Goal: Answer question/provide support: Share knowledge or assist other users

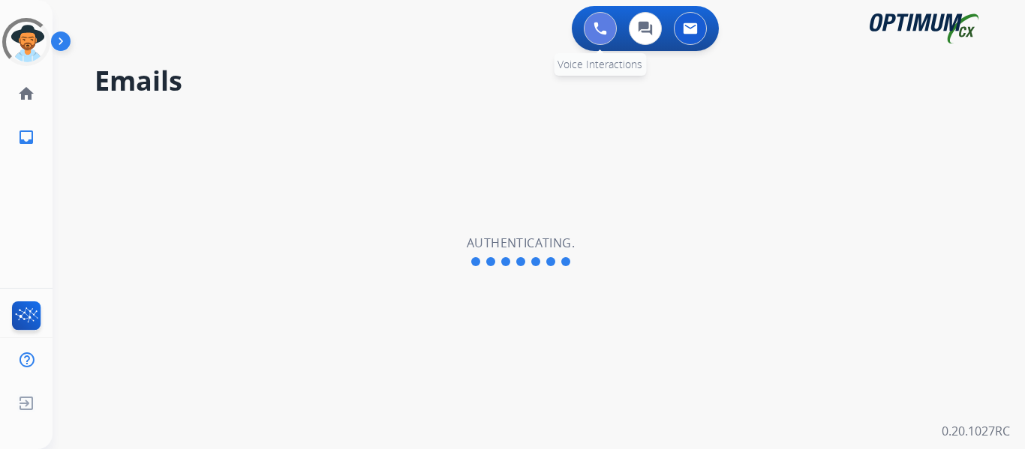
click at [605, 27] on img at bounding box center [600, 29] width 14 height 14
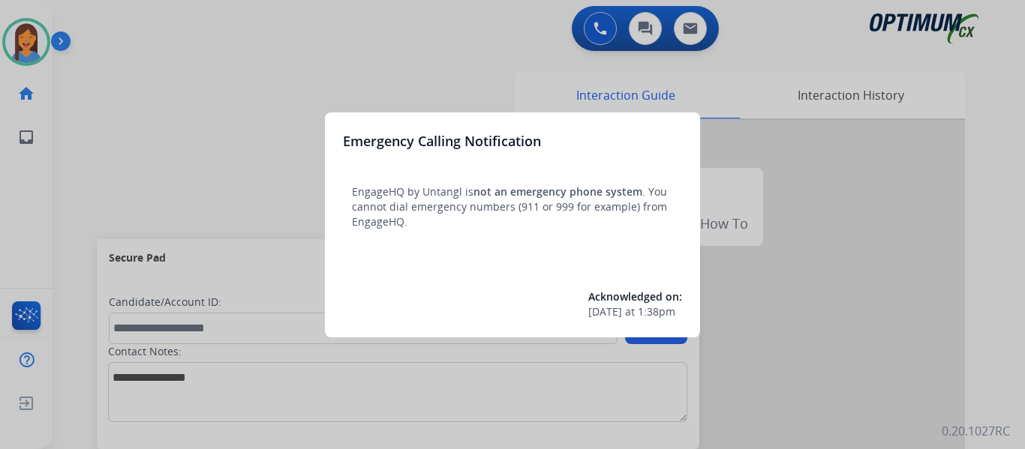
click at [71, 158] on div at bounding box center [512, 224] width 1025 height 449
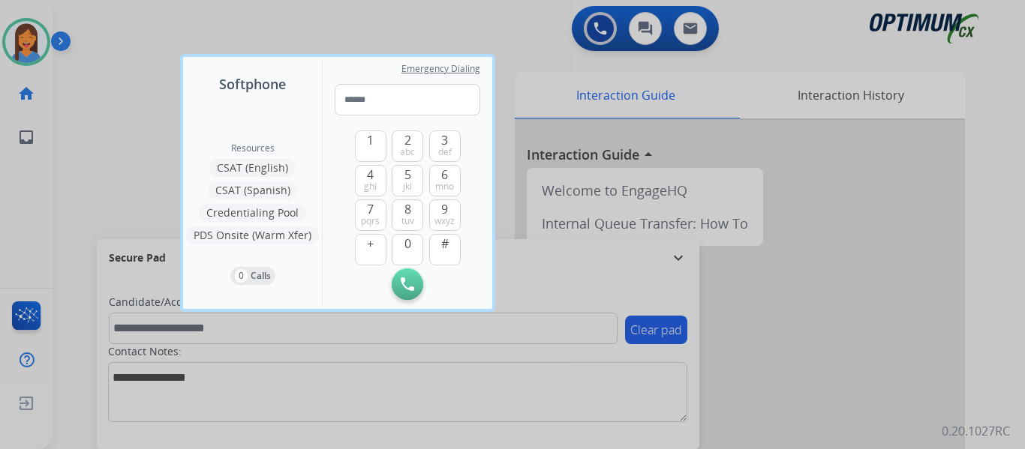
click at [71, 158] on div at bounding box center [512, 224] width 1025 height 449
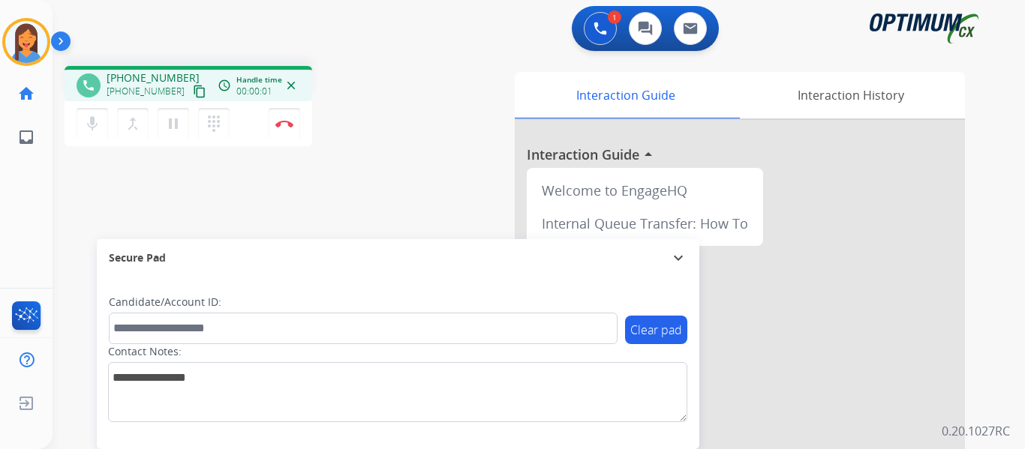
click at [193, 92] on mat-icon "content_copy" at bounding box center [200, 92] width 14 height 14
click at [284, 121] on img at bounding box center [284, 124] width 18 height 8
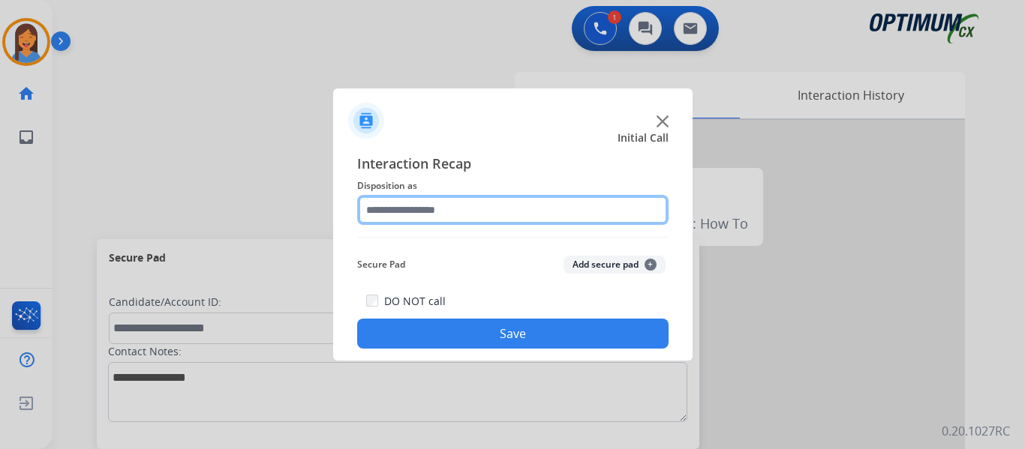
click at [423, 223] on input "text" at bounding box center [512, 210] width 311 height 30
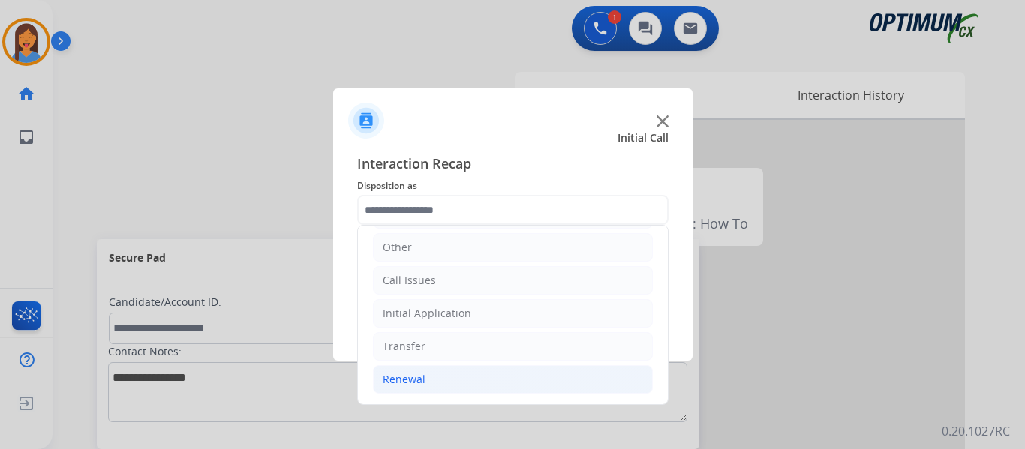
click at [418, 381] on div "Renewal" at bounding box center [404, 379] width 43 height 15
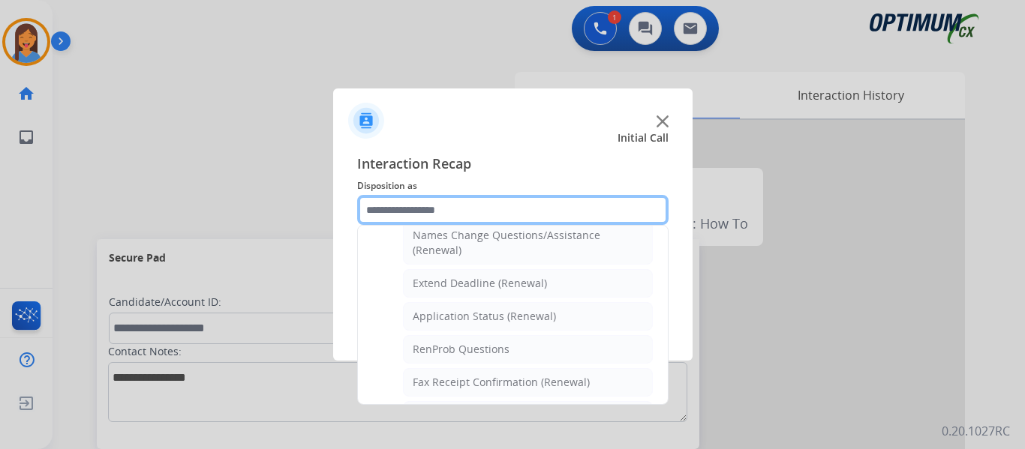
scroll to position [402, 0]
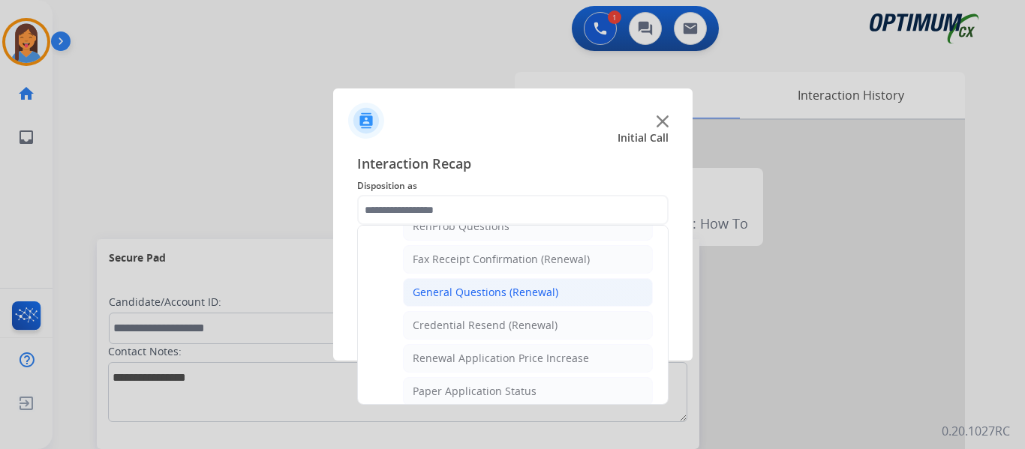
click at [481, 298] on div "General Questions (Renewal)" at bounding box center [486, 292] width 146 height 15
type input "**********"
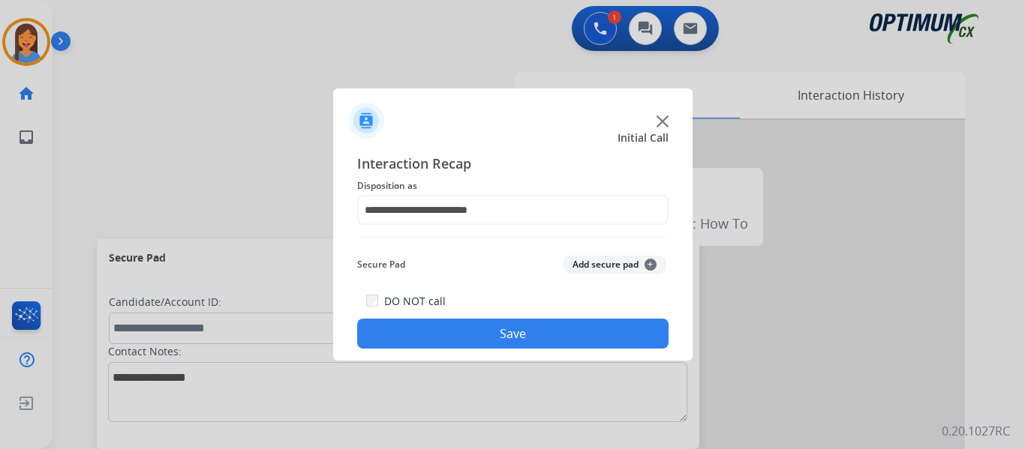
click at [490, 330] on button "Save" at bounding box center [512, 334] width 311 height 30
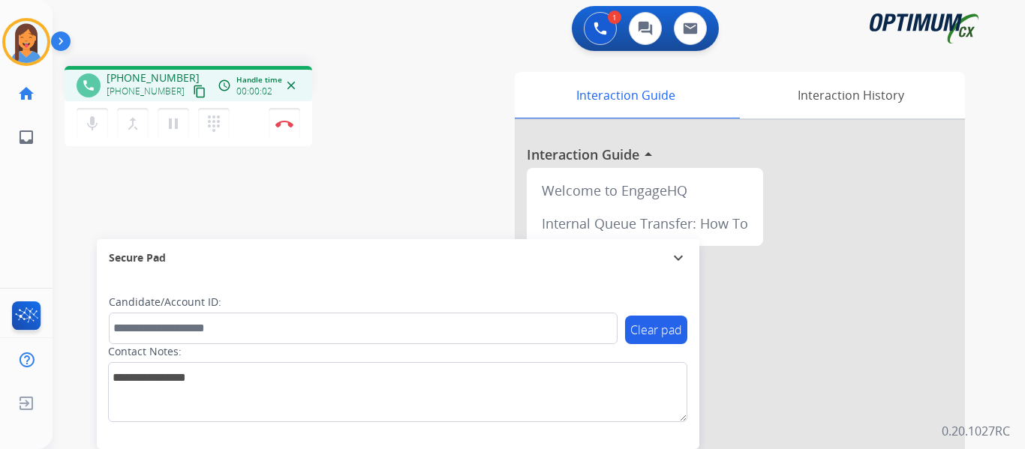
click at [193, 89] on mat-icon "content_copy" at bounding box center [200, 92] width 14 height 14
click at [284, 123] on img at bounding box center [284, 124] width 18 height 8
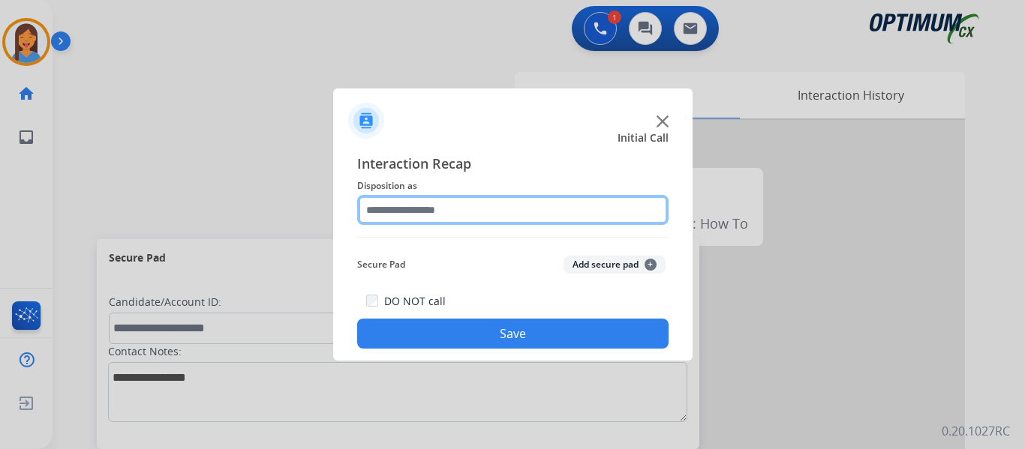
click at [467, 203] on input "text" at bounding box center [512, 210] width 311 height 30
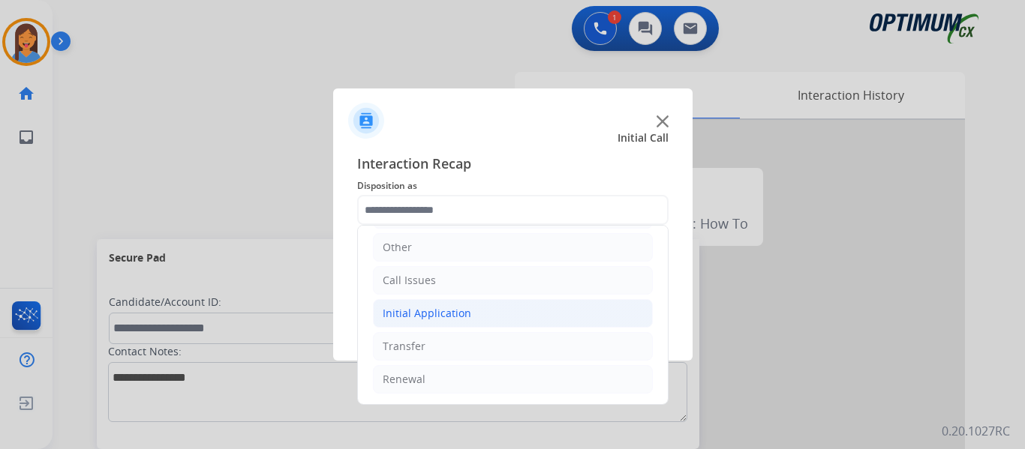
click at [465, 312] on div "Initial Application" at bounding box center [427, 313] width 89 height 15
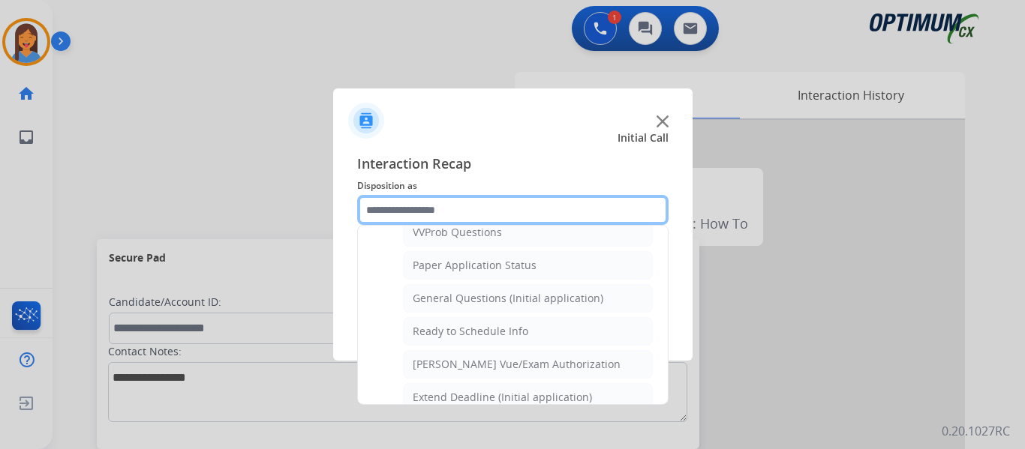
scroll to position [852, 0]
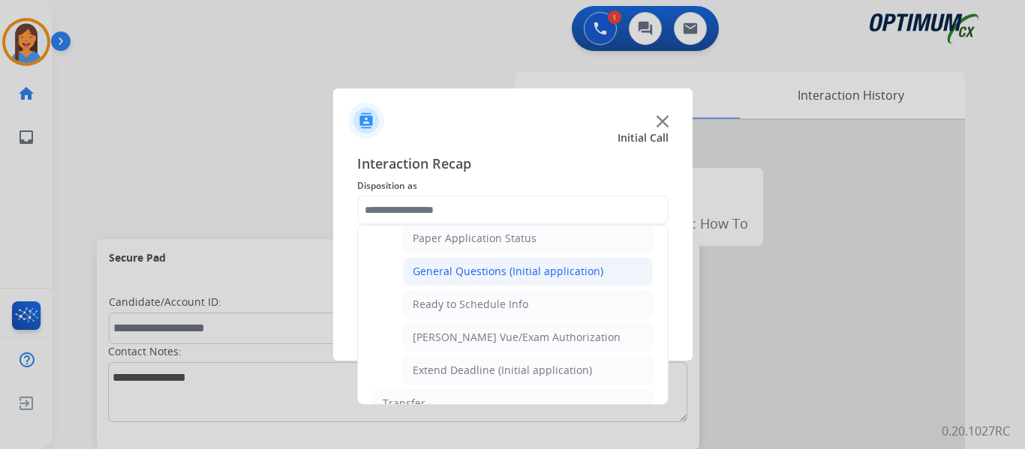
click at [458, 280] on li "General Questions (Initial application)" at bounding box center [528, 271] width 250 height 29
type input "**********"
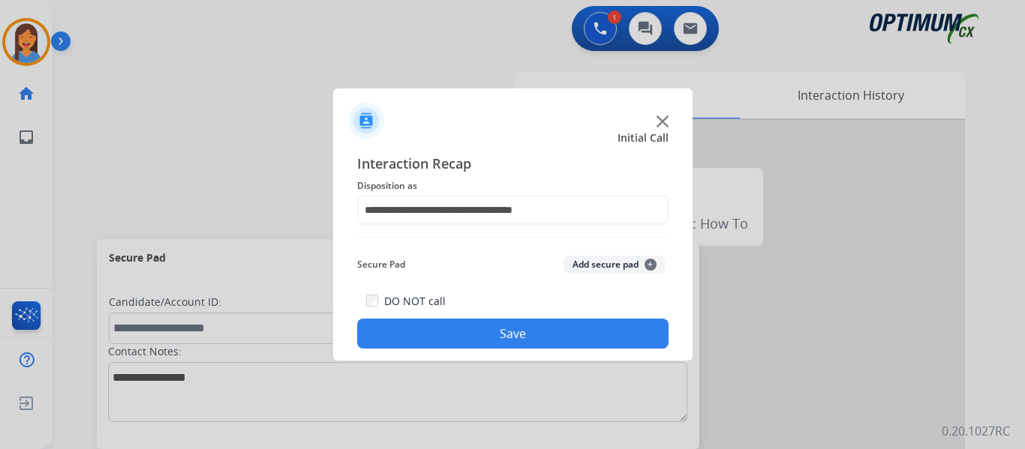
click at [485, 329] on button "Save" at bounding box center [512, 334] width 311 height 30
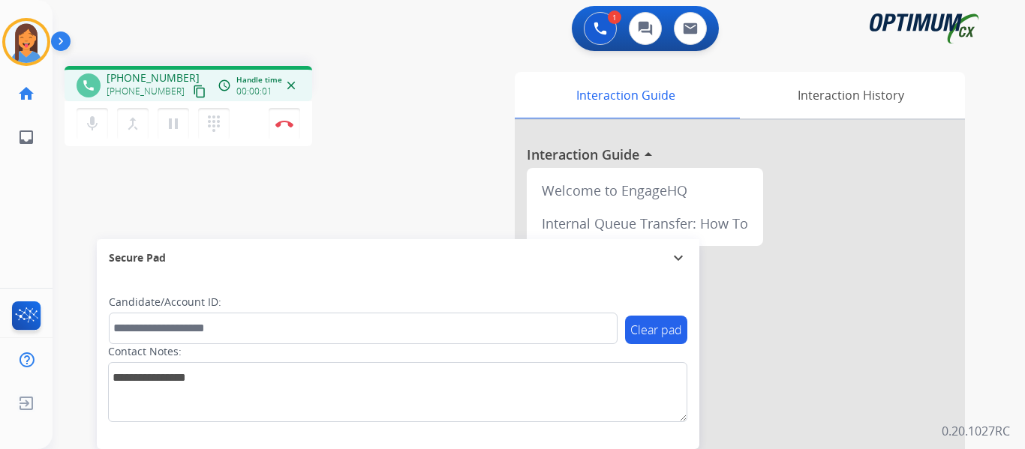
click at [193, 98] on mat-icon "content_copy" at bounding box center [200, 92] width 14 height 14
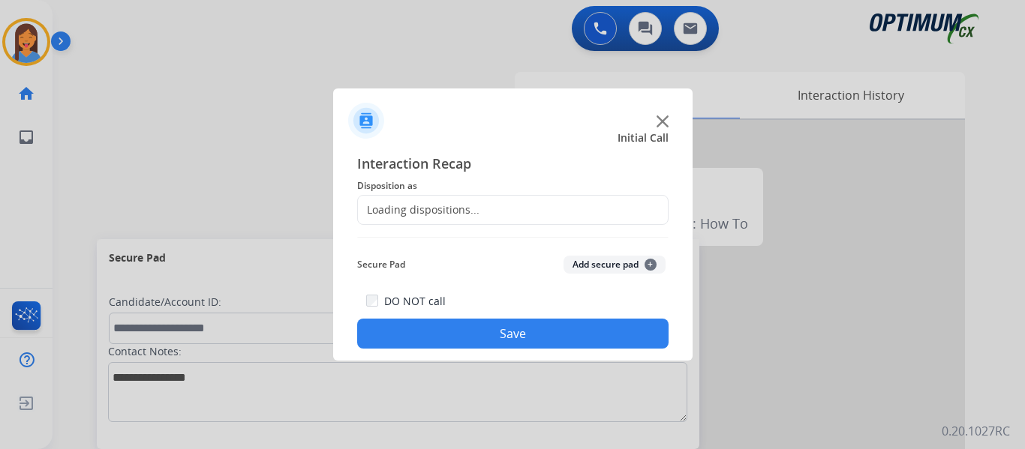
click at [281, 124] on div at bounding box center [512, 224] width 1025 height 449
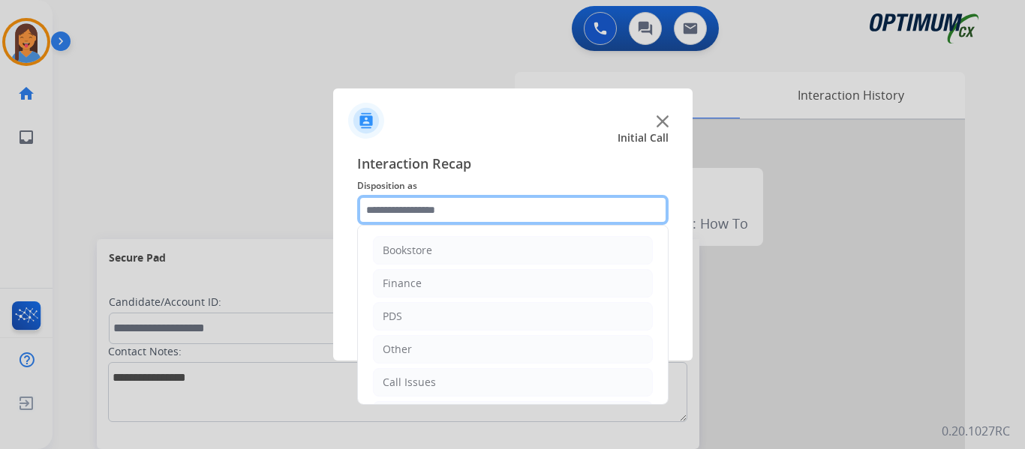
click at [415, 224] on input "text" at bounding box center [512, 210] width 311 height 30
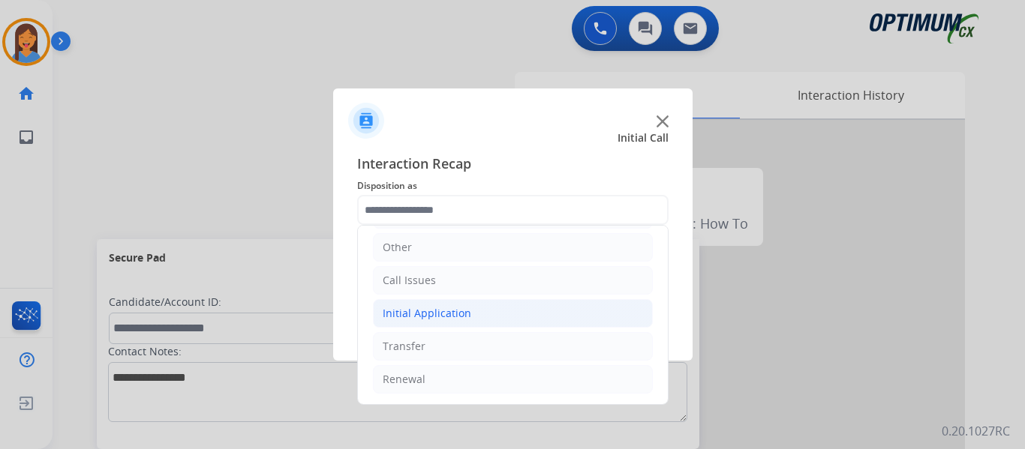
click at [432, 311] on div "Initial Application" at bounding box center [427, 313] width 89 height 15
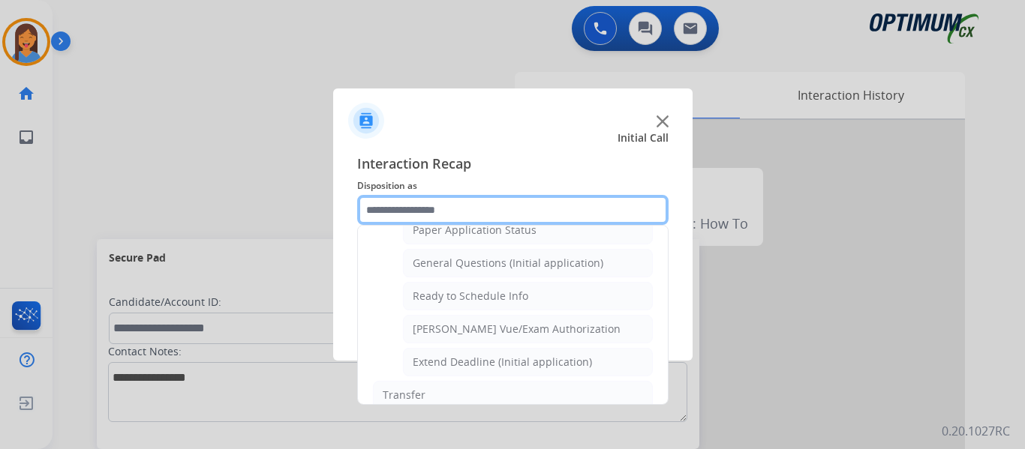
scroll to position [834, 0]
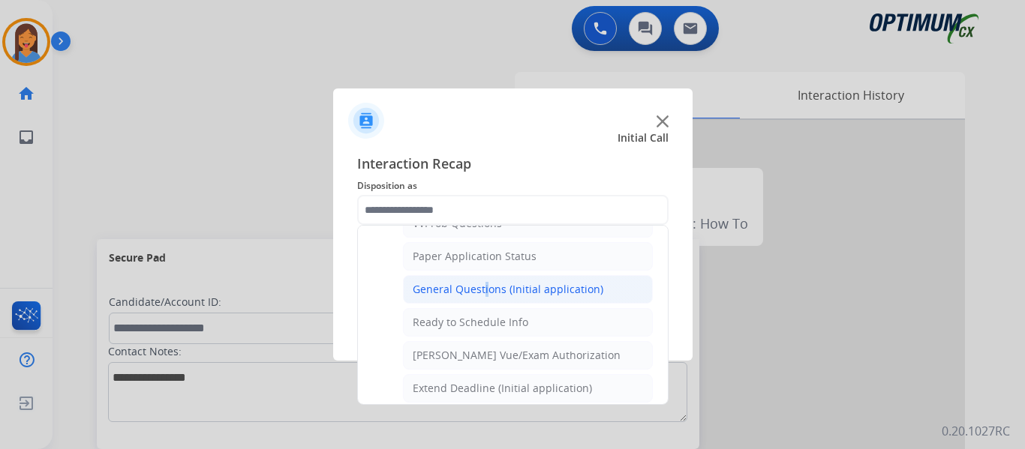
click at [482, 289] on div "General Questions (Initial application)" at bounding box center [508, 289] width 191 height 15
type input "**********"
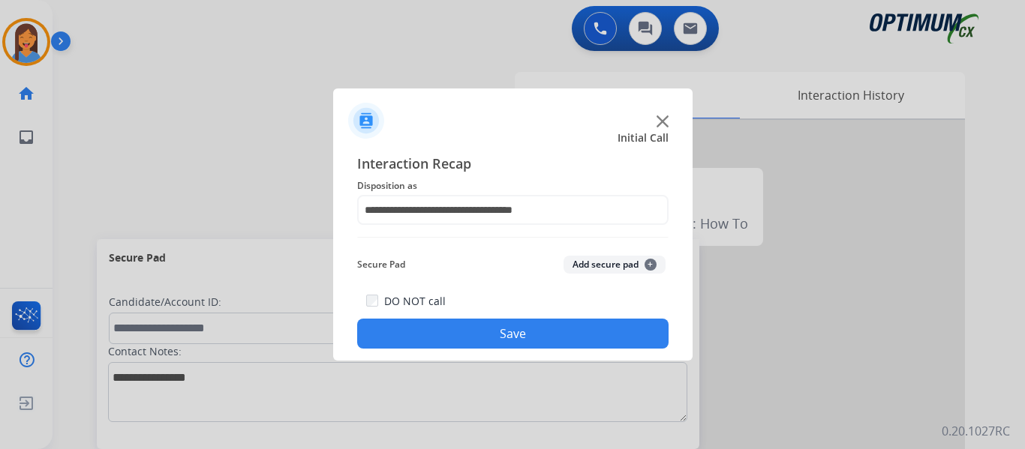
click at [511, 331] on button "Save" at bounding box center [512, 334] width 311 height 30
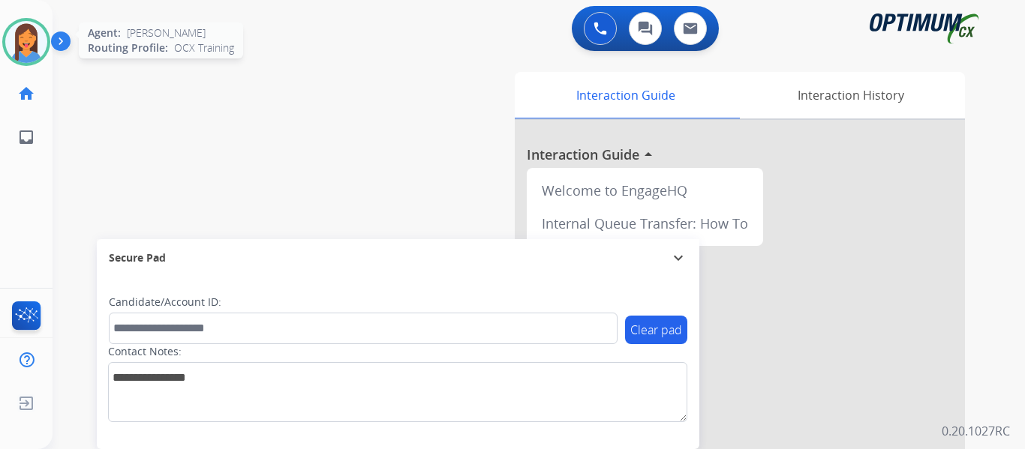
click at [33, 42] on img at bounding box center [26, 42] width 42 height 42
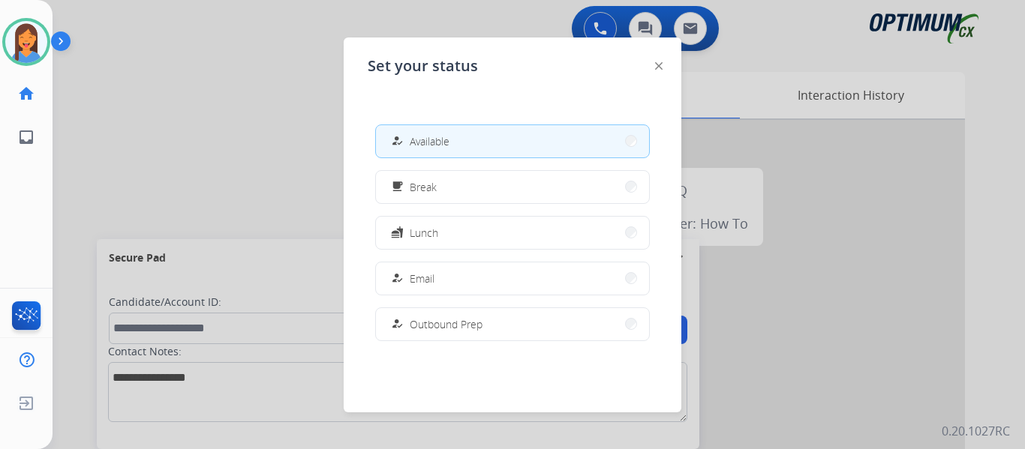
click at [471, 189] on button "free_breakfast Break" at bounding box center [512, 187] width 273 height 32
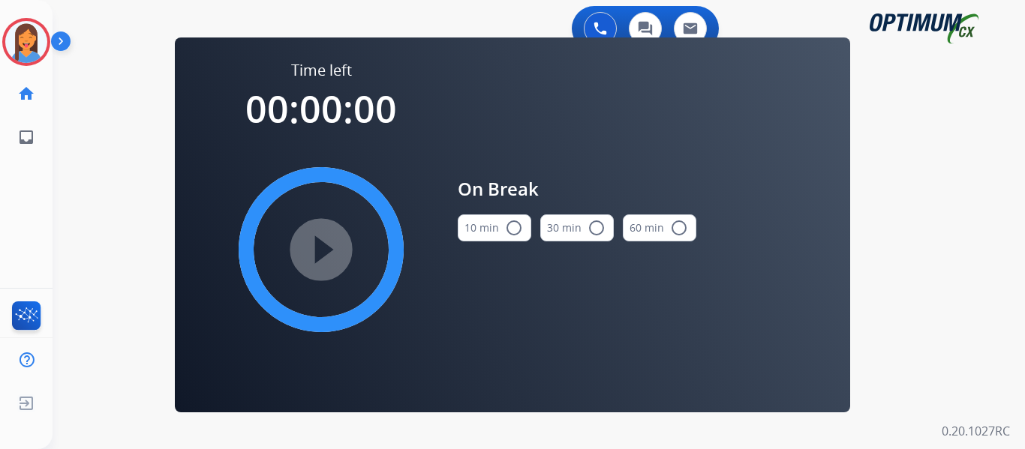
click at [486, 221] on button "10 min radio_button_unchecked" at bounding box center [495, 228] width 74 height 27
click at [320, 248] on mat-icon "play_circle_filled" at bounding box center [321, 250] width 18 height 18
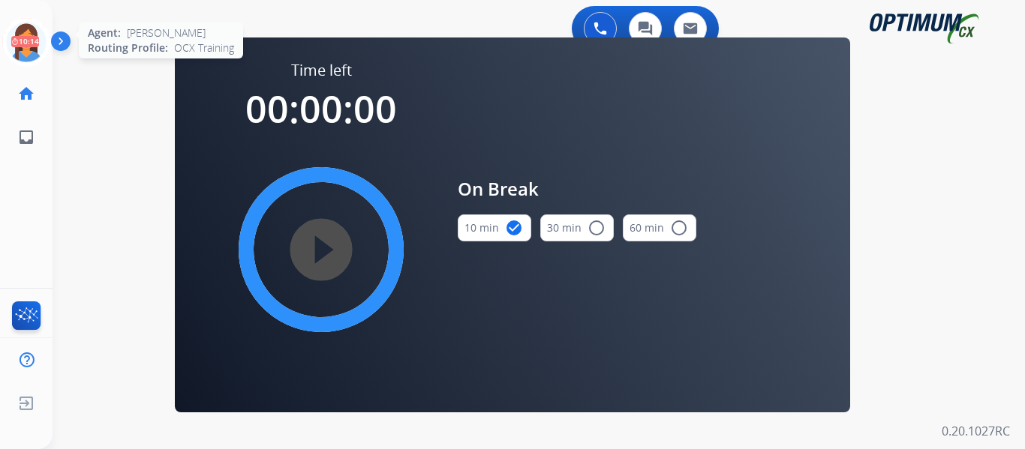
click at [15, 50] on icon at bounding box center [26, 42] width 49 height 49
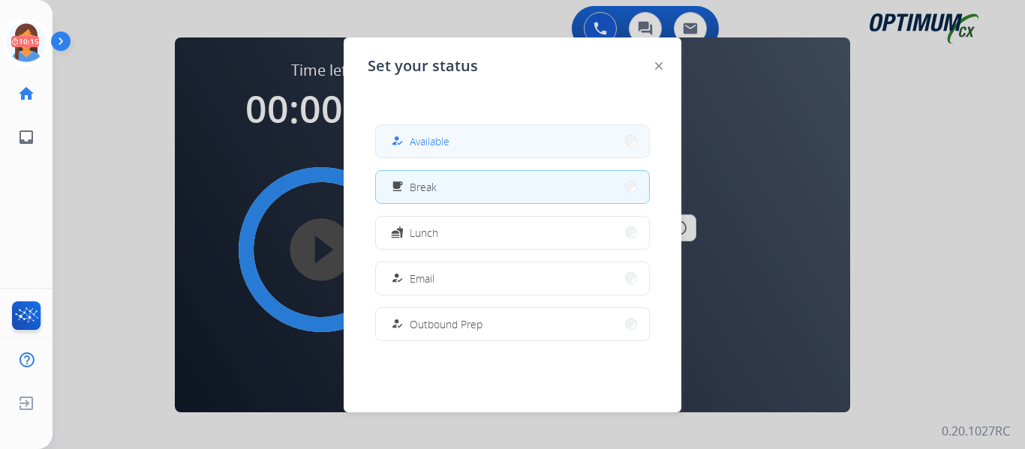
click at [498, 143] on button "how_to_reg Available" at bounding box center [512, 141] width 273 height 32
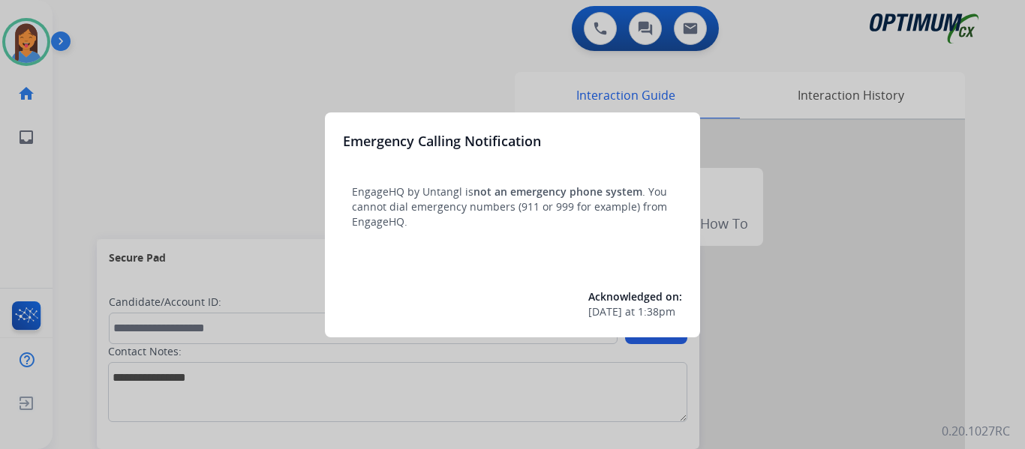
click at [592, 31] on div at bounding box center [512, 224] width 1025 height 449
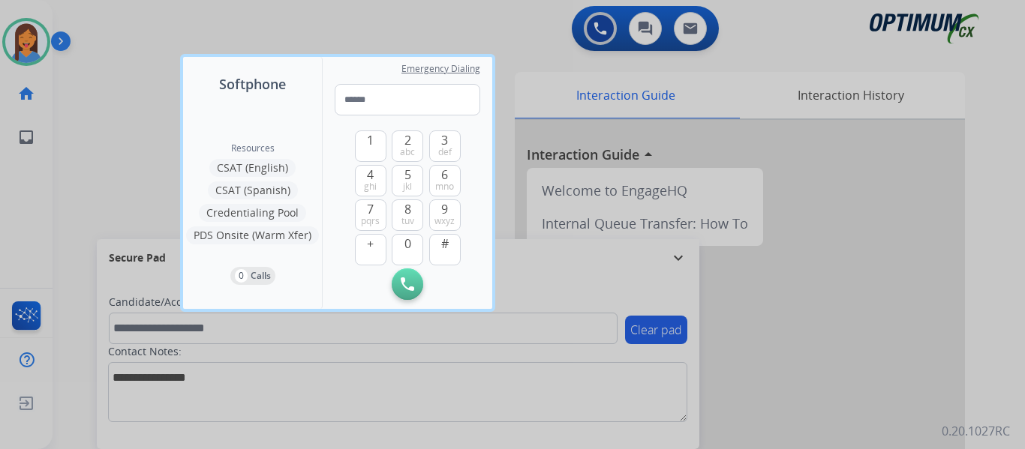
click at [115, 119] on div at bounding box center [512, 224] width 1025 height 449
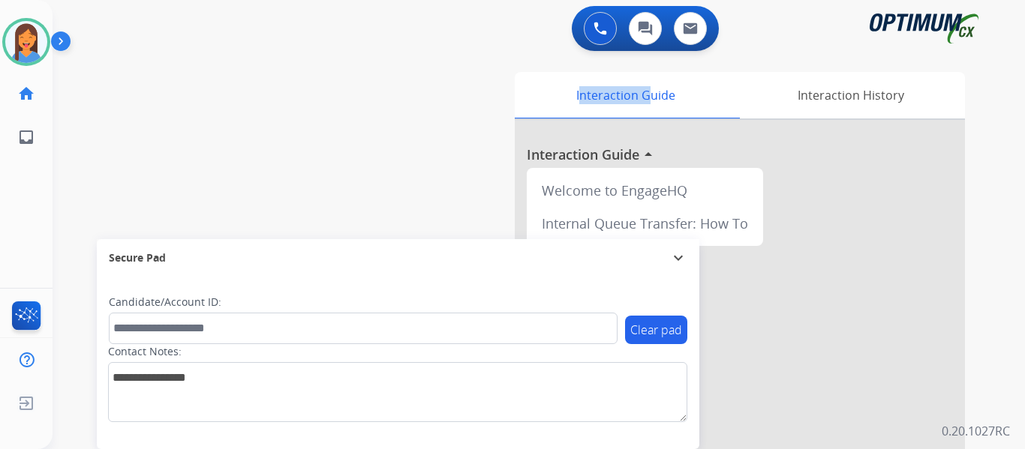
click at [115, 119] on div "swap_horiz Break voice bridge close_fullscreen Connect 3-Way Call merge_type Se…" at bounding box center [521, 367] width 936 height 626
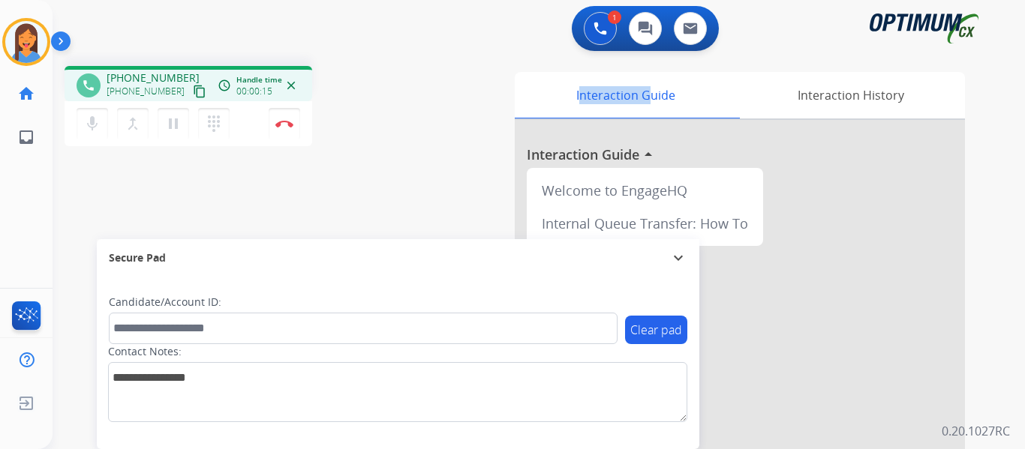
click at [193, 96] on mat-icon "content_copy" at bounding box center [200, 92] width 14 height 14
click at [282, 129] on button "Disconnect" at bounding box center [285, 124] width 32 height 32
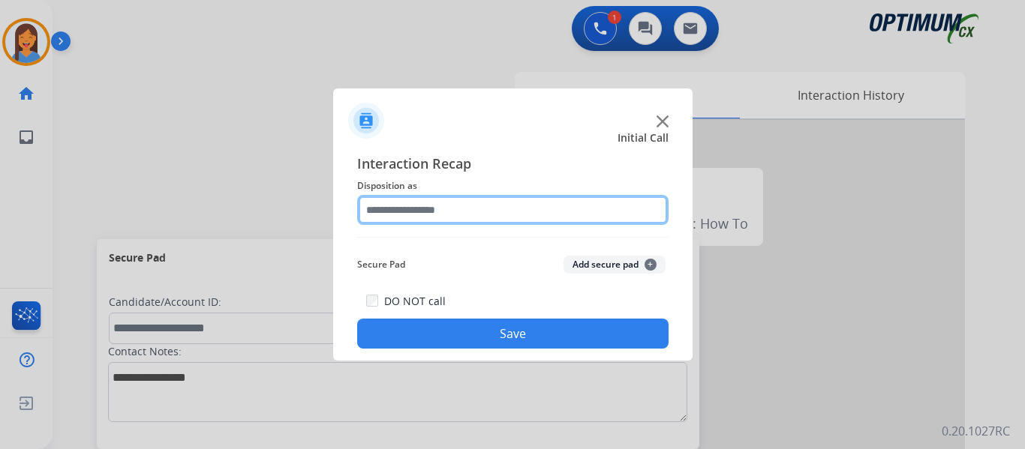
click at [519, 203] on input "text" at bounding box center [512, 210] width 311 height 30
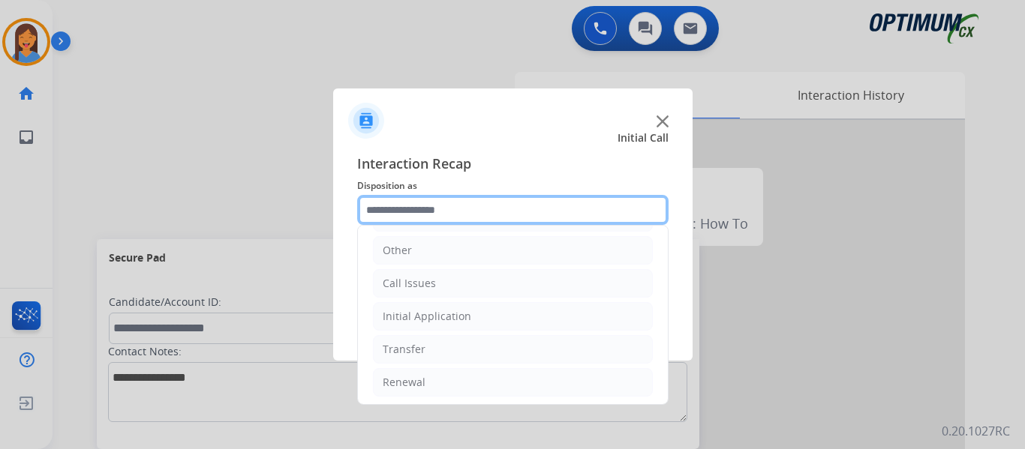
scroll to position [102, 0]
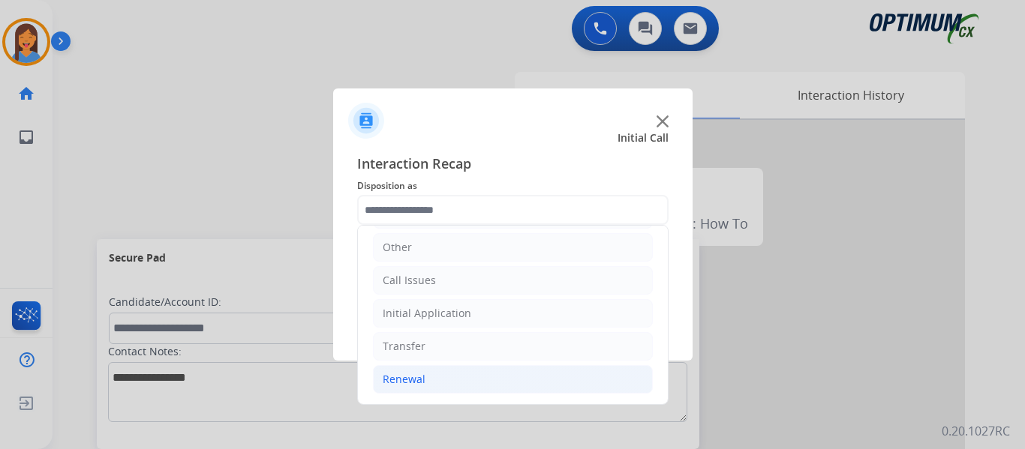
click at [421, 371] on li "Renewal" at bounding box center [513, 379] width 280 height 29
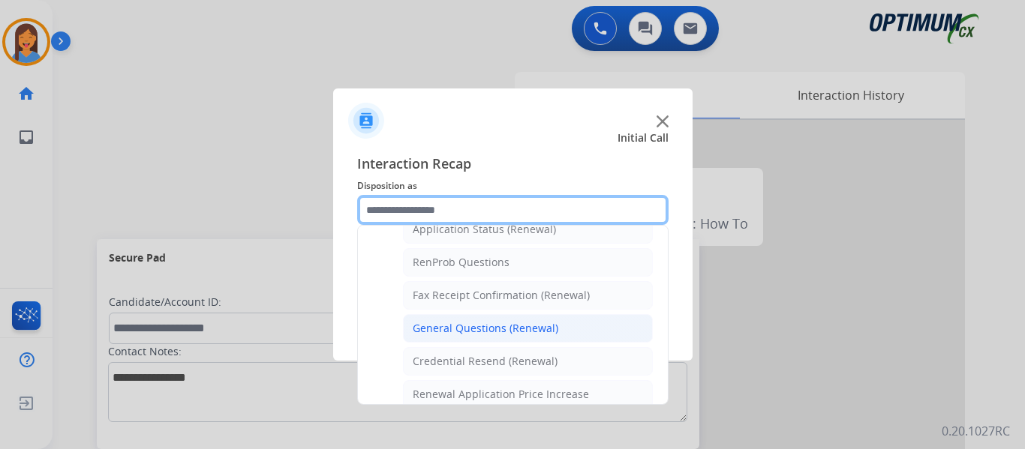
scroll to position [402, 0]
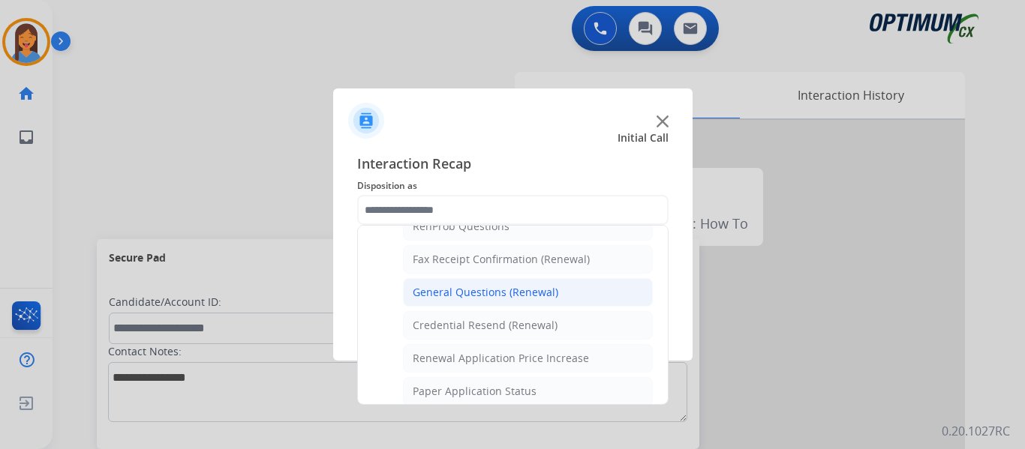
click at [467, 296] on div "General Questions (Renewal)" at bounding box center [486, 292] width 146 height 15
type input "**********"
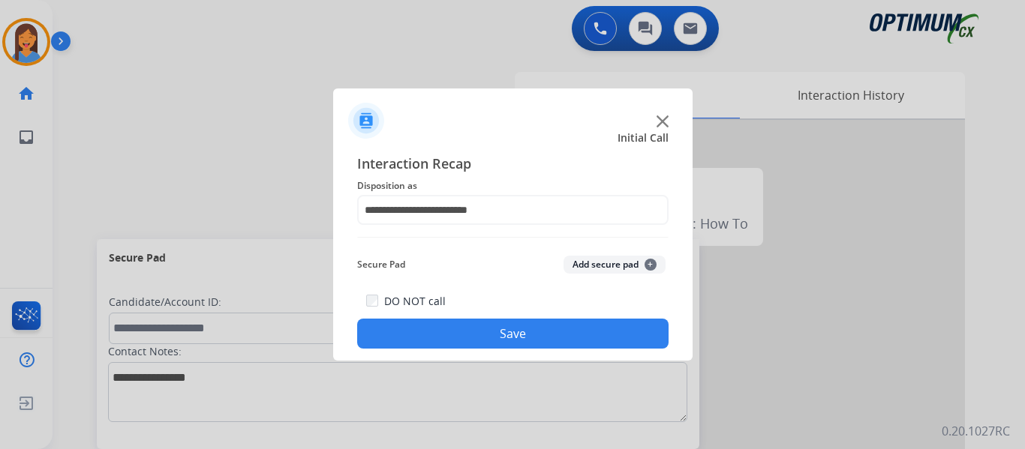
click at [456, 338] on button "Save" at bounding box center [512, 334] width 311 height 30
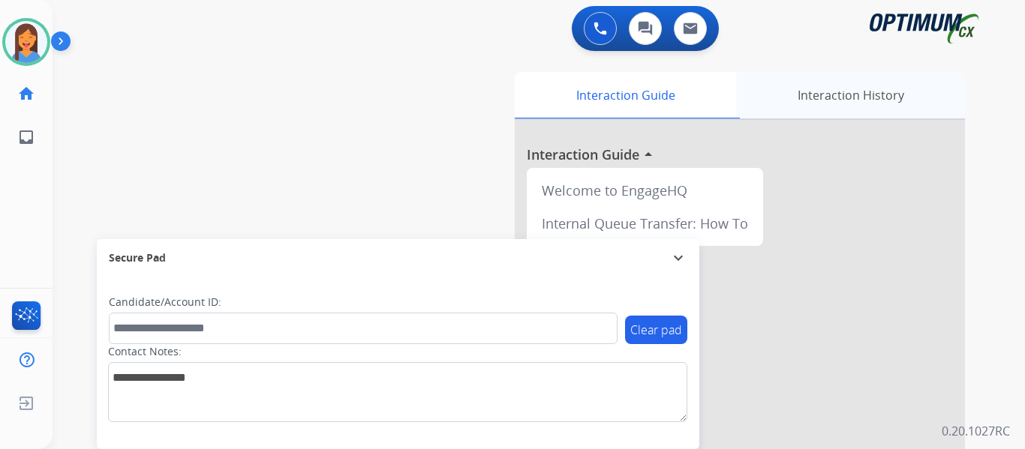
click at [849, 92] on div "Interaction History" at bounding box center [850, 95] width 229 height 47
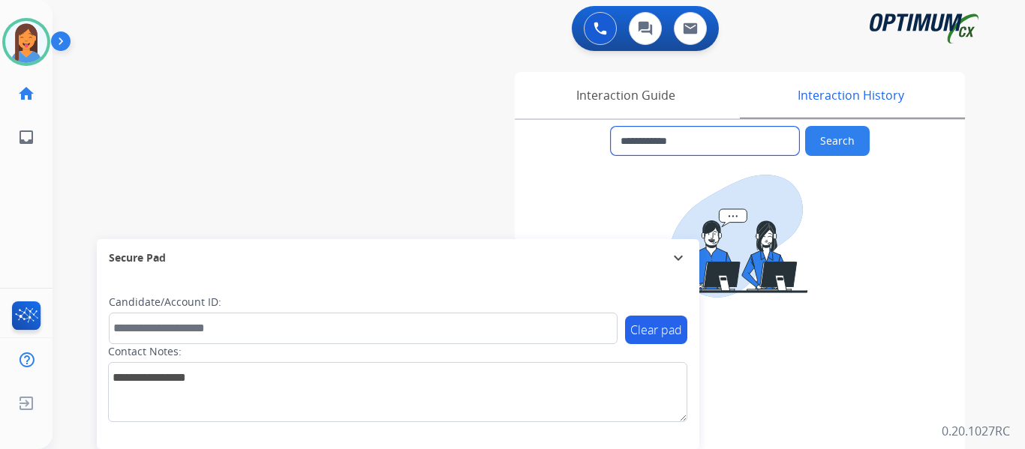
click at [704, 138] on input "**********" at bounding box center [705, 141] width 188 height 29
drag, startPoint x: 705, startPoint y: 138, endPoint x: 653, endPoint y: 139, distance: 51.8
click at [653, 139] on input "**********" at bounding box center [705, 141] width 188 height 29
click at [36, 52] on img at bounding box center [26, 42] width 42 height 42
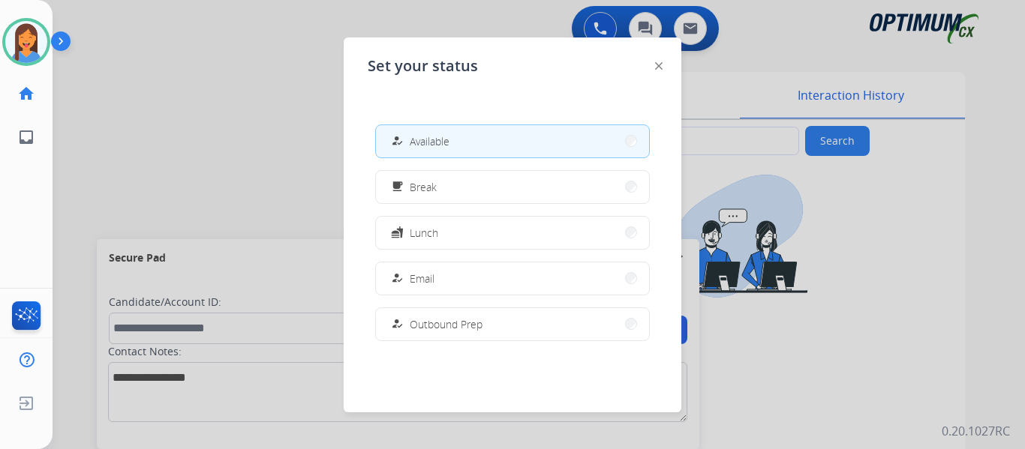
click at [92, 171] on div at bounding box center [512, 224] width 1025 height 449
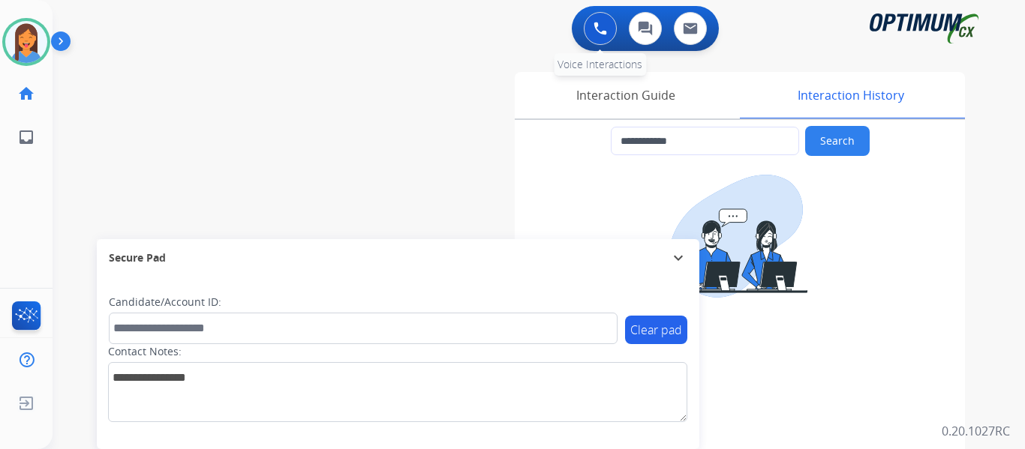
click at [593, 21] on button at bounding box center [600, 28] width 33 height 33
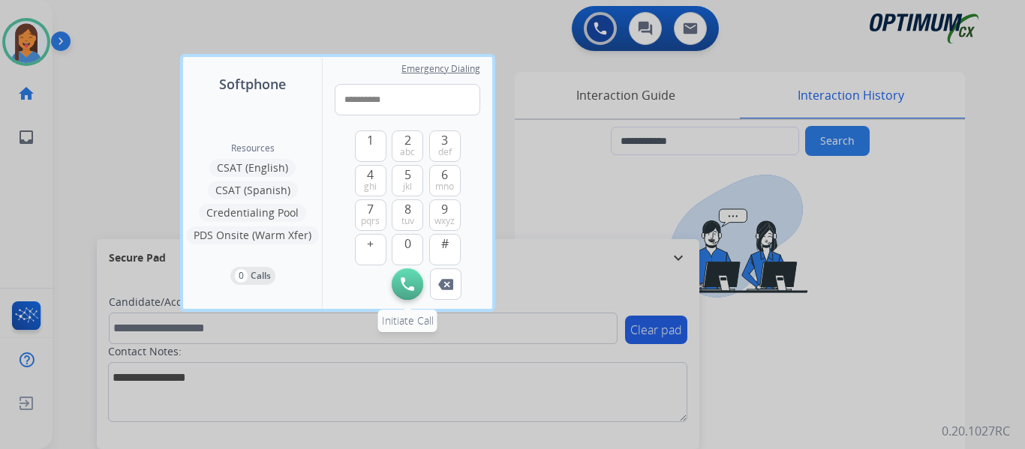
type input "**********"
click at [404, 288] on img at bounding box center [408, 285] width 14 height 14
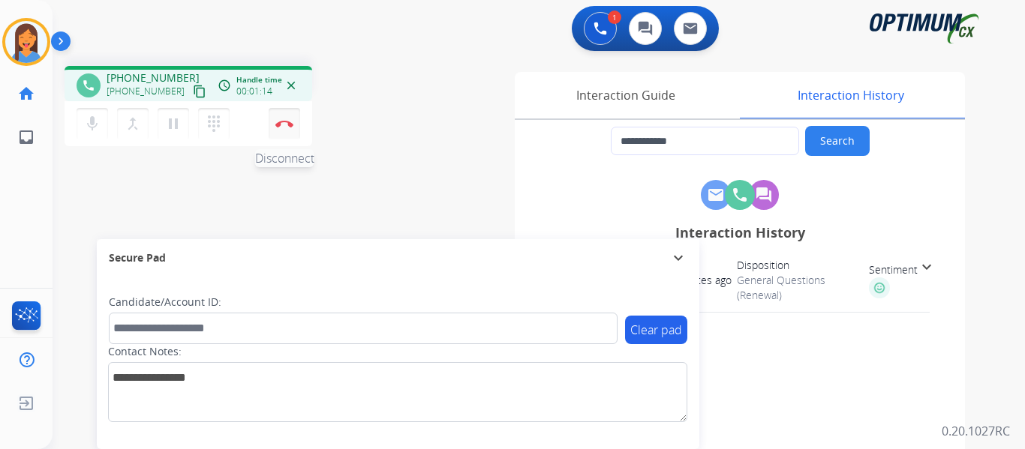
click at [283, 122] on img at bounding box center [284, 124] width 18 height 8
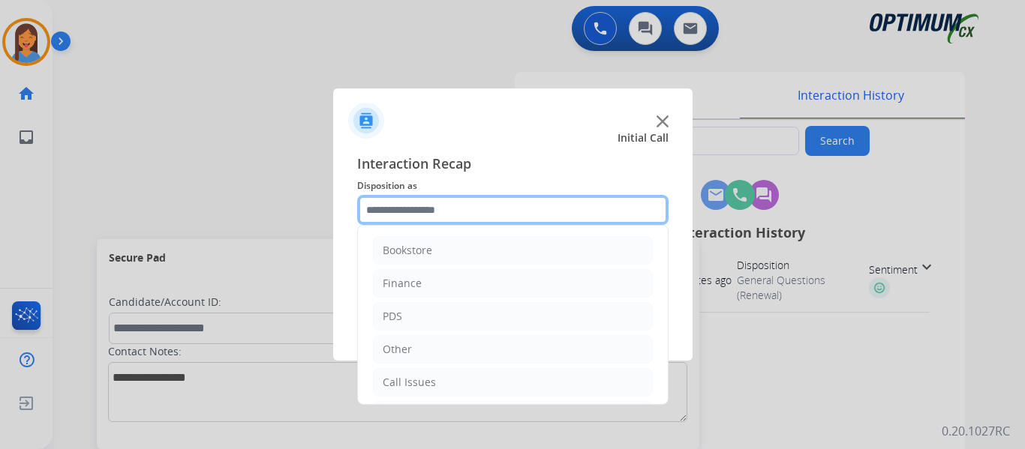
click at [418, 217] on input "text" at bounding box center [512, 210] width 311 height 30
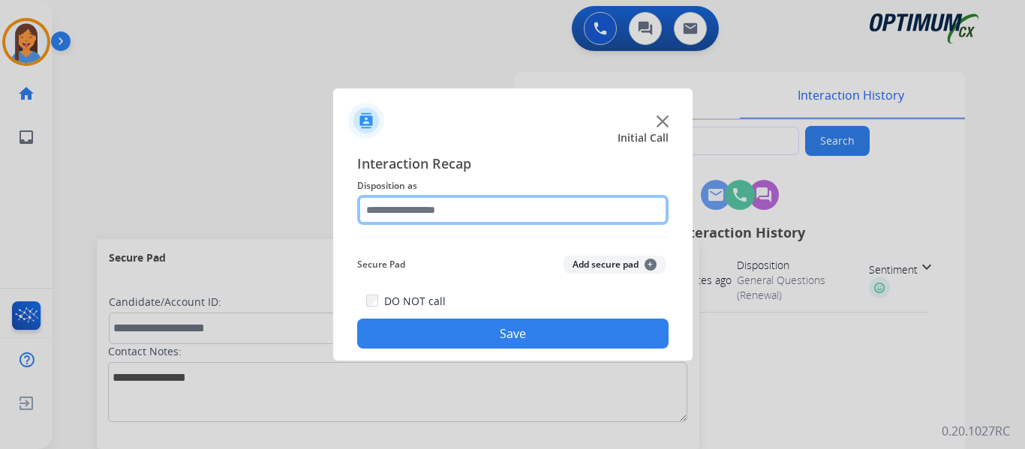
click at [406, 205] on input "text" at bounding box center [512, 210] width 311 height 30
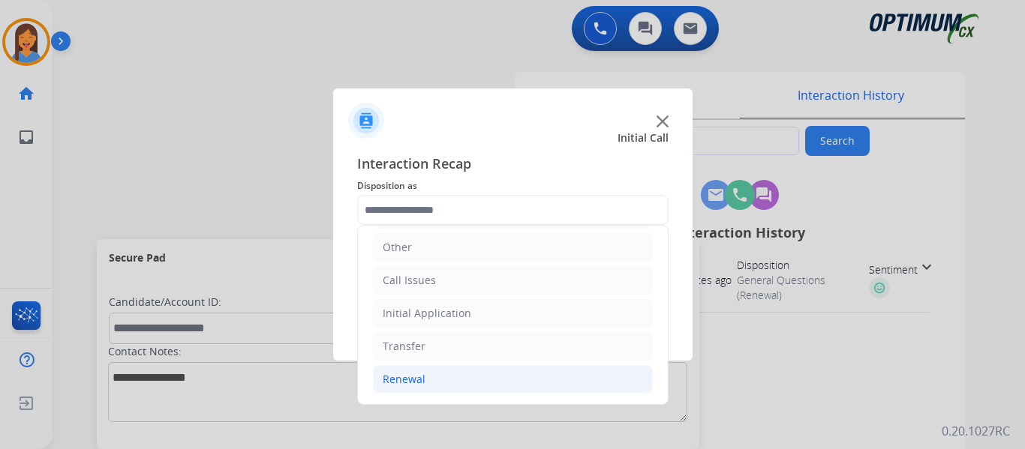
click at [416, 377] on div "Renewal" at bounding box center [404, 379] width 43 height 15
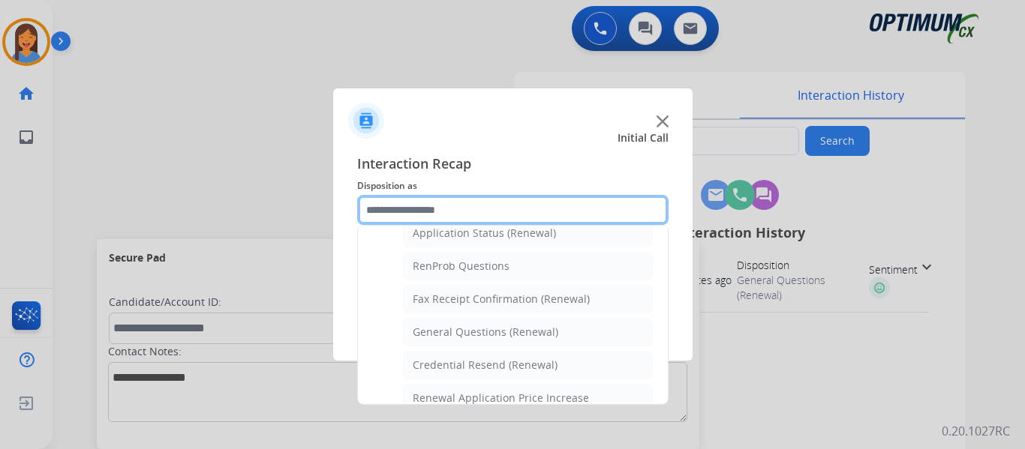
scroll to position [402, 0]
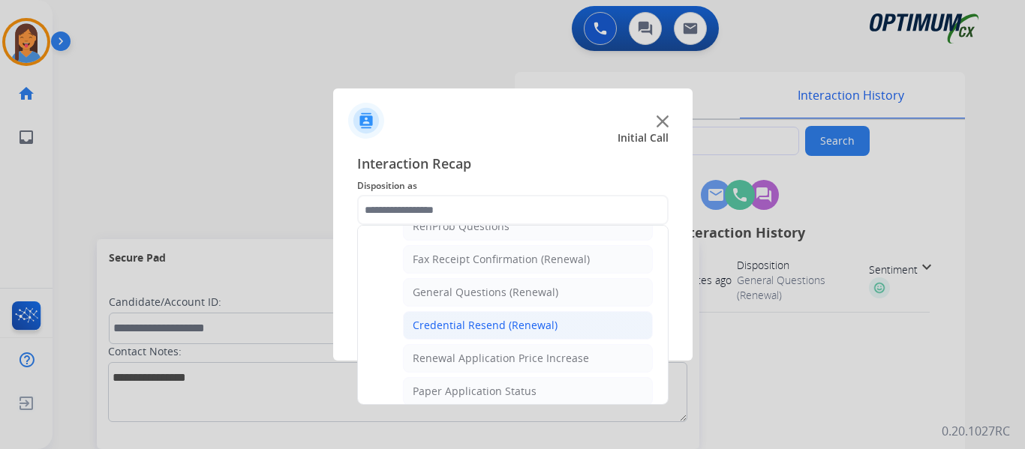
click at [471, 326] on div "Credential Resend (Renewal)" at bounding box center [485, 325] width 145 height 15
type input "**********"
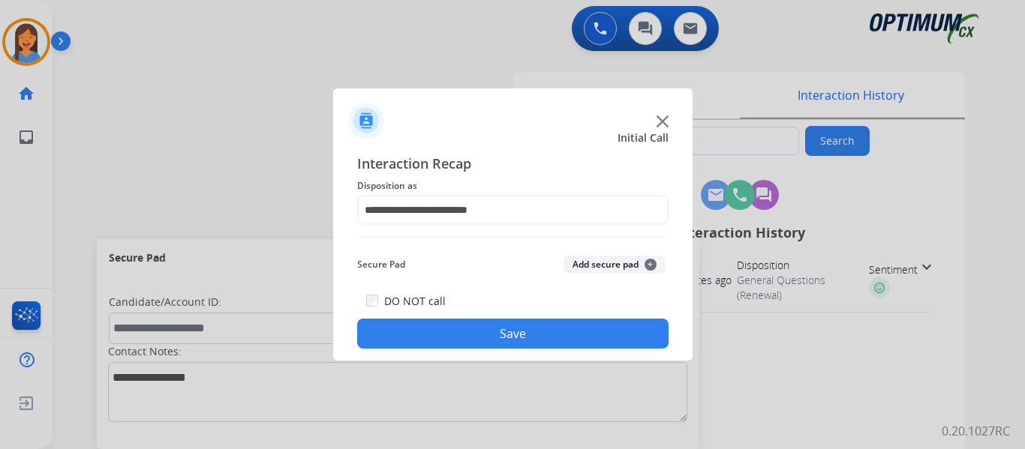
click at [451, 329] on button "Save" at bounding box center [512, 334] width 311 height 30
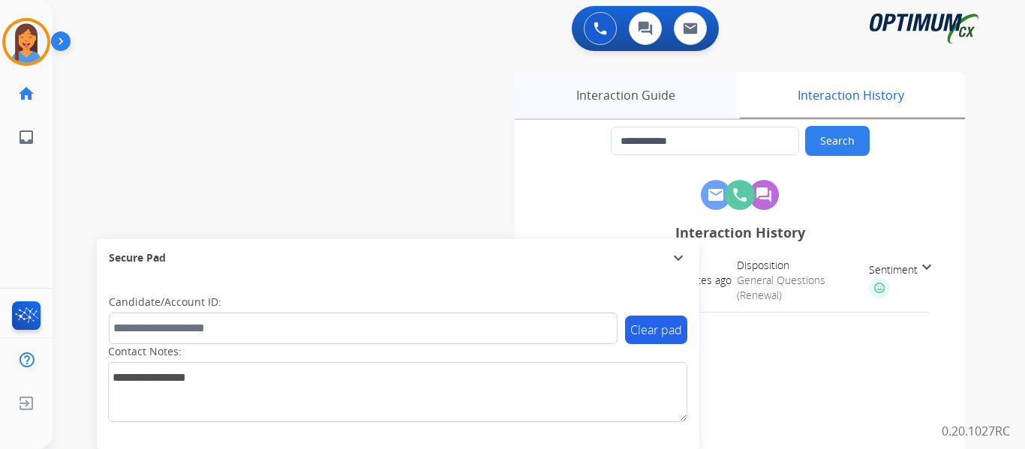
click at [643, 95] on div "Interaction Guide" at bounding box center [625, 95] width 221 height 47
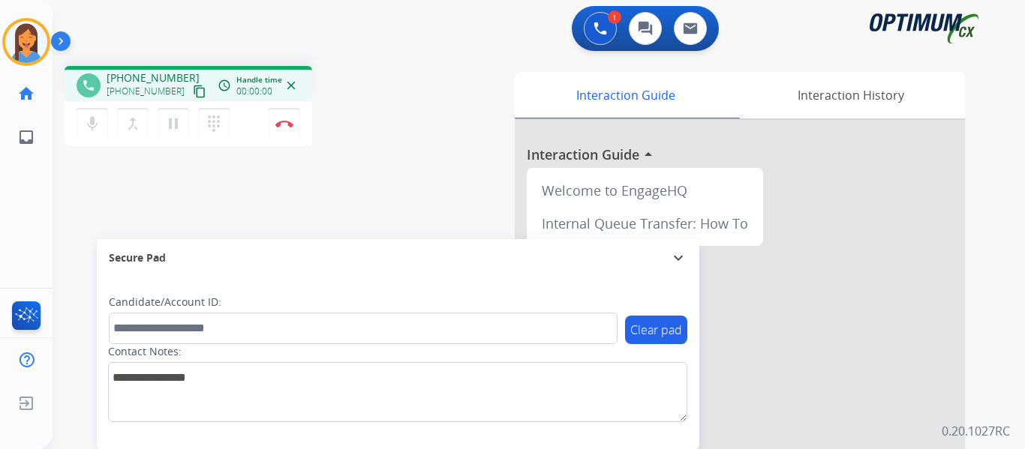
click at [193, 89] on mat-icon "content_copy" at bounding box center [200, 92] width 14 height 14
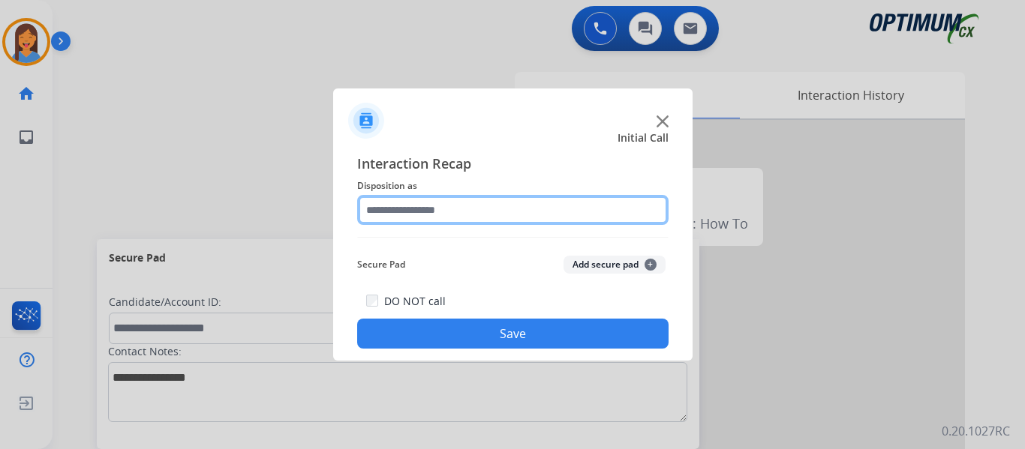
click at [450, 213] on input "text" at bounding box center [512, 210] width 311 height 30
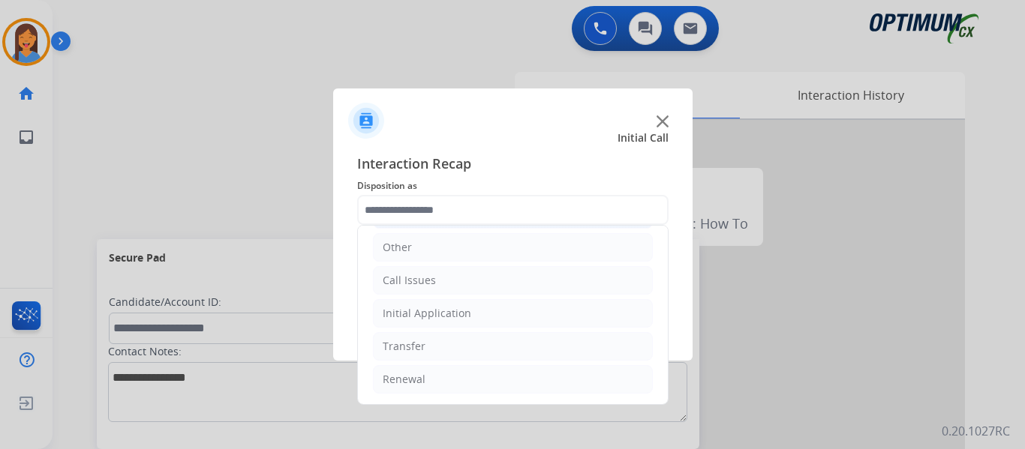
click at [450, 305] on li "Initial Application" at bounding box center [513, 313] width 280 height 29
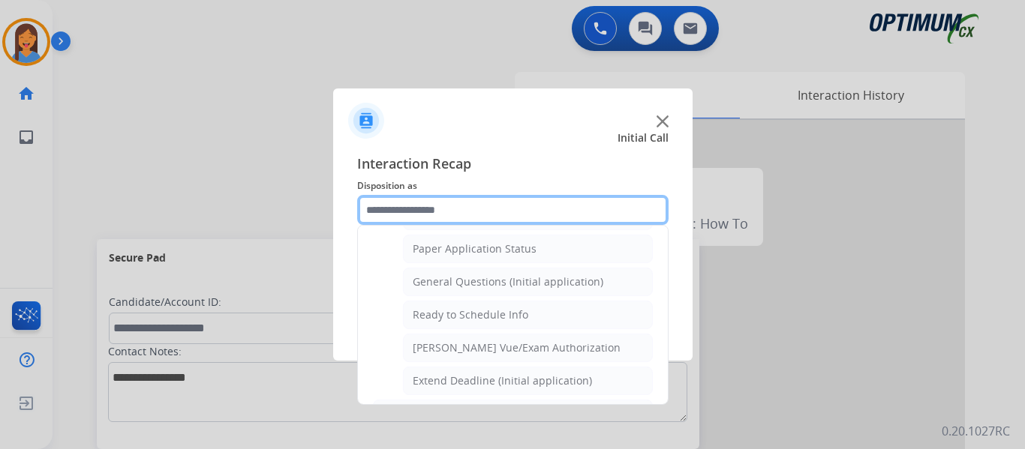
scroll to position [852, 0]
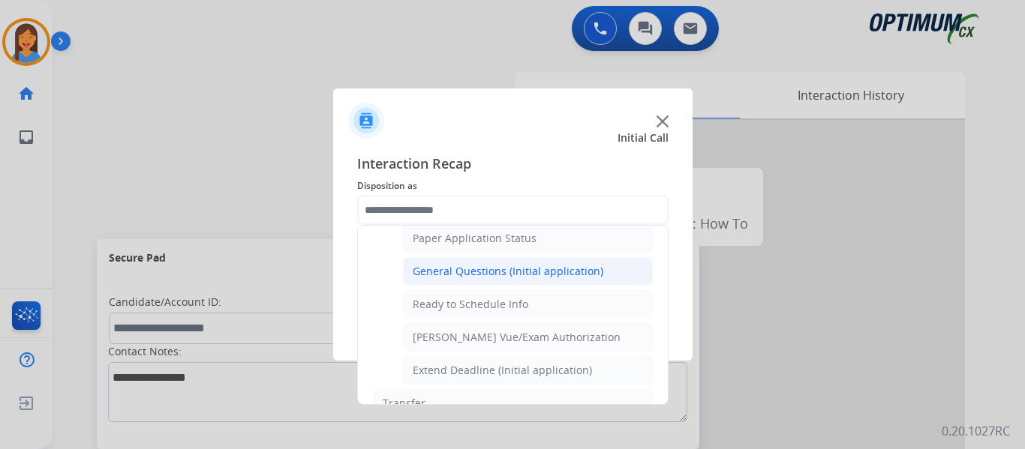
click at [476, 269] on div "General Questions (Initial application)" at bounding box center [508, 271] width 191 height 15
type input "**********"
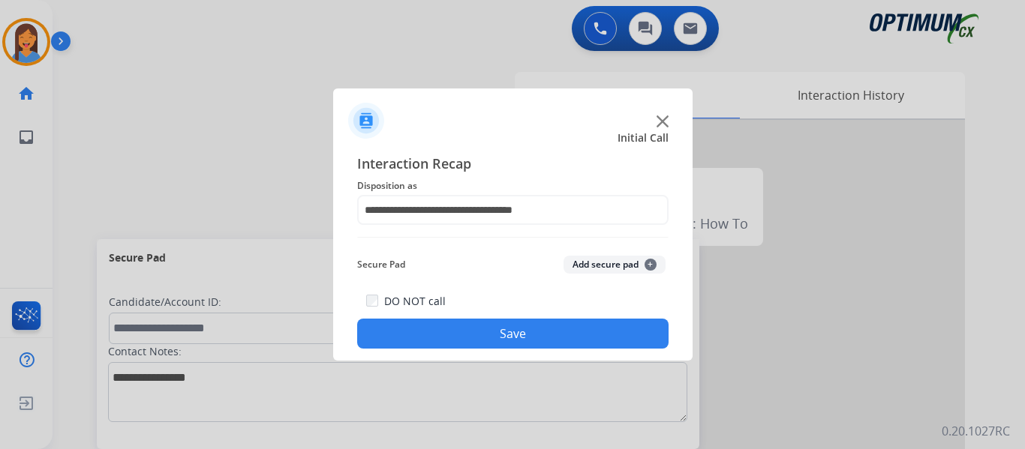
click at [506, 331] on button "Save" at bounding box center [512, 334] width 311 height 30
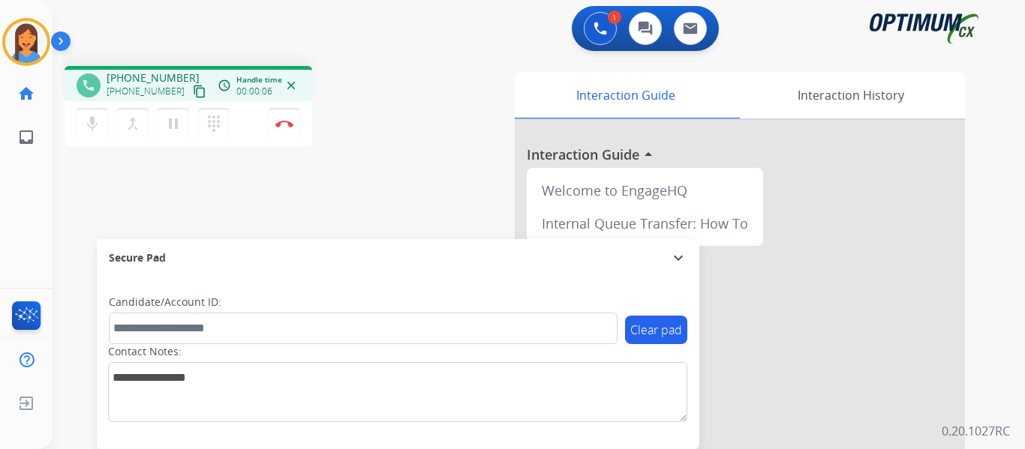
click at [193, 97] on mat-icon "content_copy" at bounding box center [200, 92] width 14 height 14
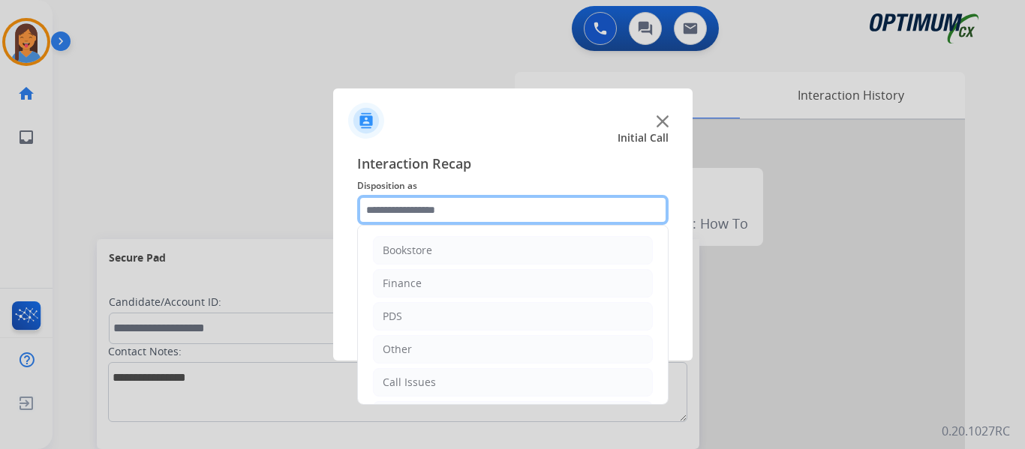
click at [479, 218] on input "text" at bounding box center [512, 210] width 311 height 30
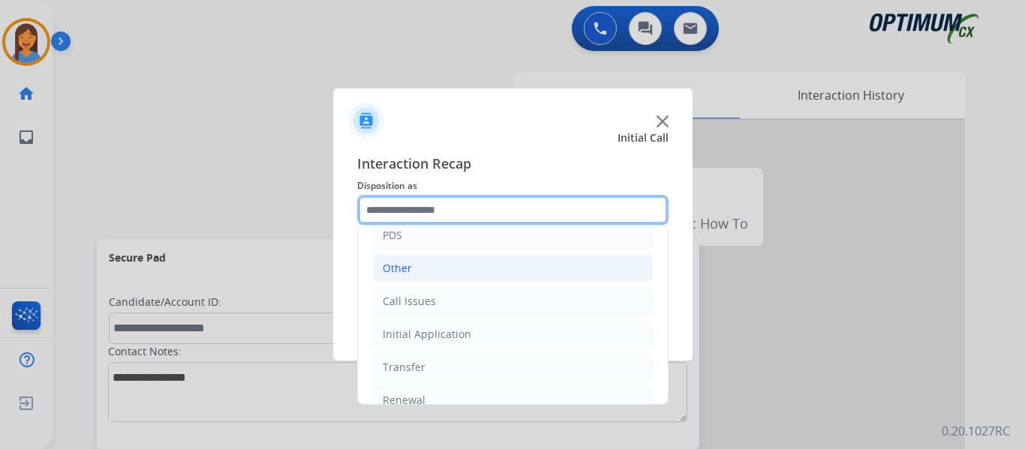
scroll to position [102, 0]
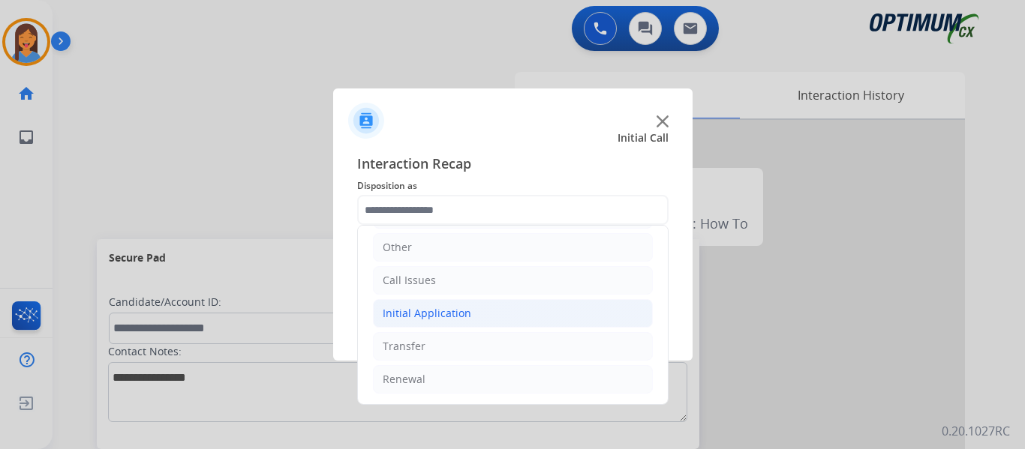
click at [443, 313] on div "Initial Application" at bounding box center [427, 313] width 89 height 15
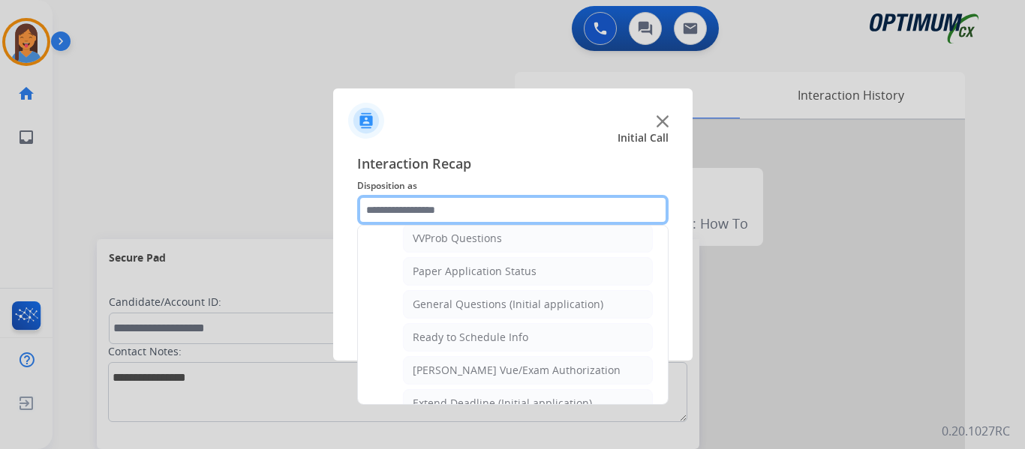
scroll to position [852, 0]
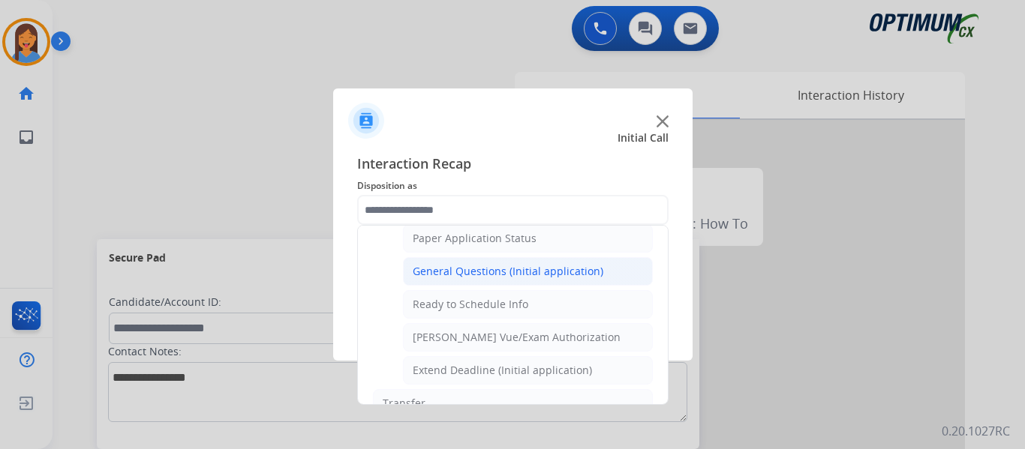
click at [485, 277] on div "General Questions (Initial application)" at bounding box center [508, 271] width 191 height 15
type input "**********"
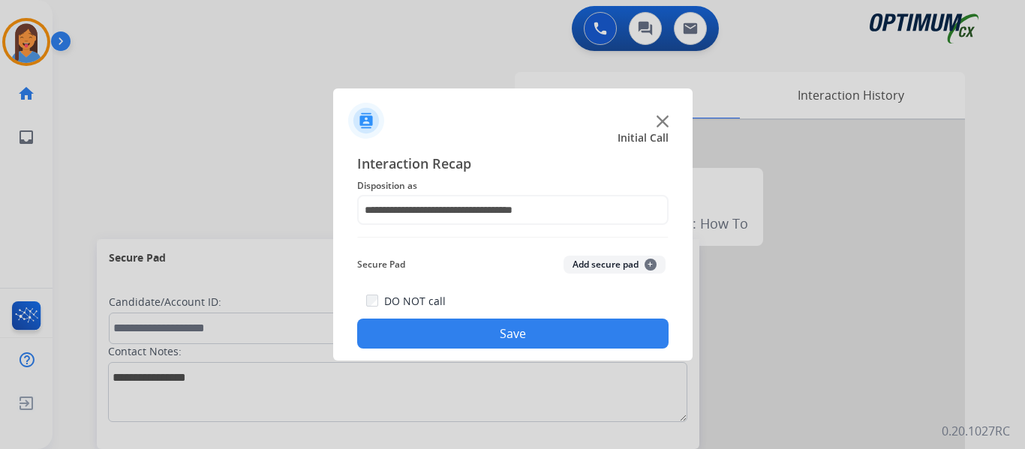
click at [498, 332] on button "Save" at bounding box center [512, 334] width 311 height 30
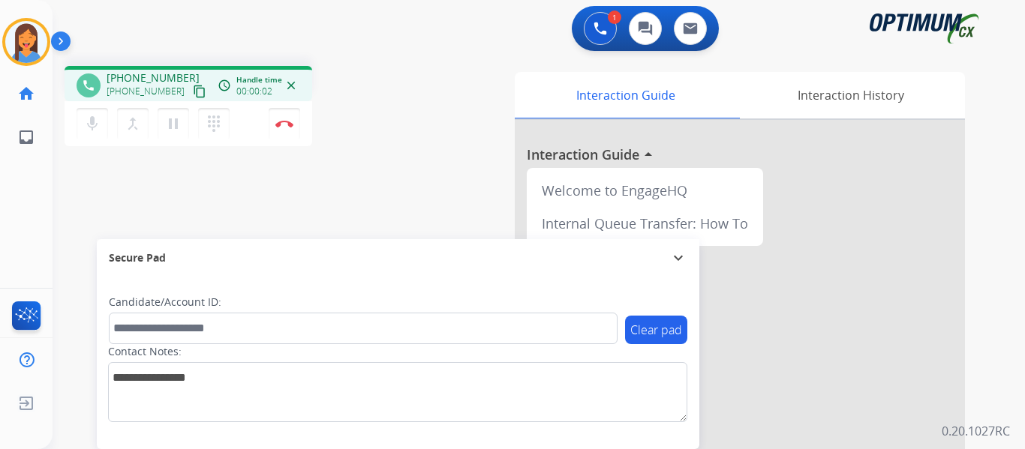
click at [193, 92] on mat-icon "content_copy" at bounding box center [200, 92] width 14 height 14
drag, startPoint x: 181, startPoint y: 92, endPoint x: 210, endPoint y: 104, distance: 31.9
click at [193, 92] on mat-icon "content_copy" at bounding box center [200, 92] width 14 height 14
click at [283, 112] on button "Disconnect" at bounding box center [285, 124] width 32 height 32
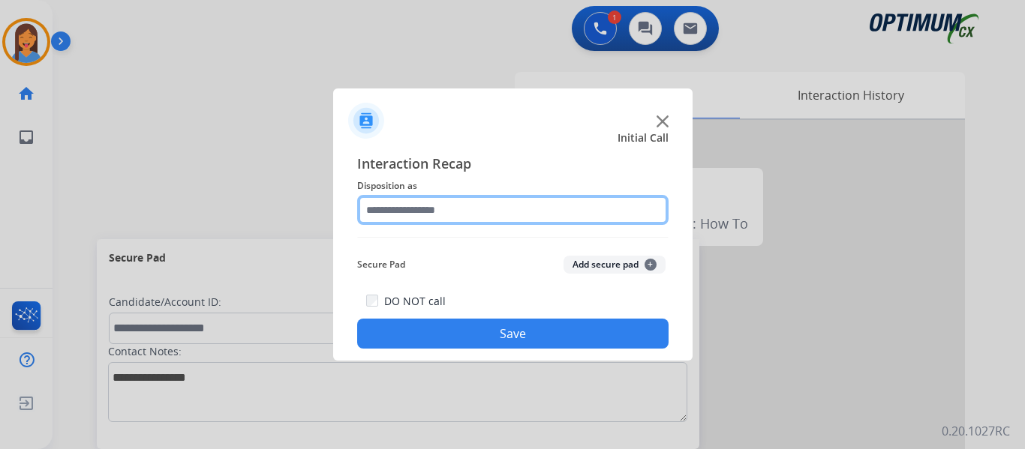
click at [450, 204] on input "text" at bounding box center [512, 210] width 311 height 30
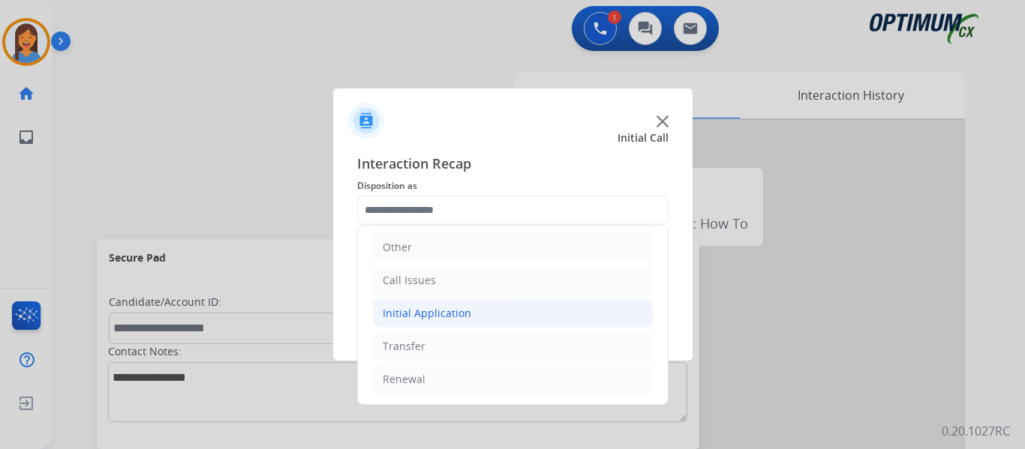
click at [453, 324] on li "Initial Application" at bounding box center [513, 313] width 280 height 29
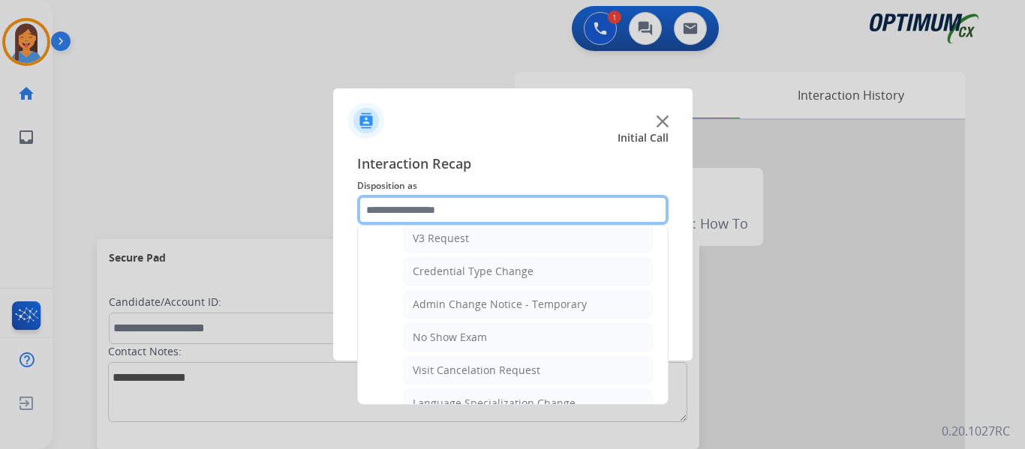
scroll to position [534, 0]
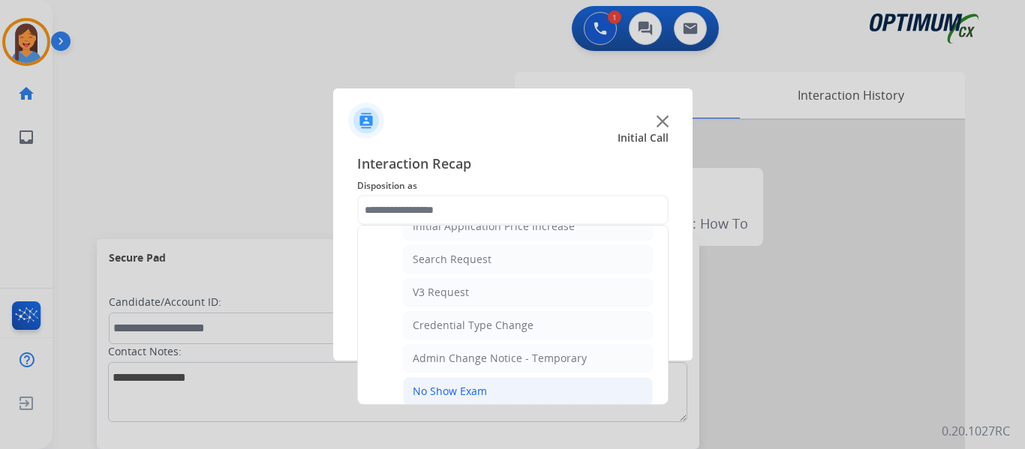
click at [467, 390] on div "No Show Exam" at bounding box center [450, 391] width 74 height 15
type input "**********"
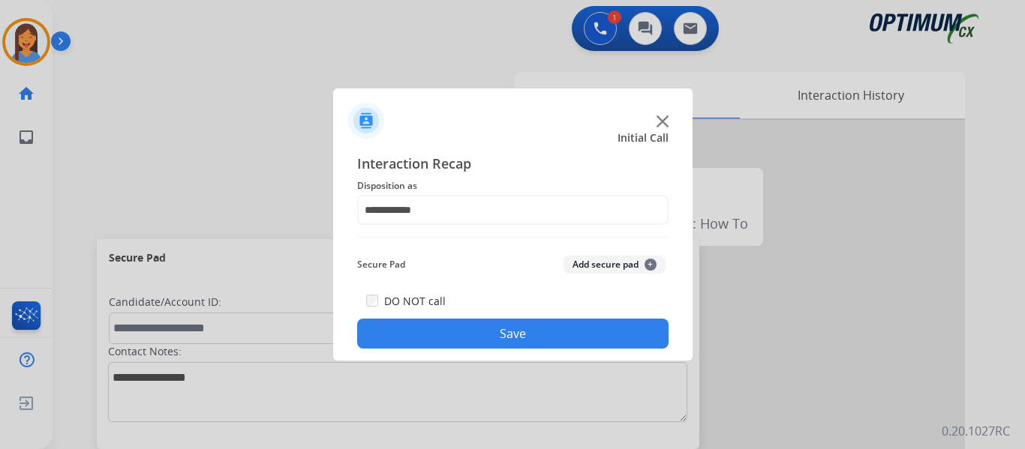
click at [497, 338] on button "Save" at bounding box center [512, 334] width 311 height 30
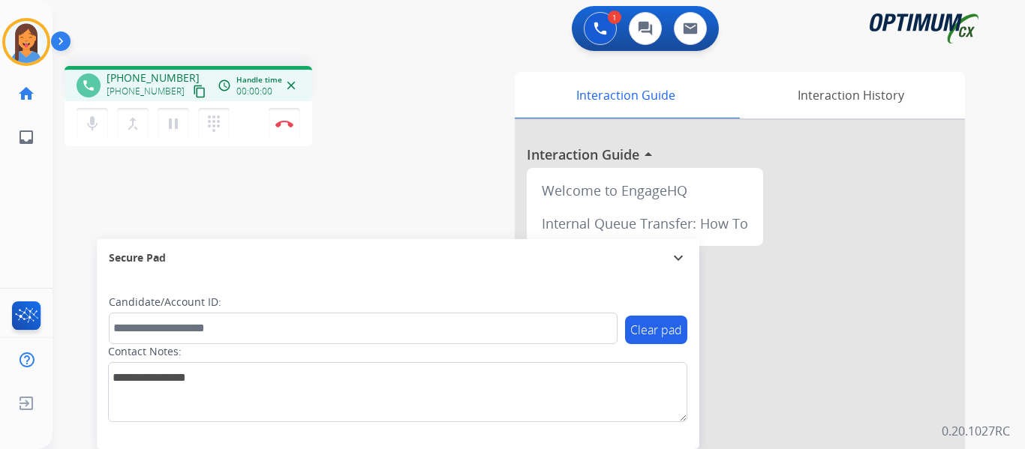
click at [193, 93] on mat-icon "content_copy" at bounding box center [200, 92] width 14 height 14
click at [284, 131] on button "Disconnect" at bounding box center [285, 124] width 32 height 32
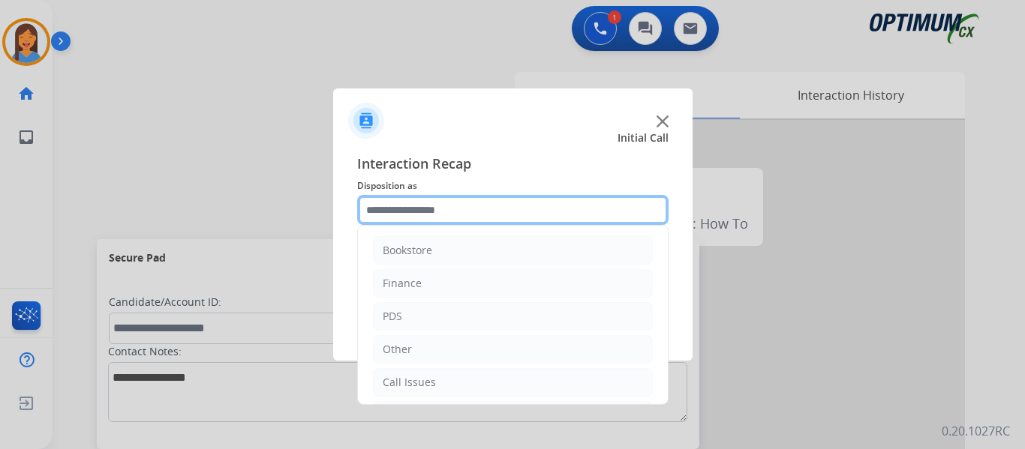
click at [446, 224] on input "text" at bounding box center [512, 210] width 311 height 30
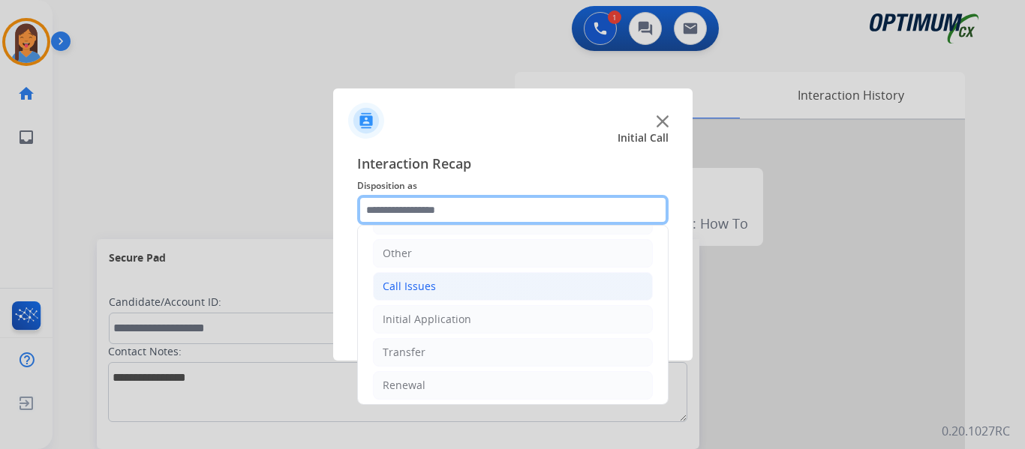
scroll to position [102, 0]
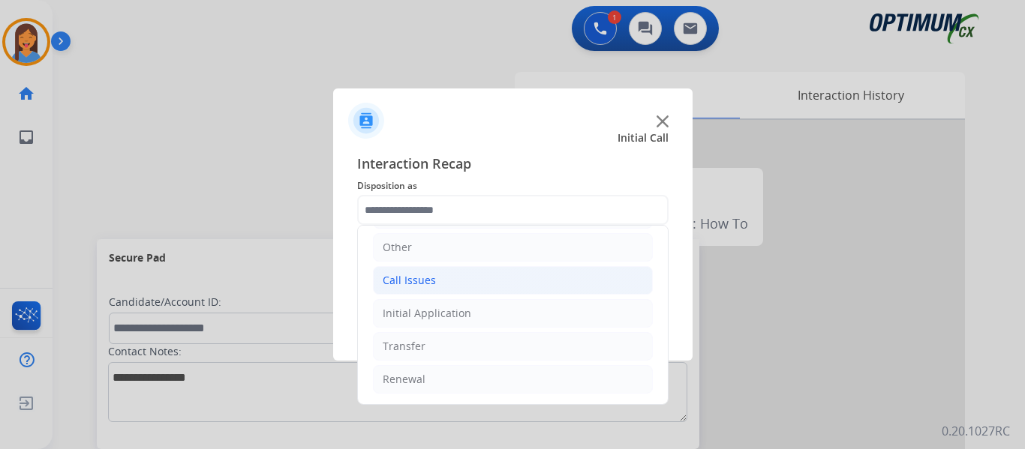
click at [425, 275] on div "Call Issues" at bounding box center [409, 280] width 53 height 15
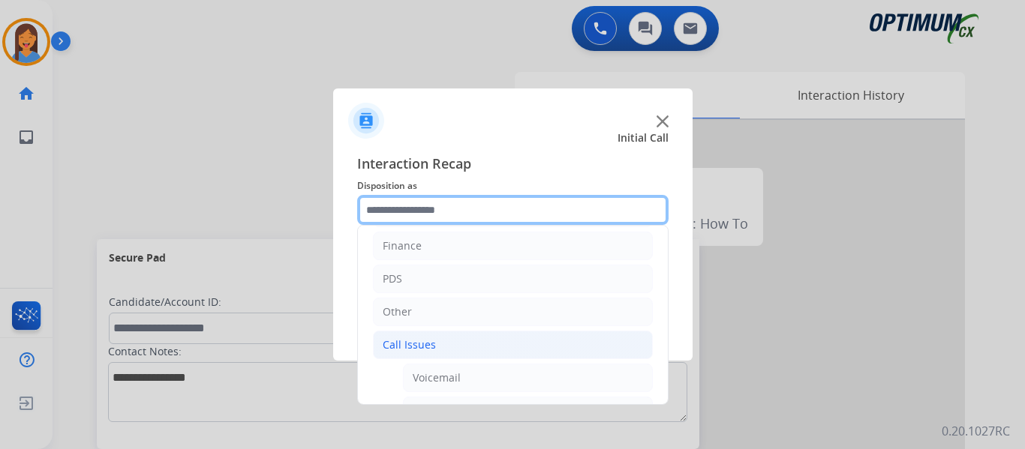
scroll to position [0, 0]
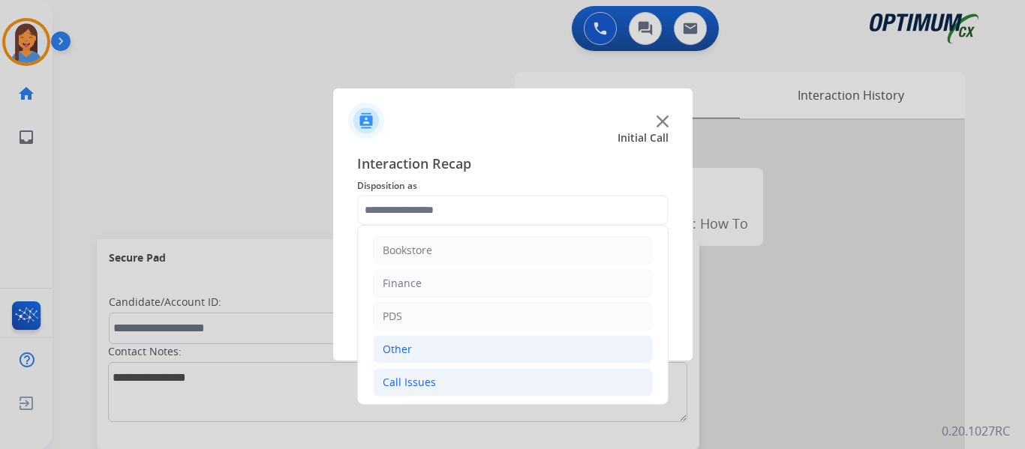
click at [426, 350] on li "Other" at bounding box center [513, 349] width 280 height 29
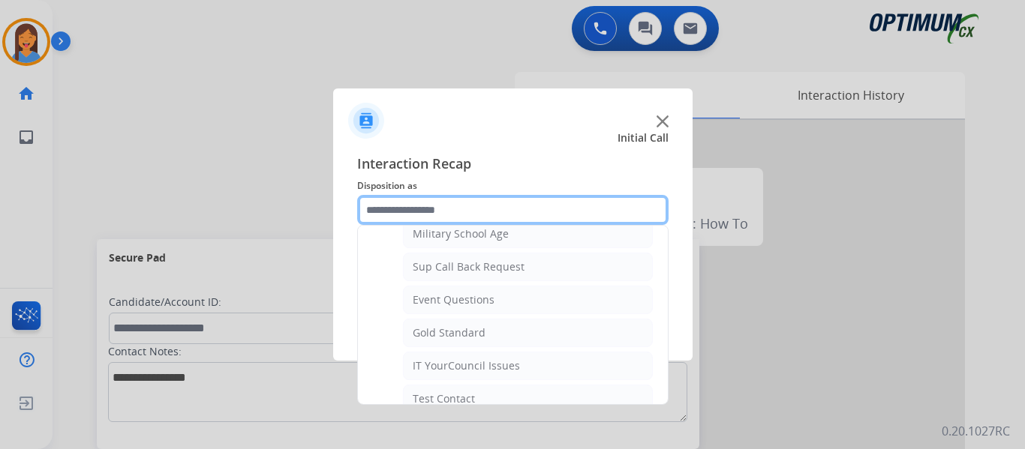
scroll to position [225, 0]
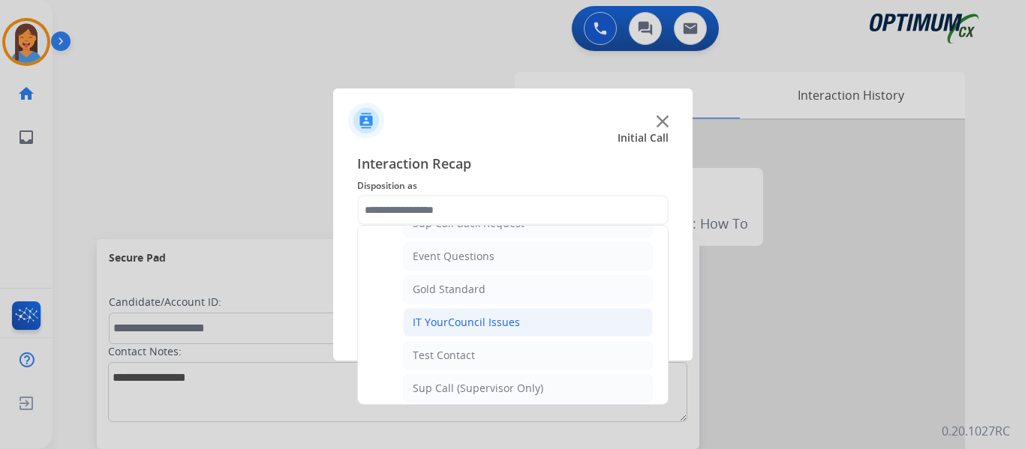
click at [479, 323] on div "IT YourCouncil Issues" at bounding box center [466, 322] width 107 height 15
type input "**********"
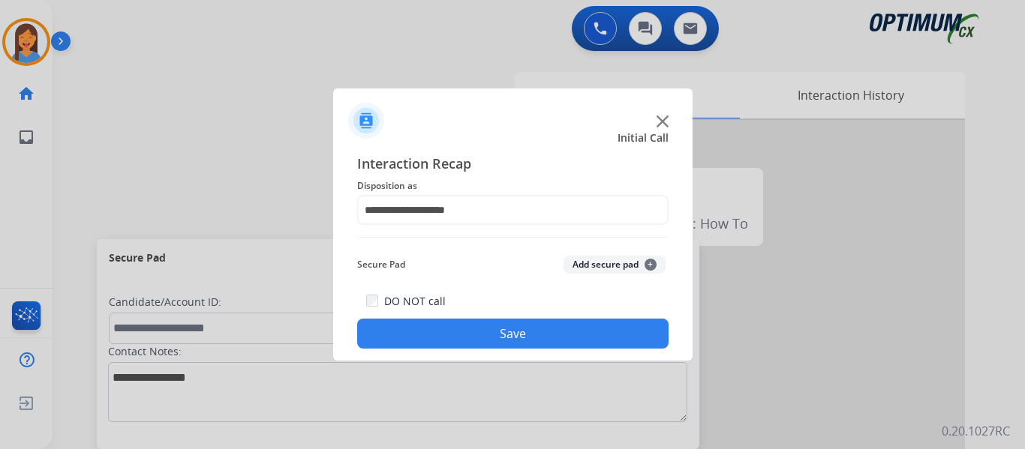
click at [512, 323] on button "Save" at bounding box center [512, 334] width 311 height 30
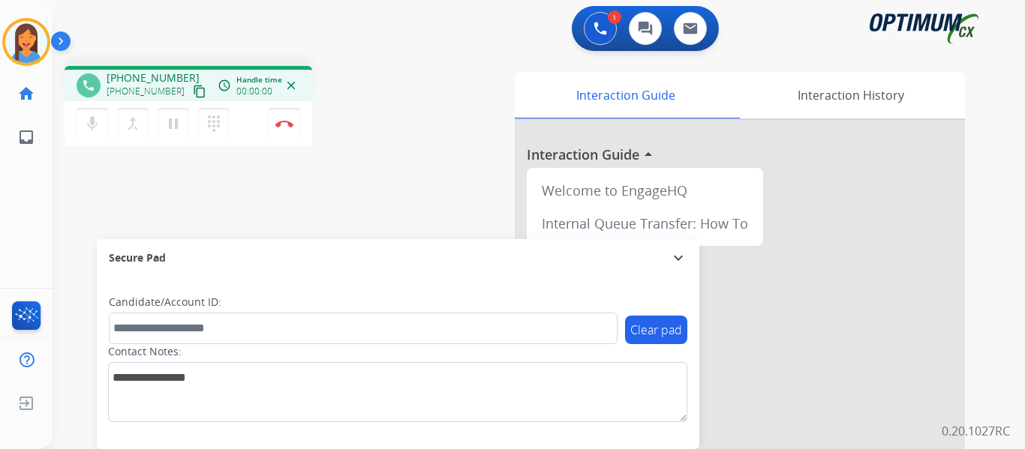
click at [193, 92] on mat-icon "content_copy" at bounding box center [200, 92] width 14 height 14
click at [289, 128] on button "Disconnect" at bounding box center [285, 124] width 32 height 32
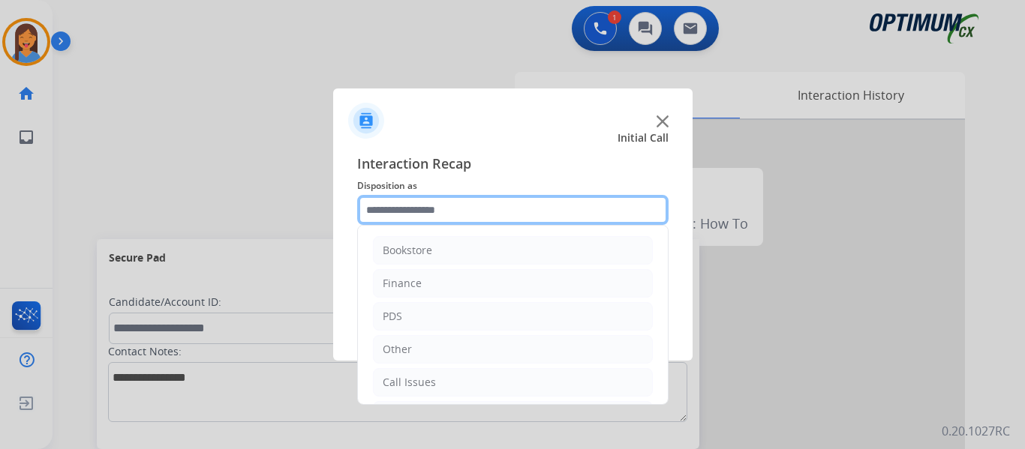
click at [473, 208] on input "text" at bounding box center [512, 210] width 311 height 30
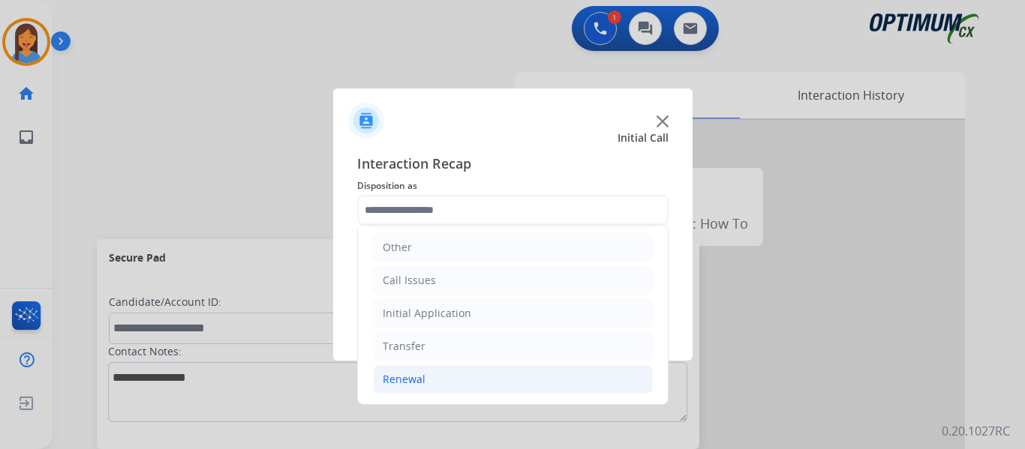
click at [425, 382] on li "Renewal" at bounding box center [513, 379] width 280 height 29
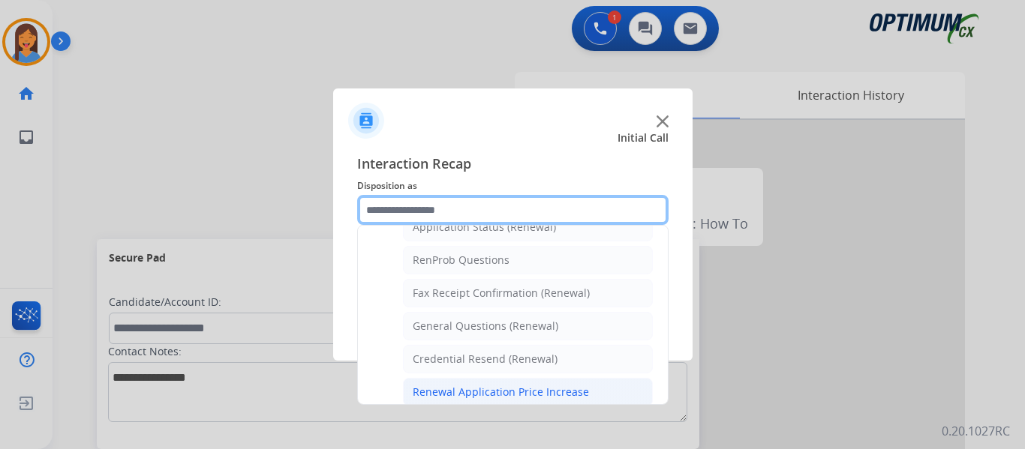
scroll to position [402, 0]
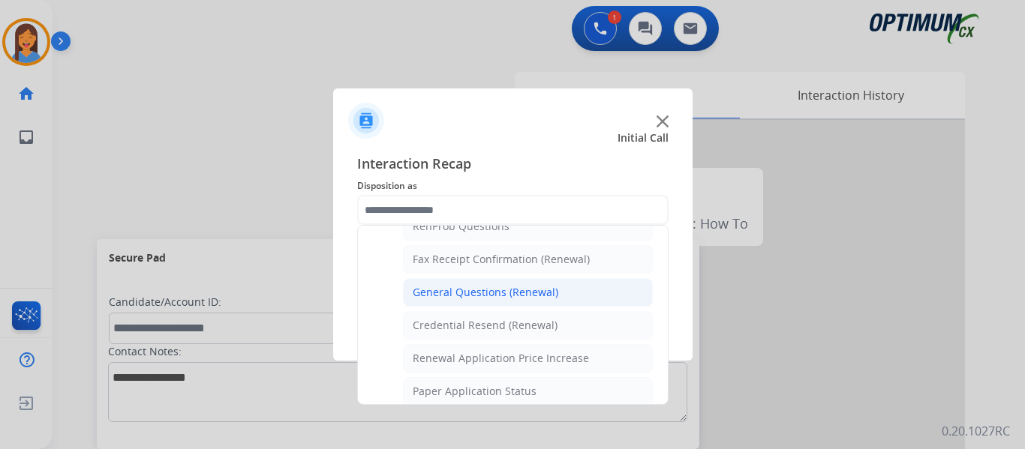
click at [469, 293] on div "General Questions (Renewal)" at bounding box center [486, 292] width 146 height 15
type input "**********"
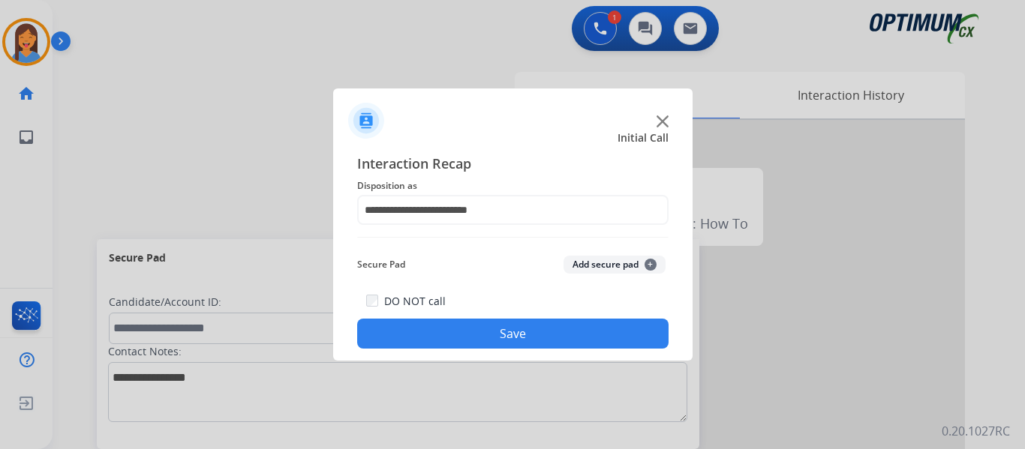
click at [495, 335] on button "Save" at bounding box center [512, 334] width 311 height 30
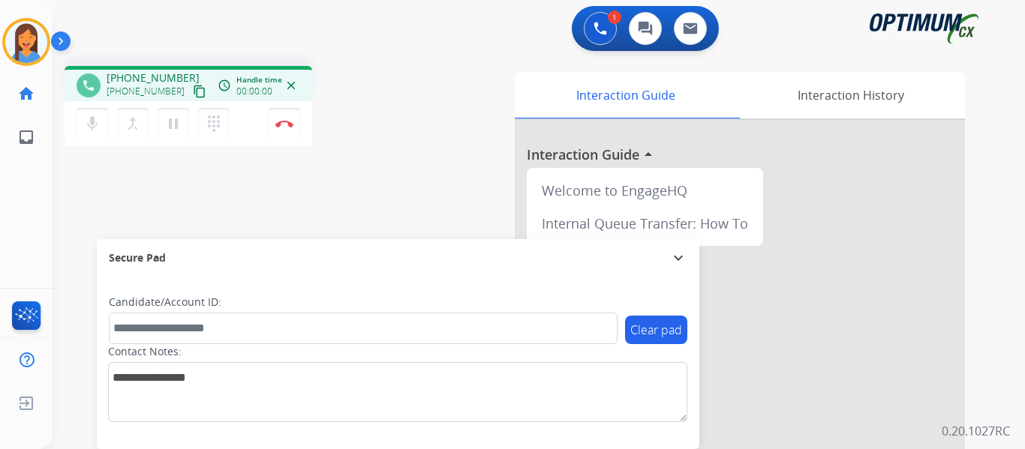
click at [193, 92] on mat-icon "content_copy" at bounding box center [200, 92] width 14 height 14
click at [283, 125] on img at bounding box center [284, 124] width 18 height 8
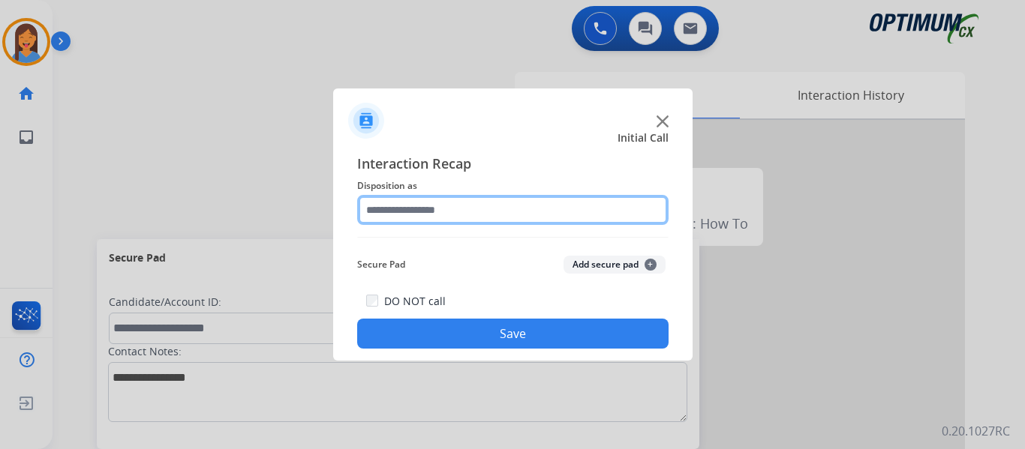
click at [472, 203] on input "text" at bounding box center [512, 210] width 311 height 30
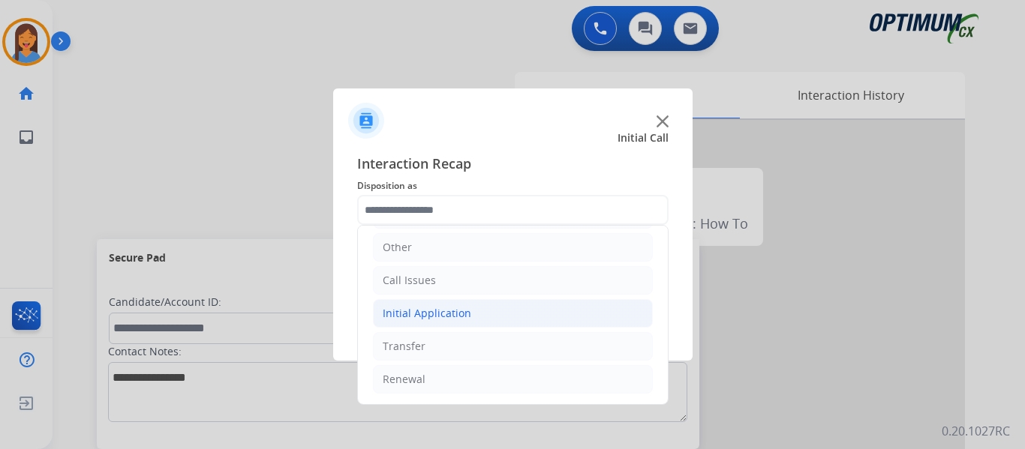
click at [414, 307] on div "Initial Application" at bounding box center [427, 313] width 89 height 15
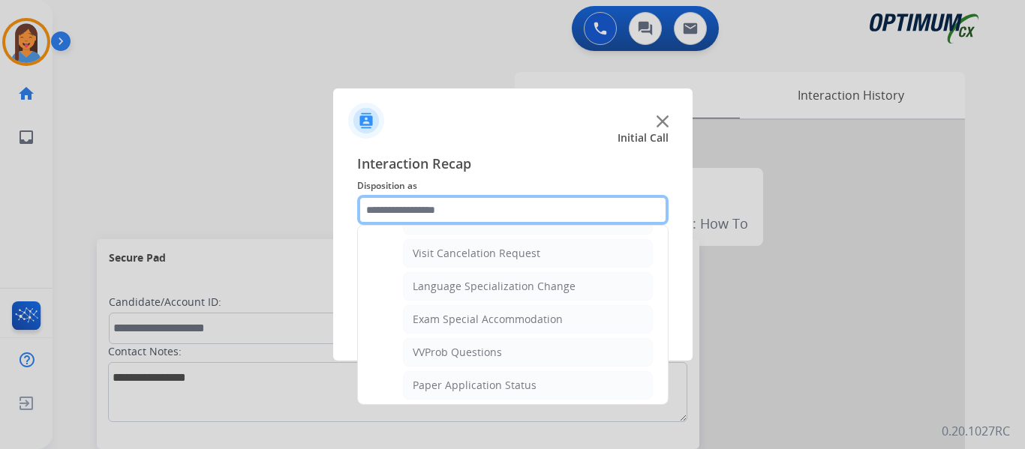
scroll to position [777, 0]
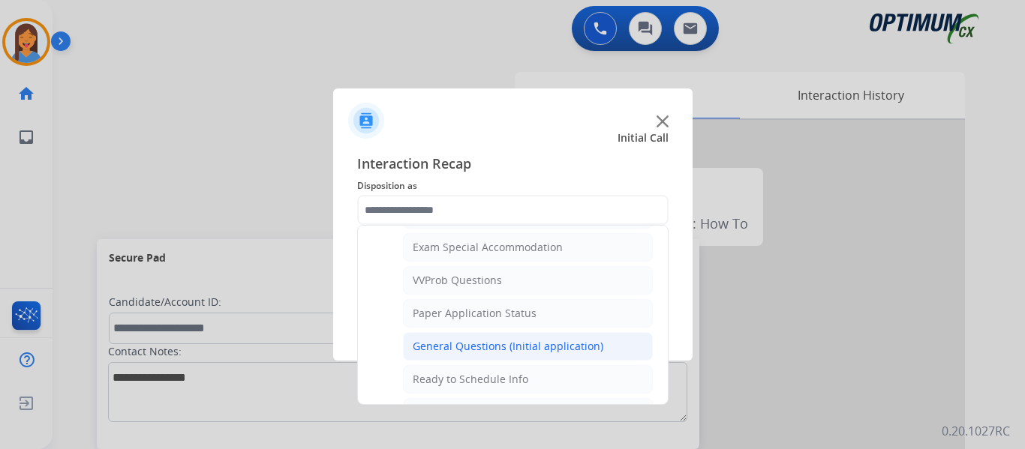
click at [458, 341] on div "General Questions (Initial application)" at bounding box center [508, 346] width 191 height 15
type input "**********"
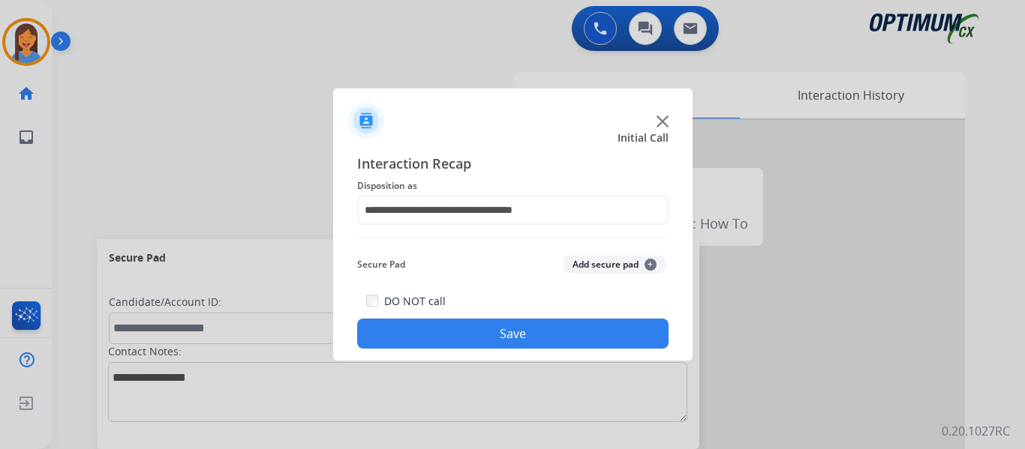
click at [460, 341] on button "Save" at bounding box center [512, 334] width 311 height 30
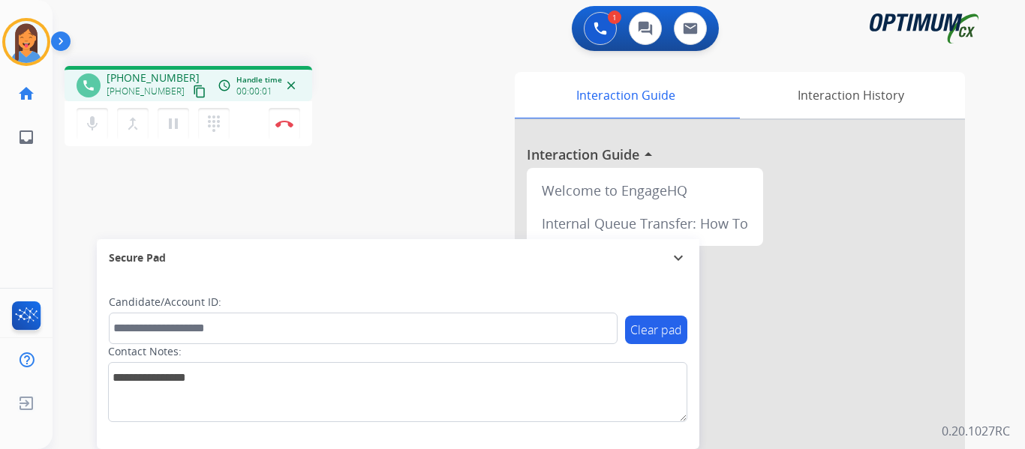
click at [193, 95] on mat-icon "content_copy" at bounding box center [200, 92] width 14 height 14
click at [291, 124] on img at bounding box center [284, 124] width 18 height 8
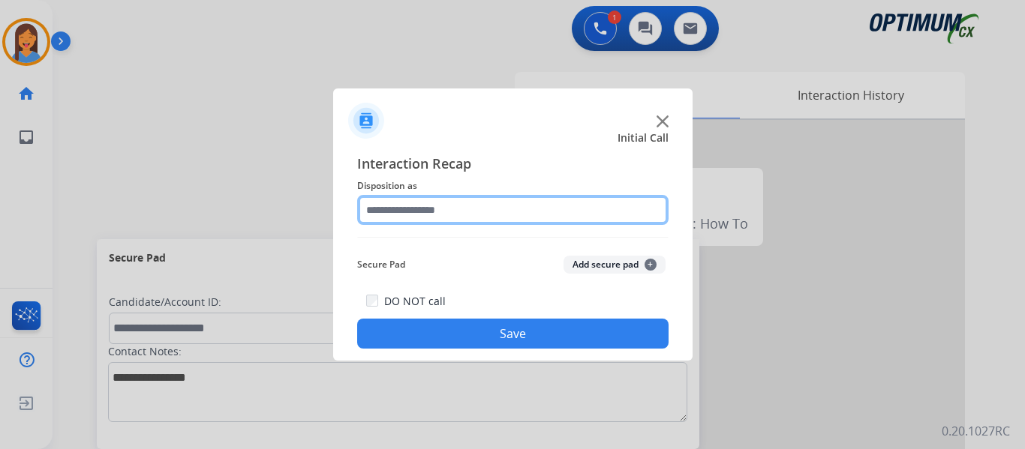
click at [416, 213] on input "text" at bounding box center [512, 210] width 311 height 30
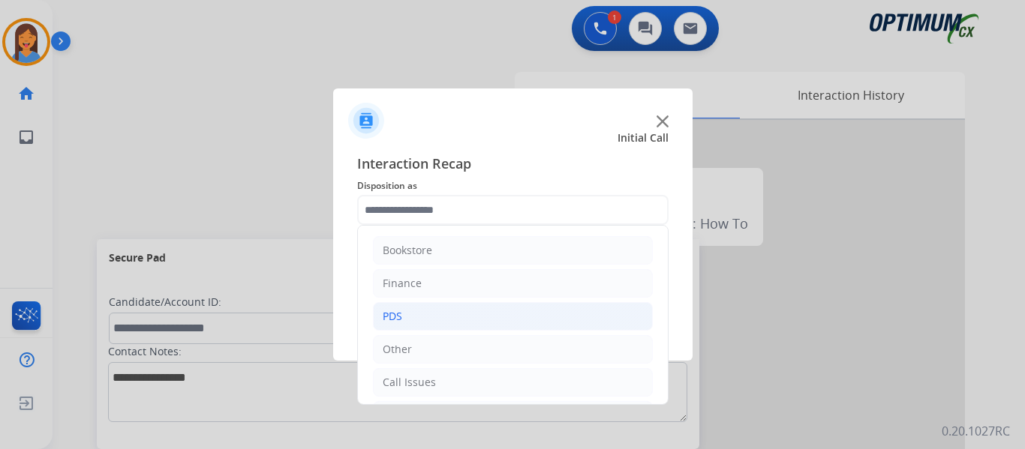
click at [420, 311] on li "PDS" at bounding box center [513, 316] width 280 height 29
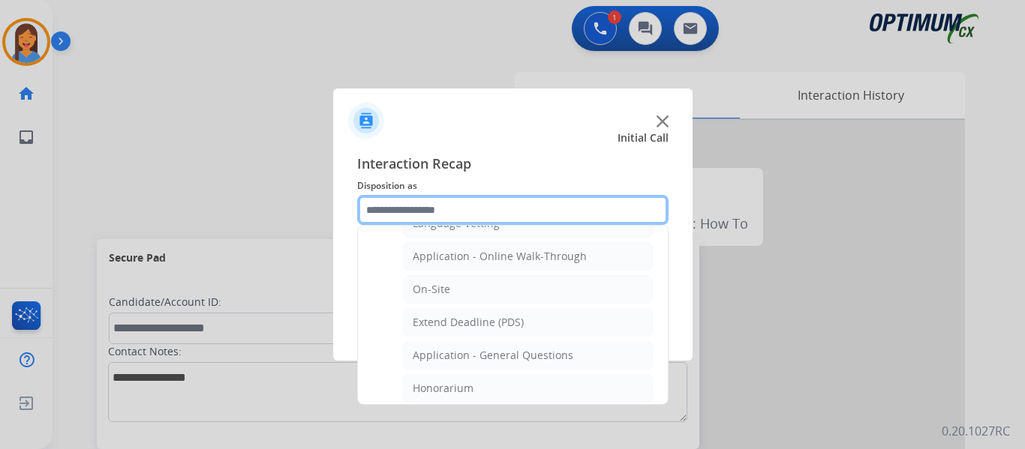
scroll to position [450, 0]
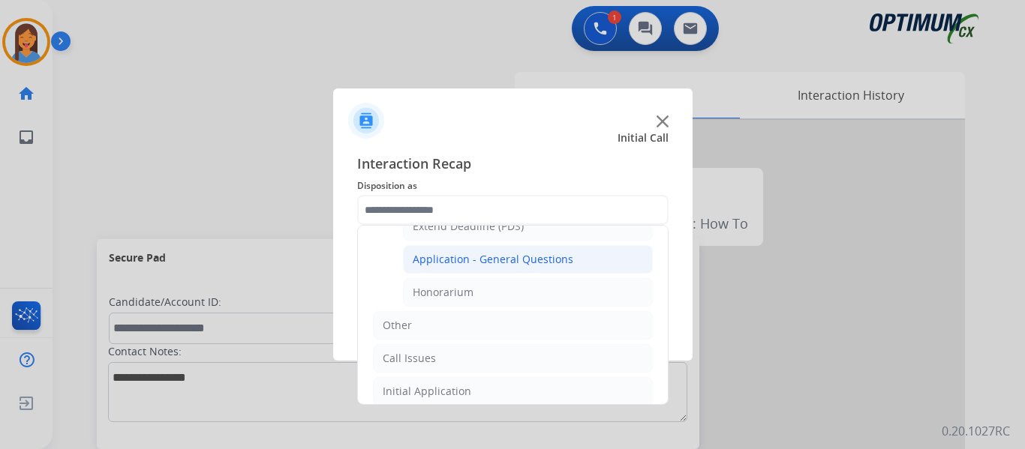
click at [494, 255] on div "Application - General Questions" at bounding box center [493, 259] width 161 height 15
type input "**********"
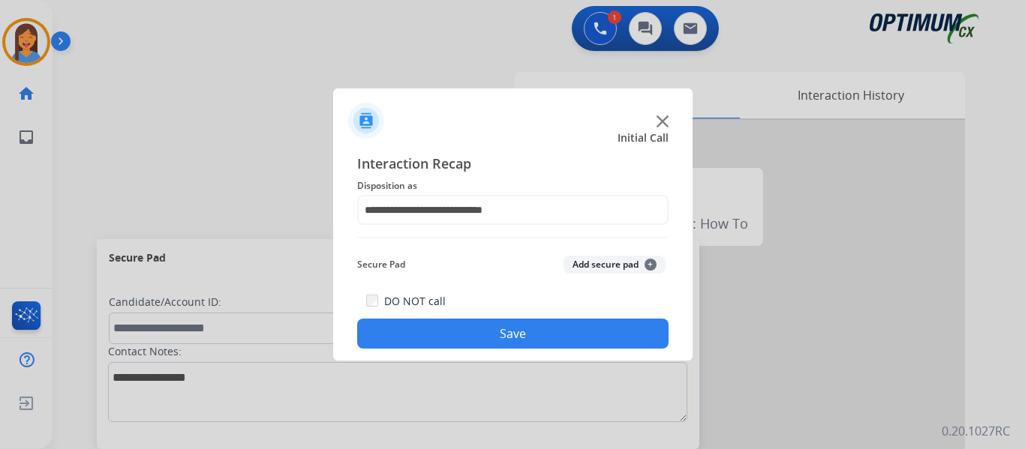
click at [536, 336] on button "Save" at bounding box center [512, 334] width 311 height 30
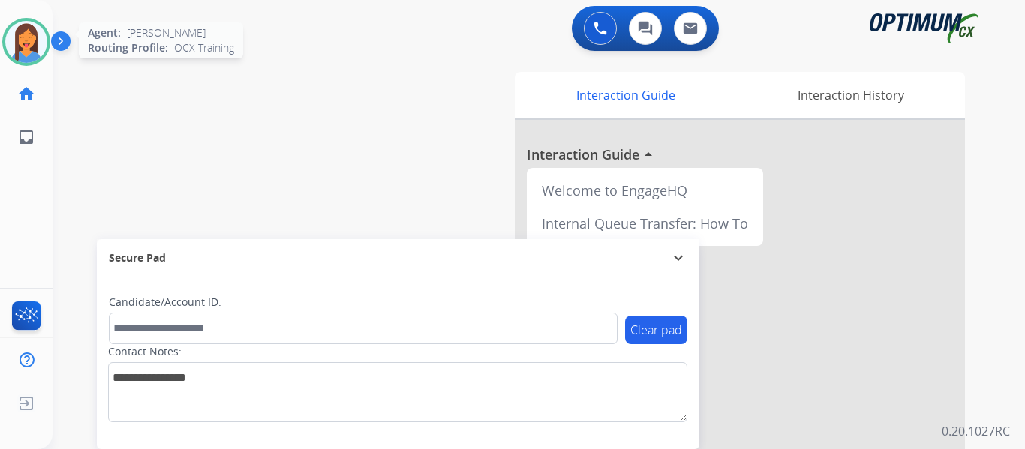
click at [17, 40] on img at bounding box center [26, 42] width 42 height 42
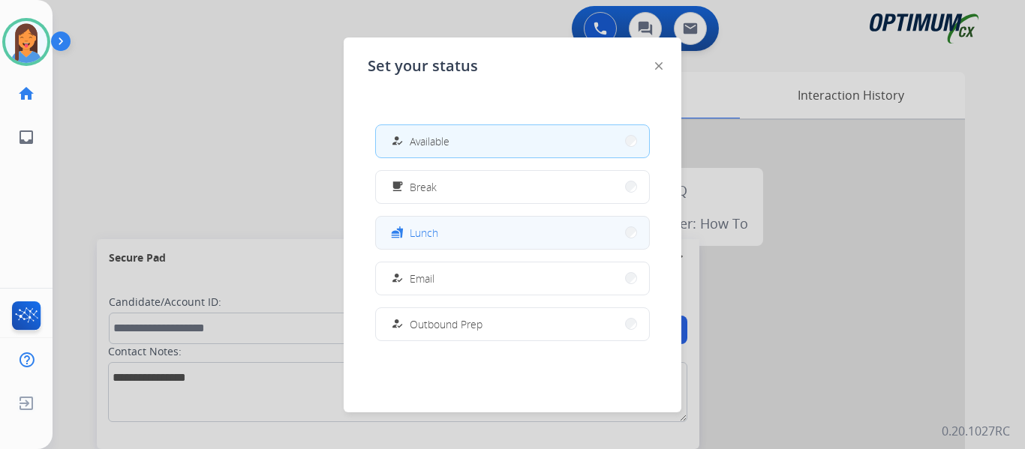
click at [444, 233] on button "fastfood Lunch" at bounding box center [512, 233] width 273 height 32
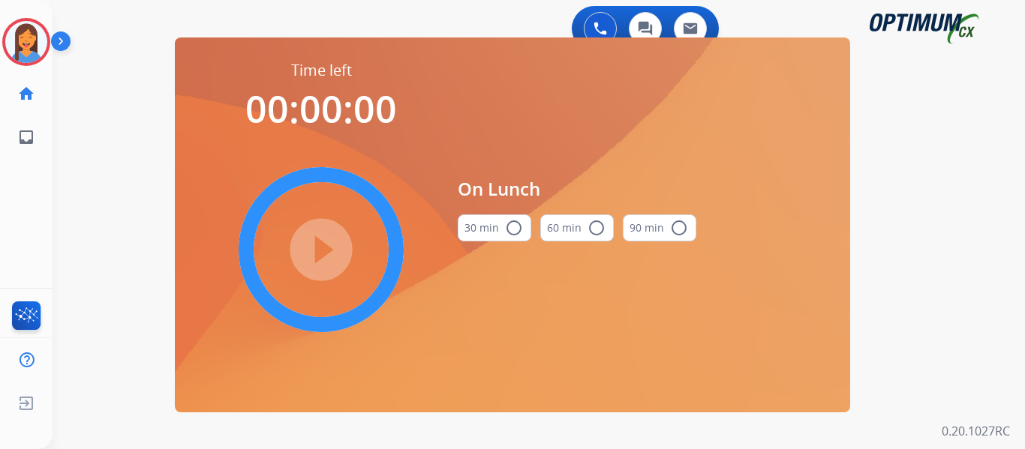
click at [488, 231] on button "30 min radio_button_unchecked" at bounding box center [495, 228] width 74 height 27
click at [325, 242] on mat-icon "play_circle_filled" at bounding box center [321, 250] width 18 height 18
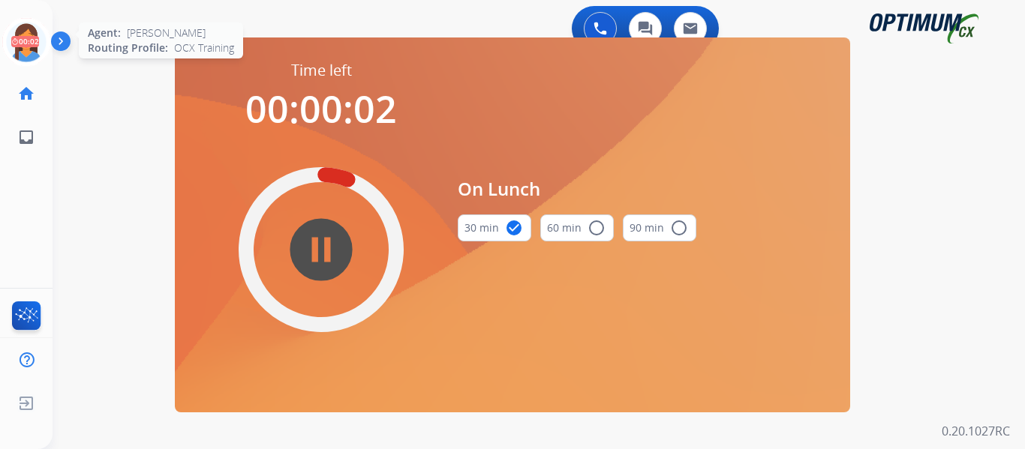
click at [14, 42] on icon at bounding box center [26, 42] width 49 height 49
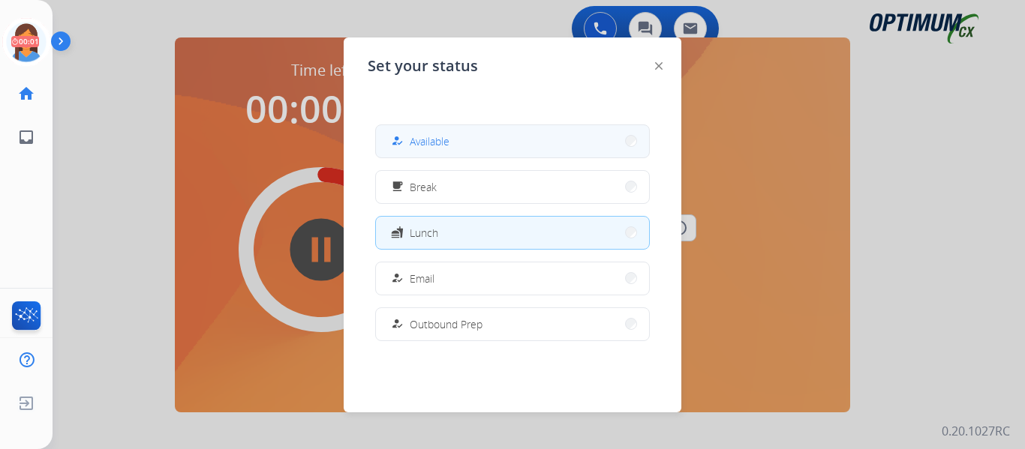
click at [449, 146] on span "Available" at bounding box center [430, 142] width 40 height 16
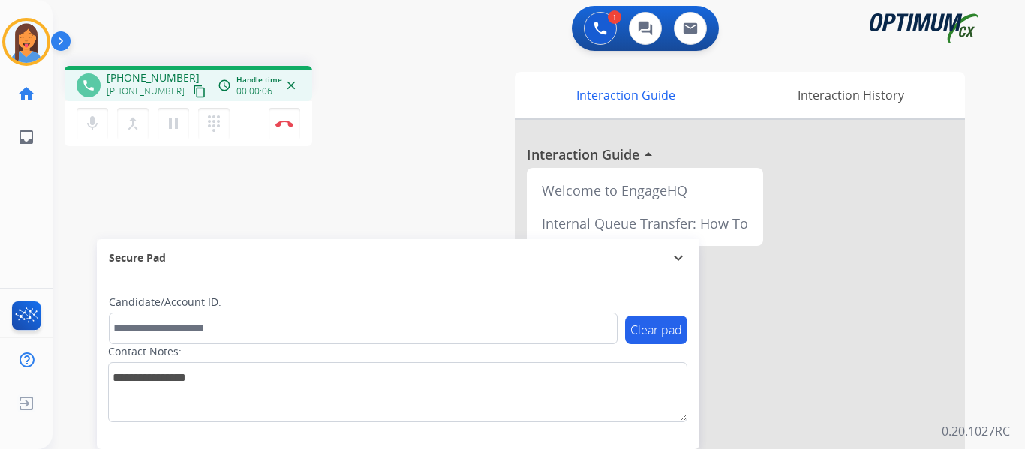
click at [193, 92] on mat-icon "content_copy" at bounding box center [200, 92] width 14 height 14
click at [290, 125] on img at bounding box center [284, 124] width 18 height 8
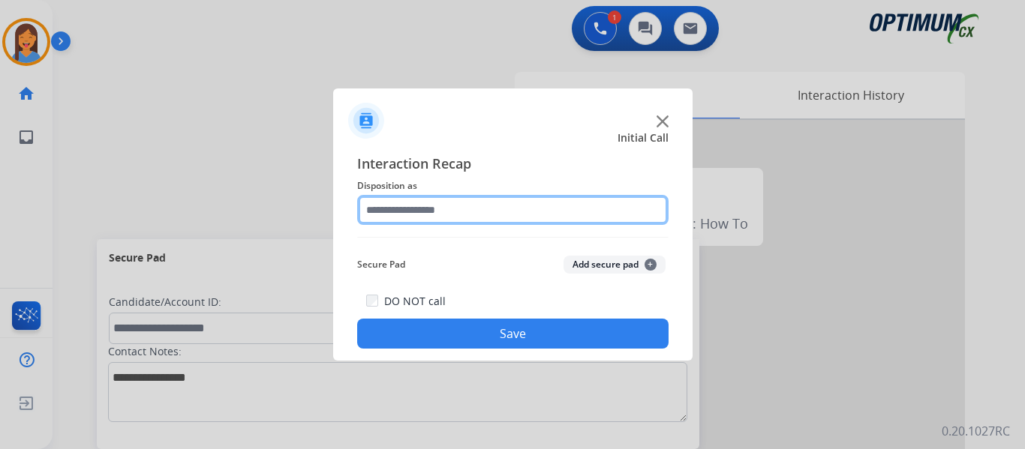
click at [418, 225] on div at bounding box center [512, 210] width 311 height 30
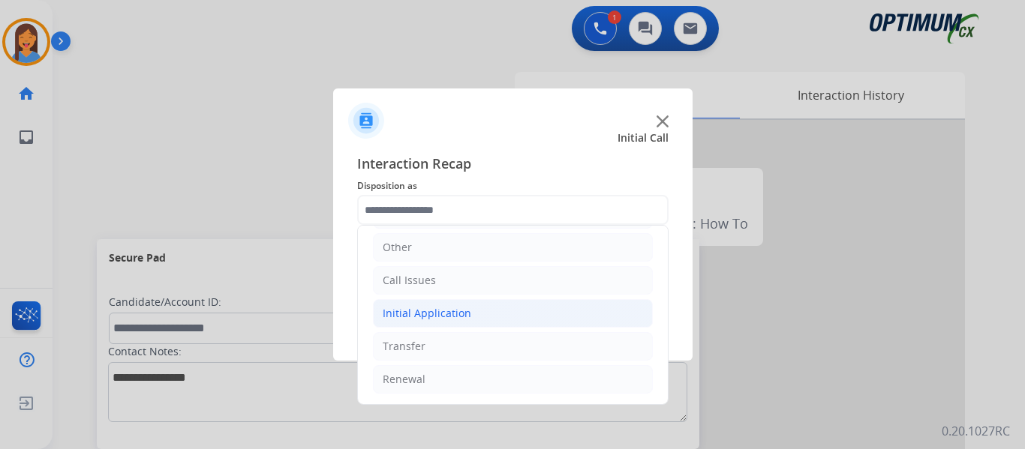
click at [442, 316] on div "Initial Application" at bounding box center [427, 313] width 89 height 15
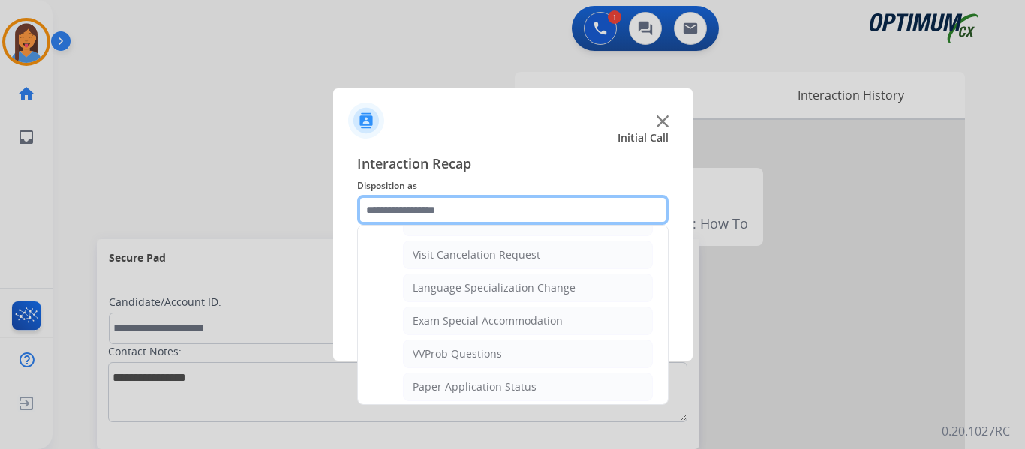
scroll to position [777, 0]
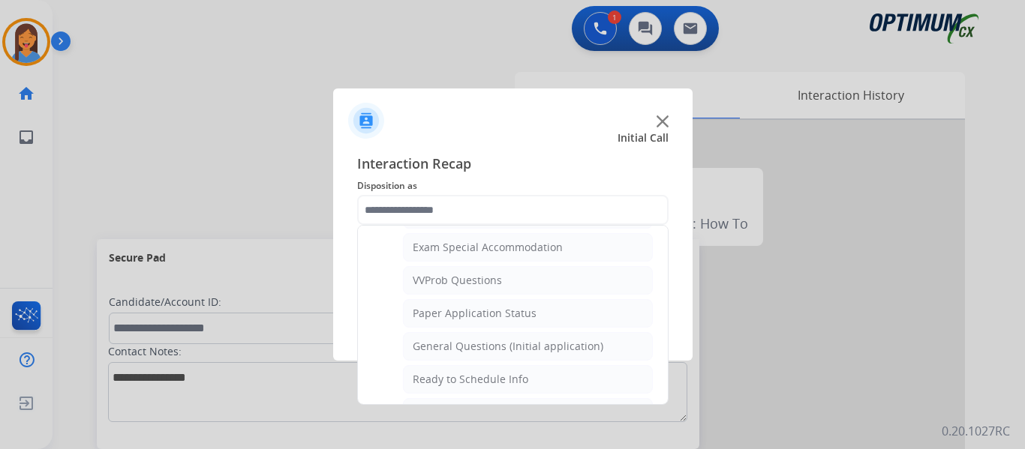
click at [471, 342] on div "General Questions (Initial application)" at bounding box center [508, 346] width 191 height 15
type input "**********"
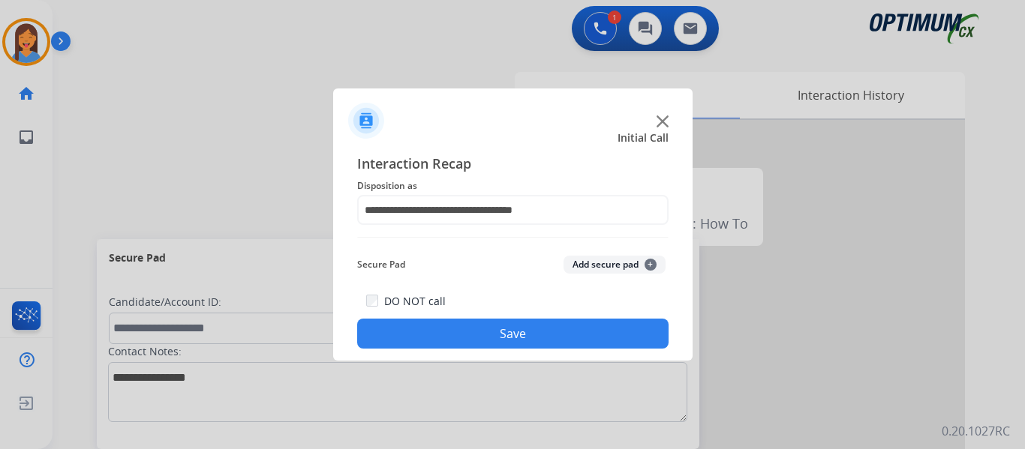
click at [471, 342] on button "Save" at bounding box center [512, 334] width 311 height 30
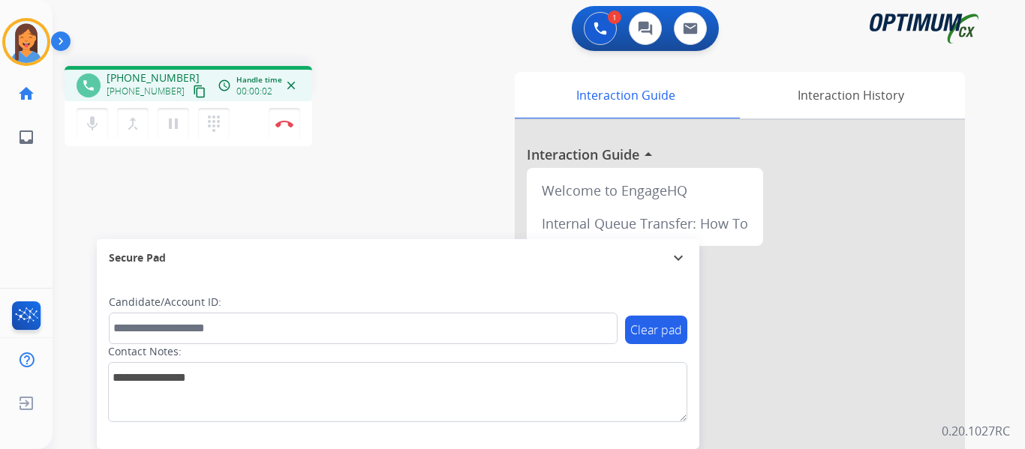
click at [193, 89] on mat-icon "content_copy" at bounding box center [200, 92] width 14 height 14
click at [283, 127] on img at bounding box center [284, 124] width 18 height 8
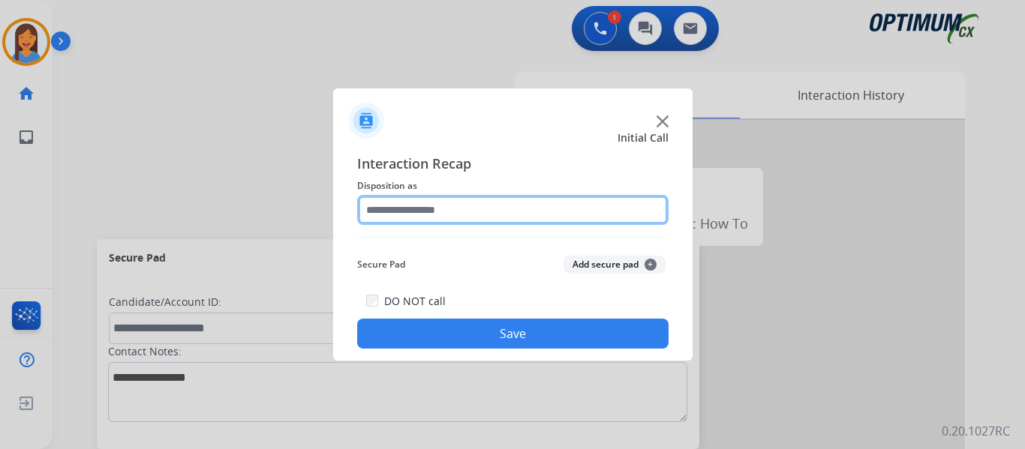
click at [452, 203] on input "text" at bounding box center [512, 210] width 311 height 30
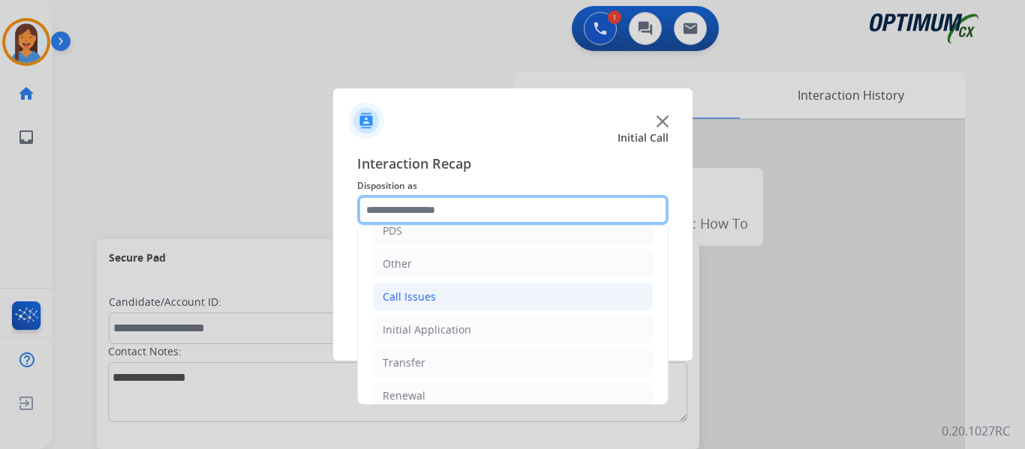
scroll to position [102, 0]
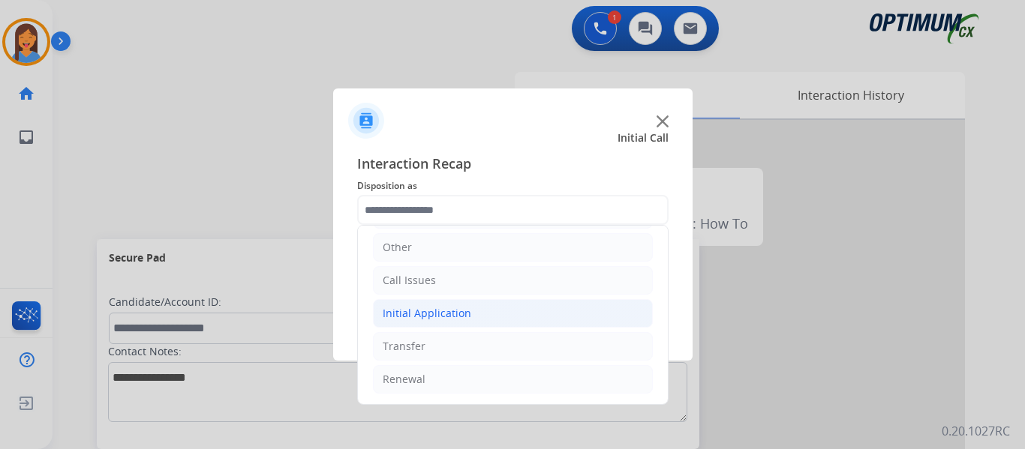
click at [446, 317] on div "Initial Application" at bounding box center [427, 313] width 89 height 15
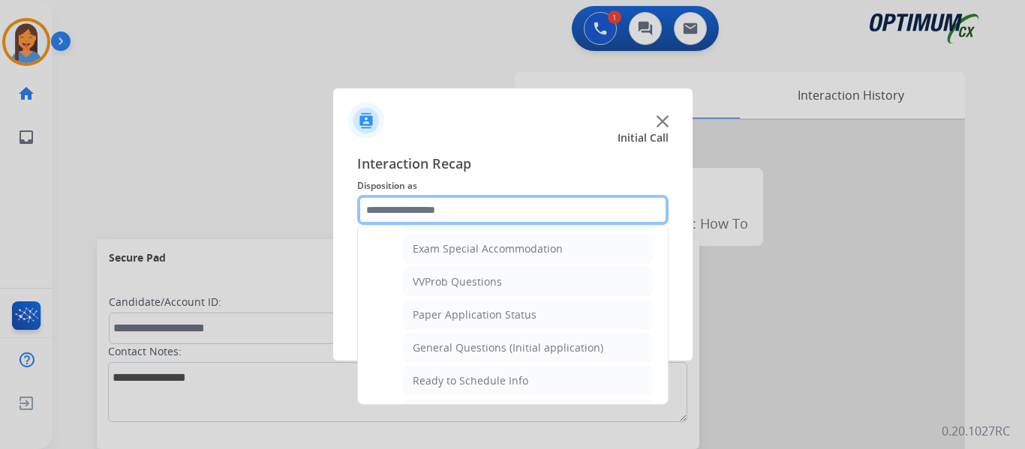
scroll to position [777, 0]
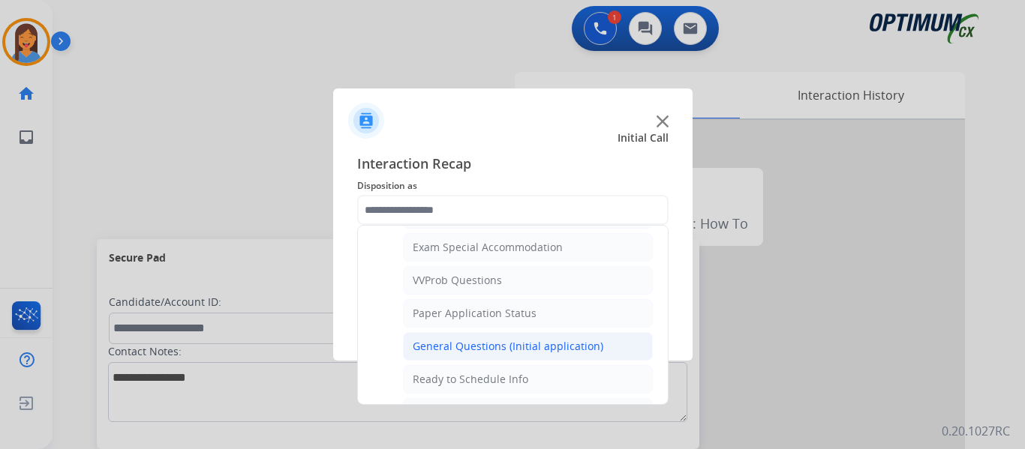
click at [466, 347] on div "General Questions (Initial application)" at bounding box center [508, 346] width 191 height 15
type input "**********"
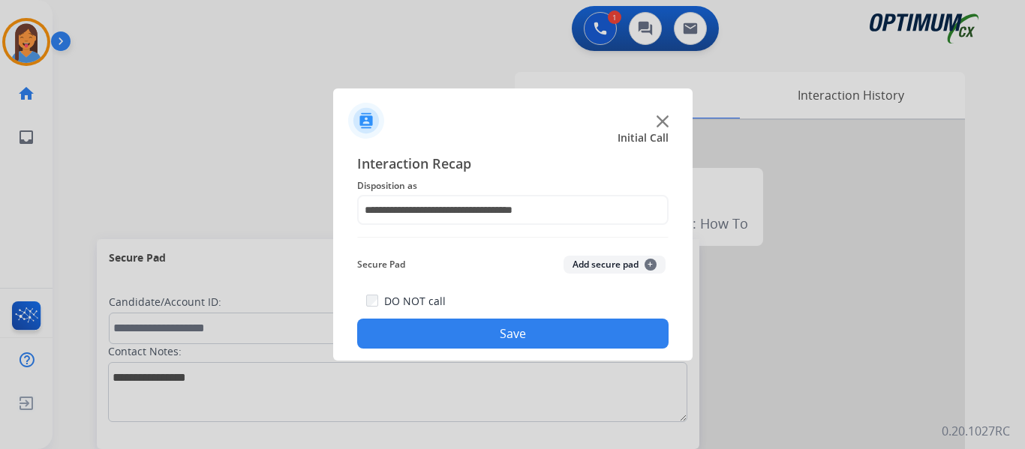
click at [456, 338] on button "Save" at bounding box center [512, 334] width 311 height 30
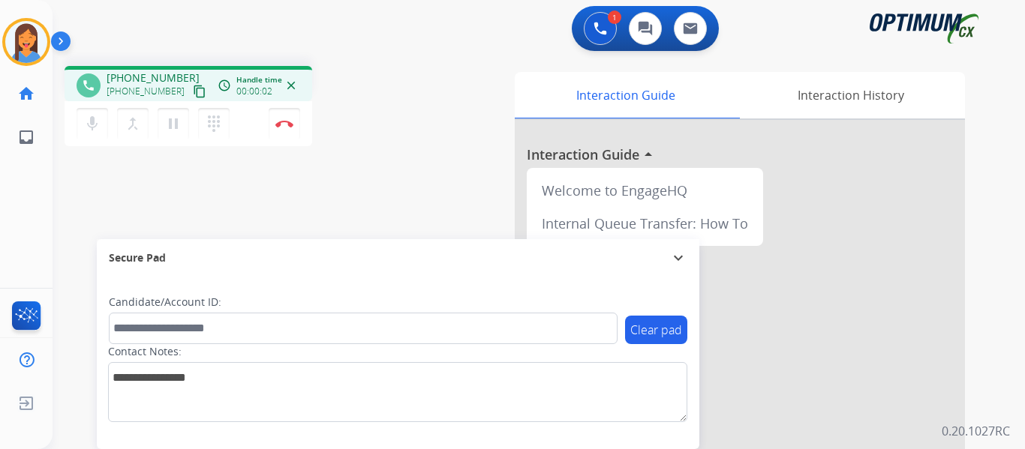
click at [193, 91] on mat-icon "content_copy" at bounding box center [200, 92] width 14 height 14
click at [286, 126] on img at bounding box center [284, 124] width 18 height 8
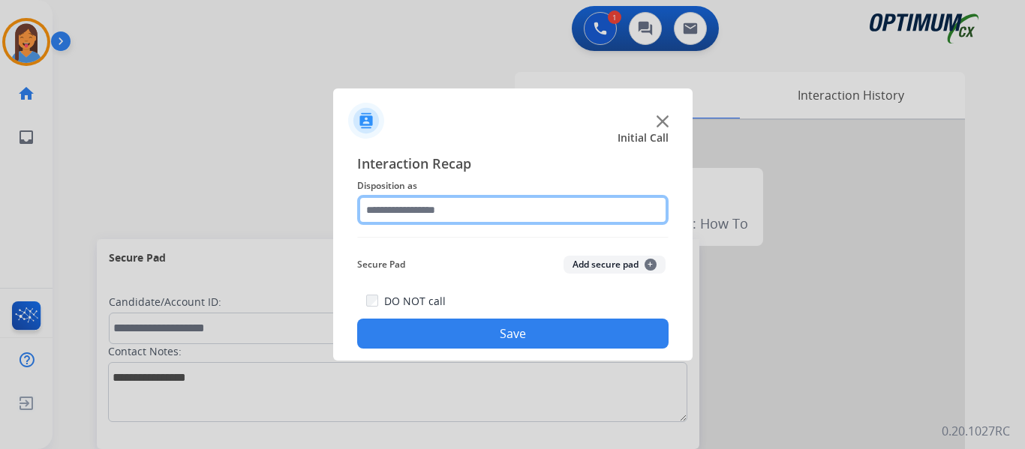
click at [400, 212] on input "text" at bounding box center [512, 210] width 311 height 30
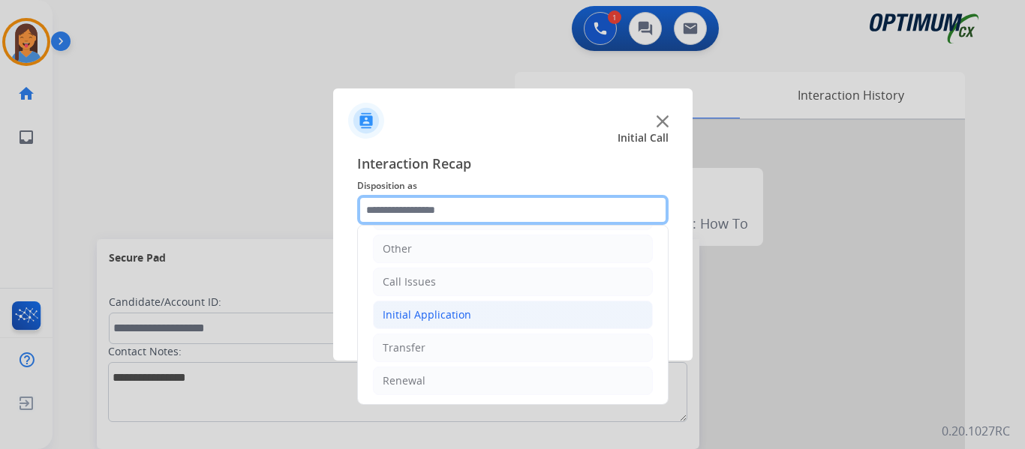
scroll to position [102, 0]
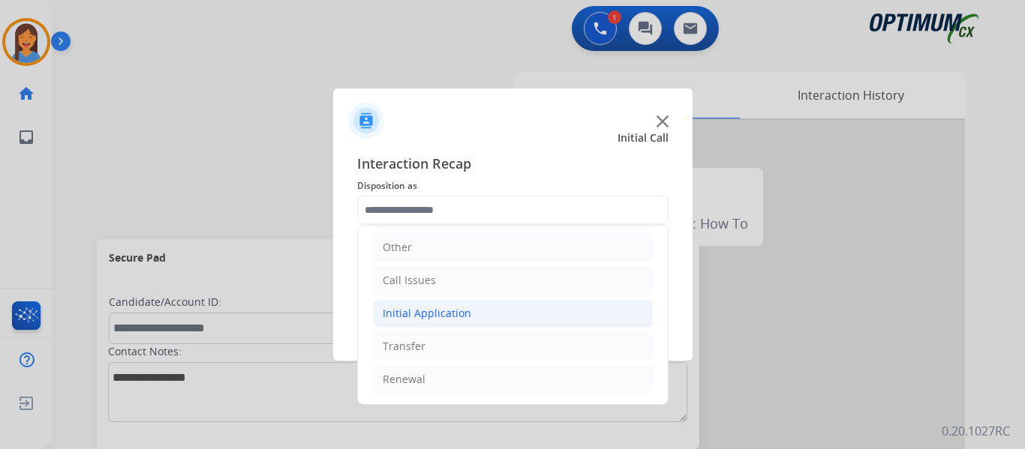
click at [446, 314] on div "Initial Application" at bounding box center [427, 313] width 89 height 15
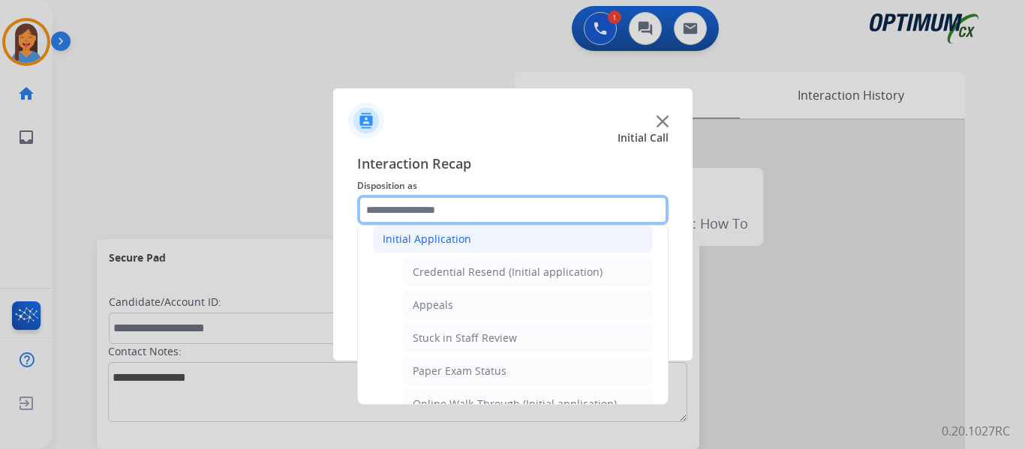
scroll to position [177, 0]
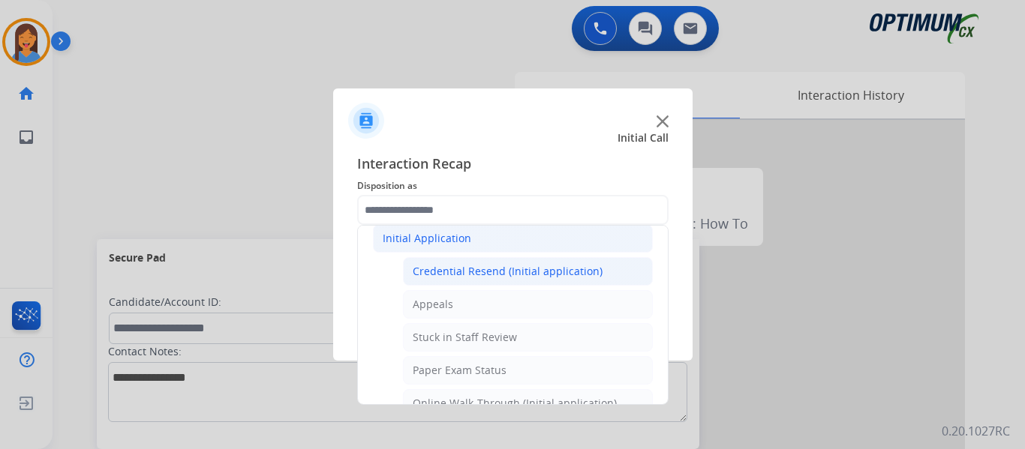
click at [475, 265] on div "Credential Resend (Initial application)" at bounding box center [508, 271] width 190 height 15
type input "**********"
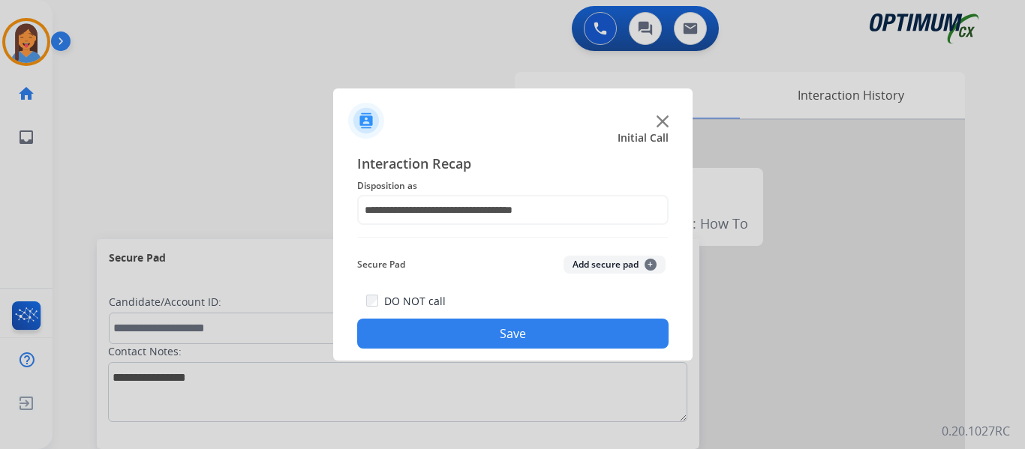
click at [503, 335] on button "Save" at bounding box center [512, 334] width 311 height 30
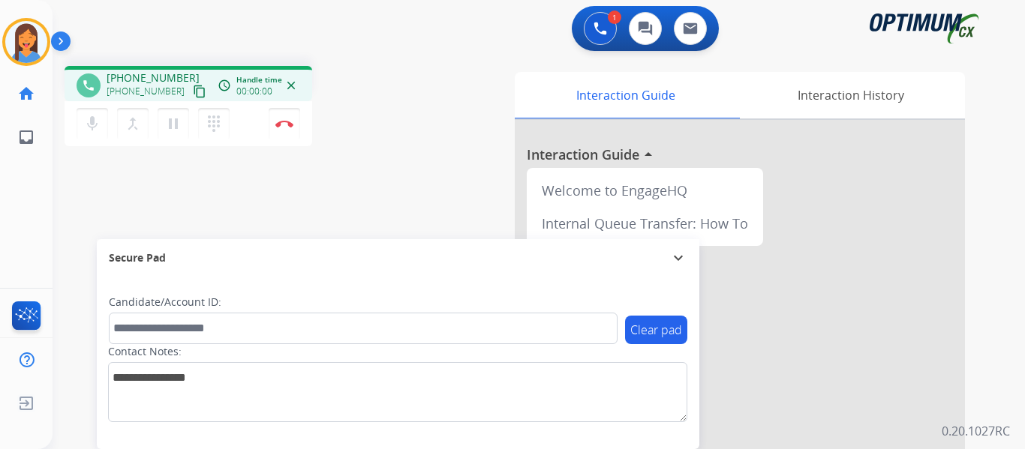
drag, startPoint x: 183, startPoint y: 91, endPoint x: 281, endPoint y: 96, distance: 98.4
click at [193, 91] on mat-icon "content_copy" at bounding box center [200, 92] width 14 height 14
click at [283, 119] on button "Disconnect" at bounding box center [285, 124] width 32 height 32
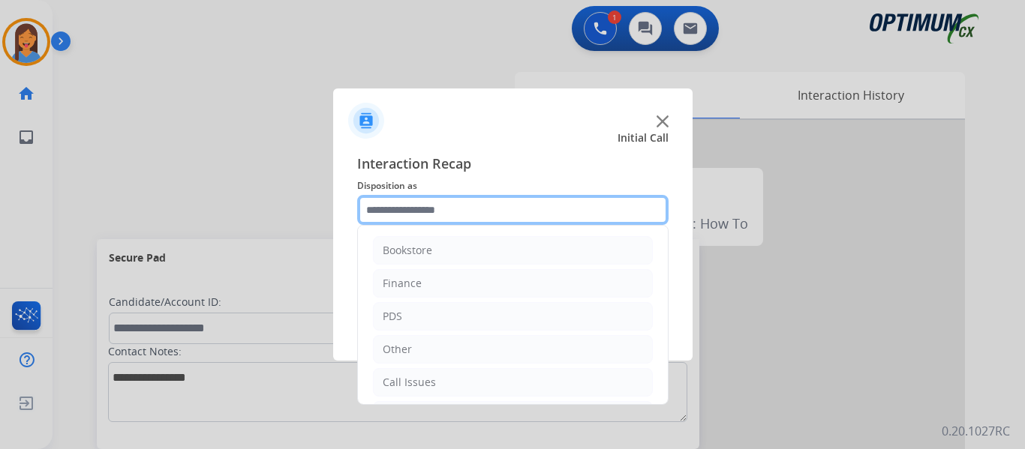
click at [403, 218] on input "text" at bounding box center [512, 210] width 311 height 30
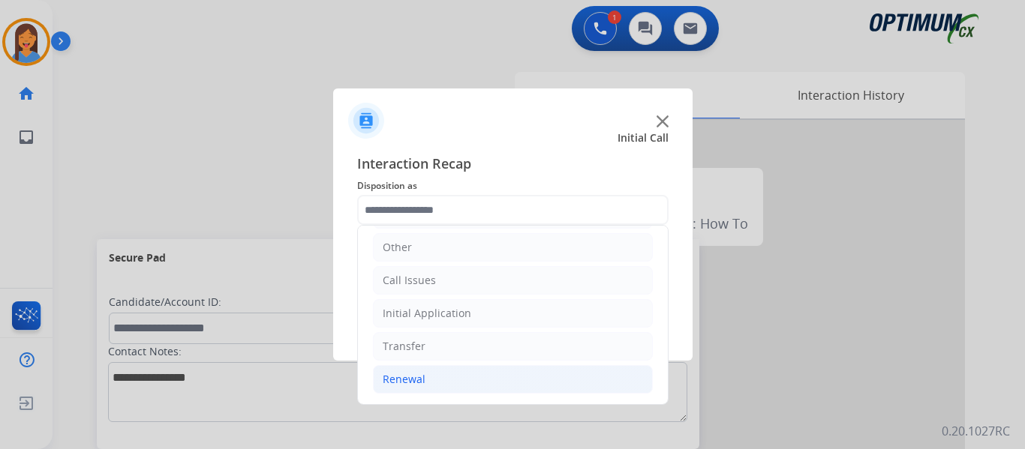
click at [422, 386] on div "Renewal" at bounding box center [404, 379] width 43 height 15
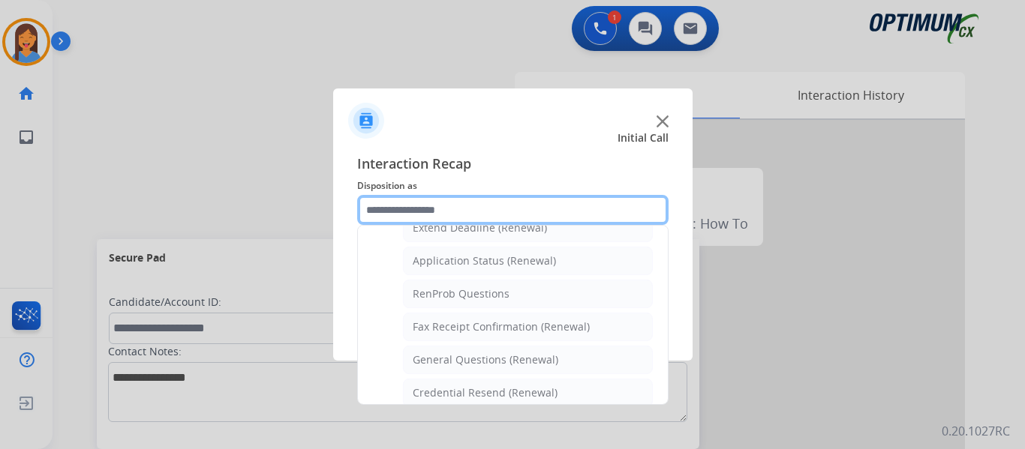
scroll to position [327, 0]
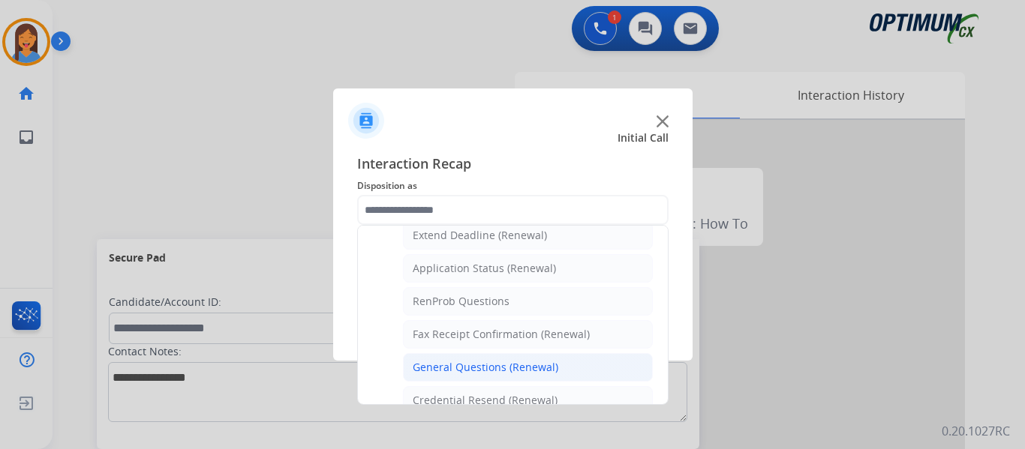
click at [487, 373] on div "General Questions (Renewal)" at bounding box center [486, 367] width 146 height 15
type input "**********"
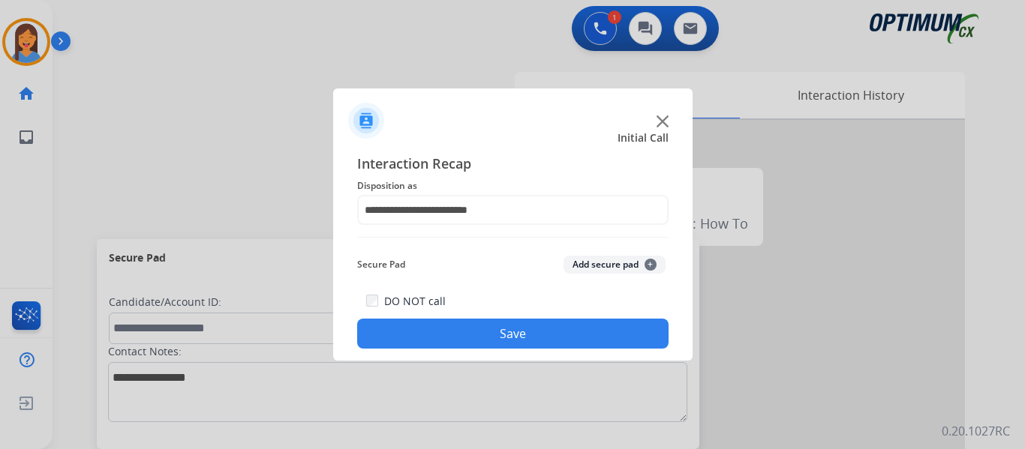
click at [500, 346] on button "Save" at bounding box center [512, 334] width 311 height 30
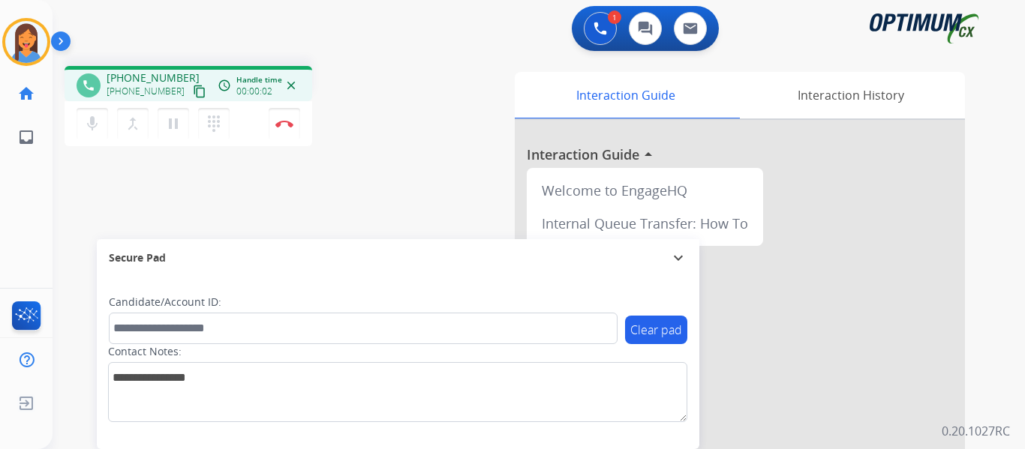
drag, startPoint x: 183, startPoint y: 93, endPoint x: 233, endPoint y: 117, distance: 55.7
click at [193, 93] on mat-icon "content_copy" at bounding box center [200, 92] width 14 height 14
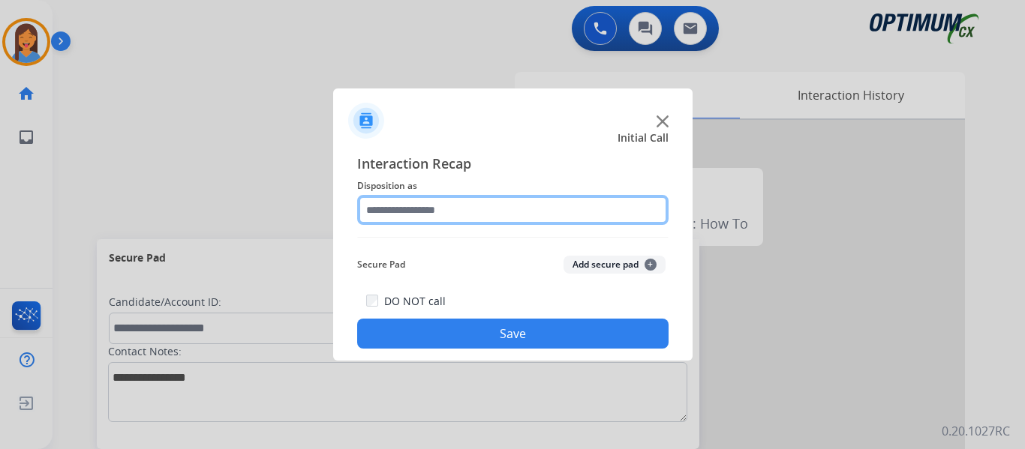
click at [472, 204] on input "text" at bounding box center [512, 210] width 311 height 30
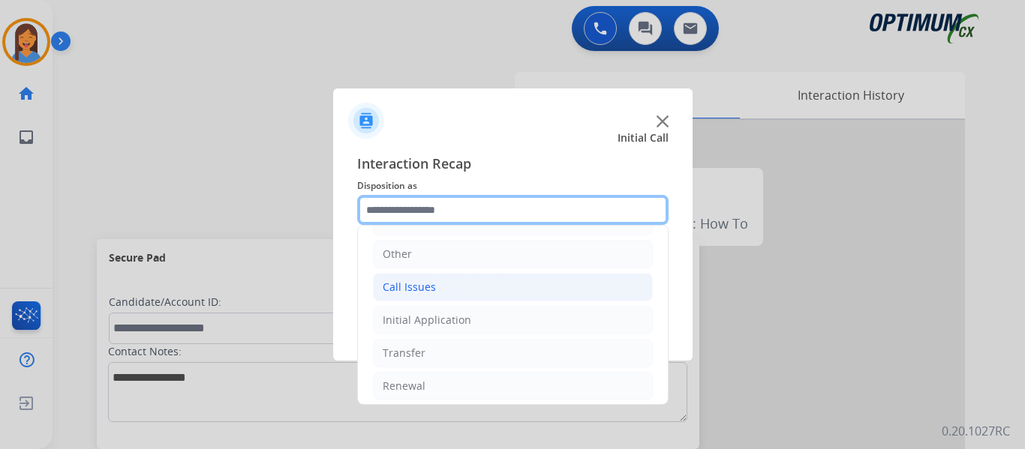
scroll to position [102, 0]
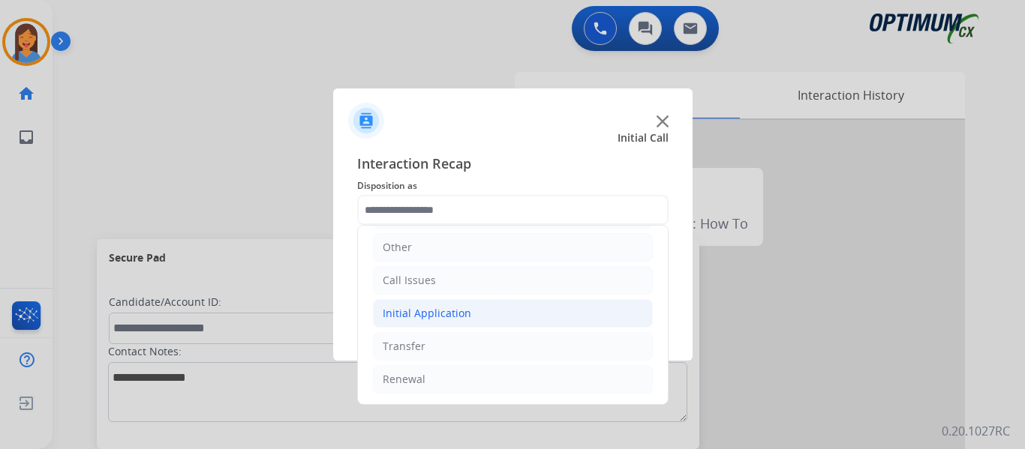
click at [481, 312] on li "Initial Application" at bounding box center [513, 313] width 280 height 29
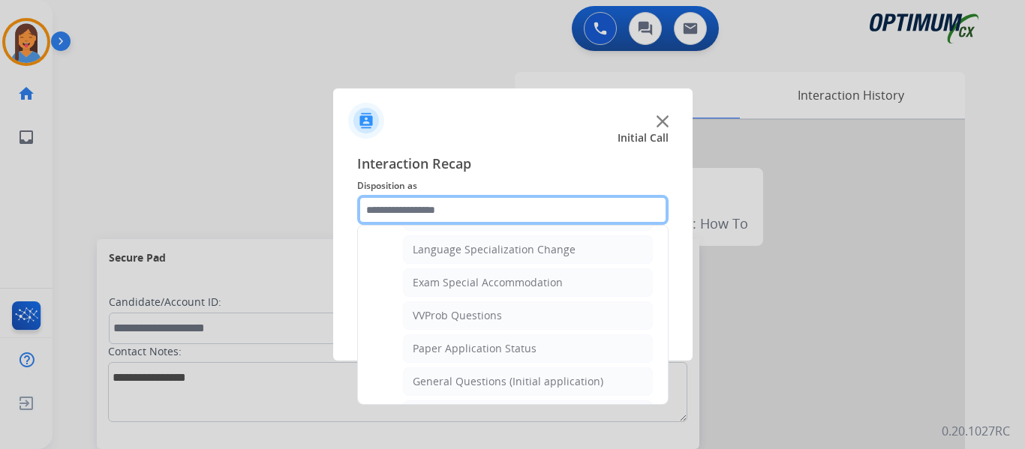
scroll to position [777, 0]
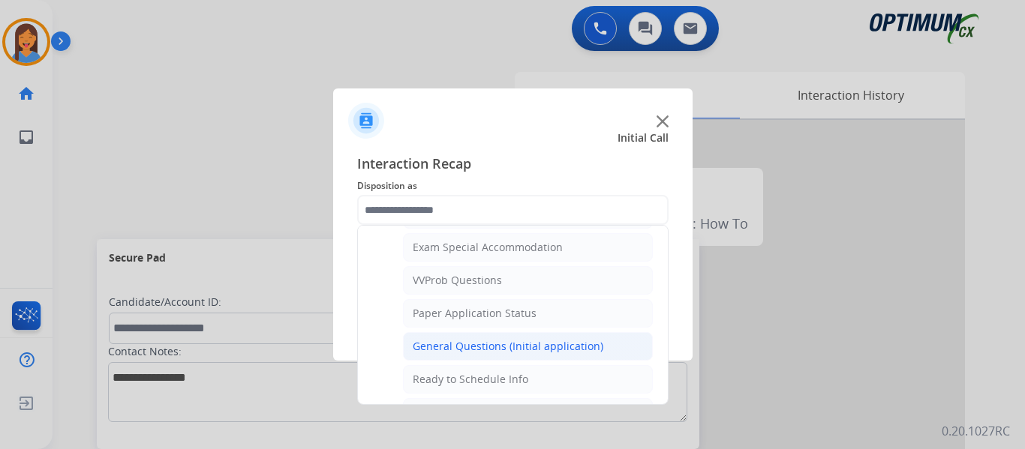
click at [496, 339] on div "General Questions (Initial application)" at bounding box center [508, 346] width 191 height 15
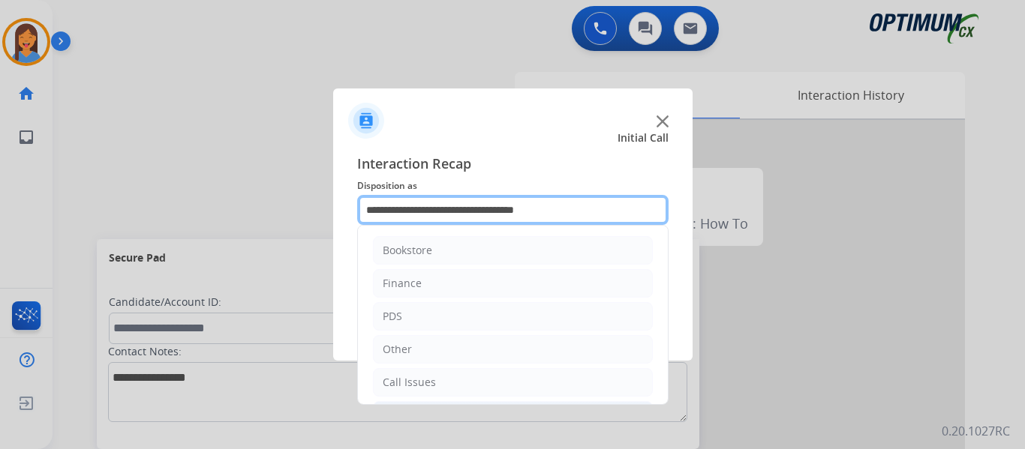
click at [473, 202] on input "**********" at bounding box center [512, 210] width 311 height 30
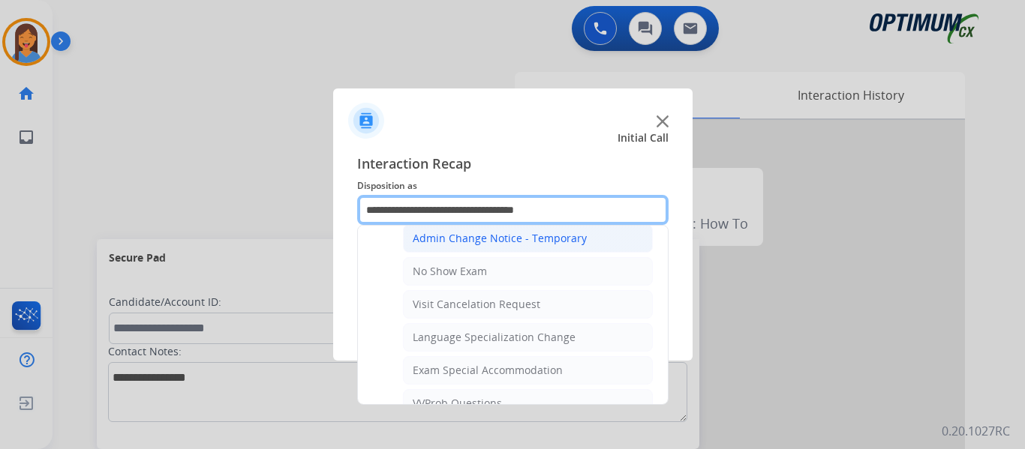
scroll to position [675, 0]
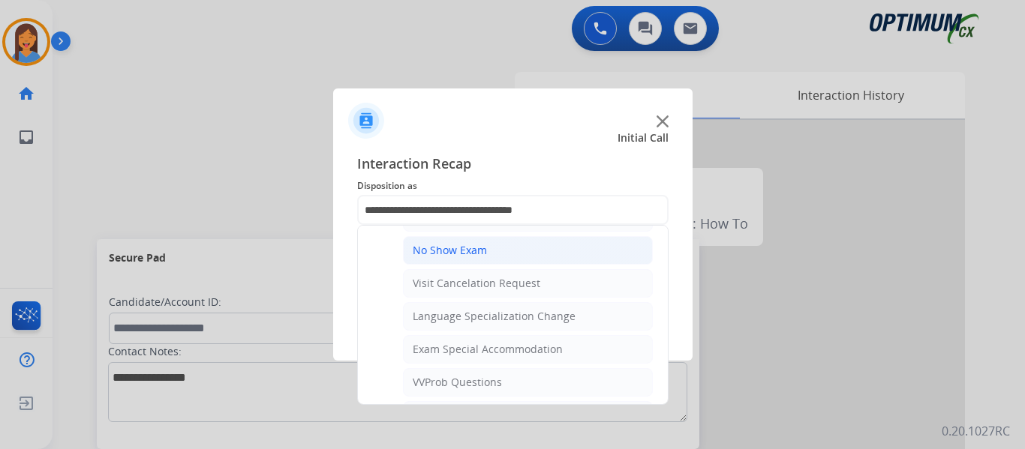
click at [452, 248] on div "No Show Exam" at bounding box center [450, 250] width 74 height 15
type input "**********"
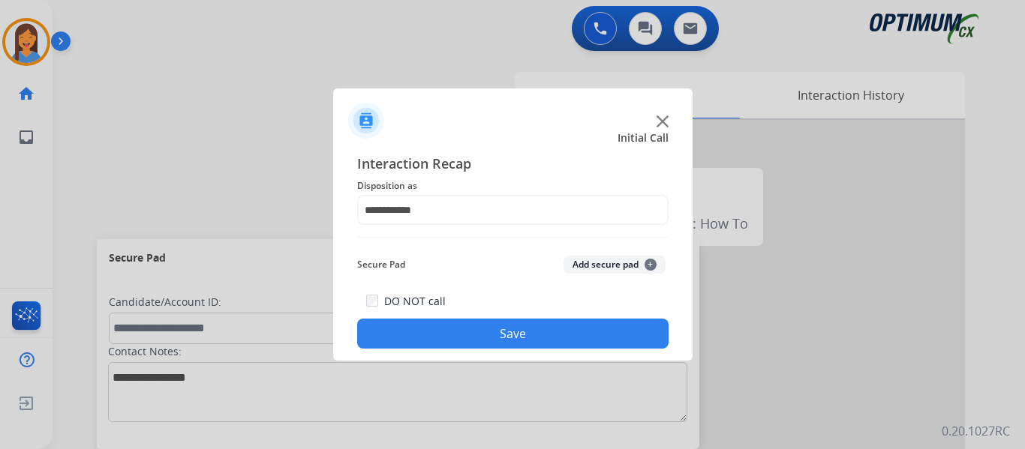
click at [488, 341] on button "Save" at bounding box center [512, 334] width 311 height 30
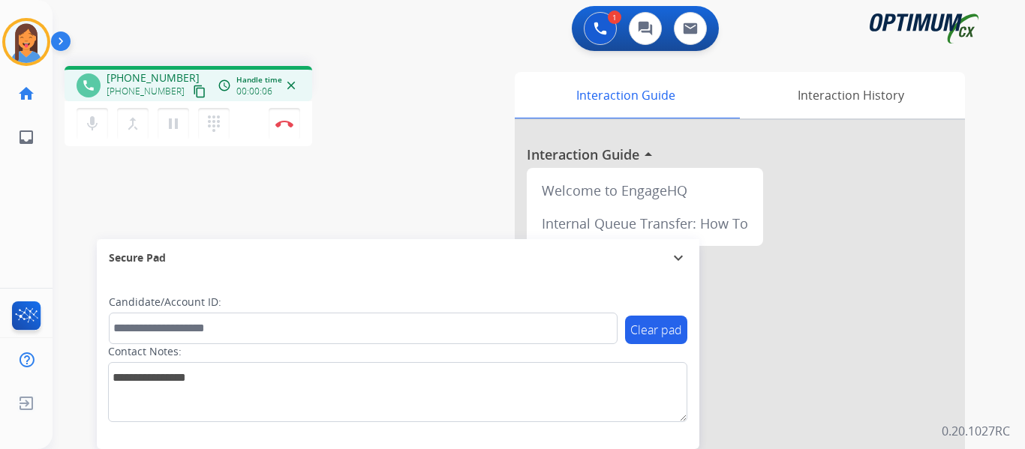
click at [193, 93] on mat-icon "content_copy" at bounding box center [200, 92] width 14 height 14
click at [213, 125] on mat-icon "dialpad" at bounding box center [214, 124] width 18 height 18
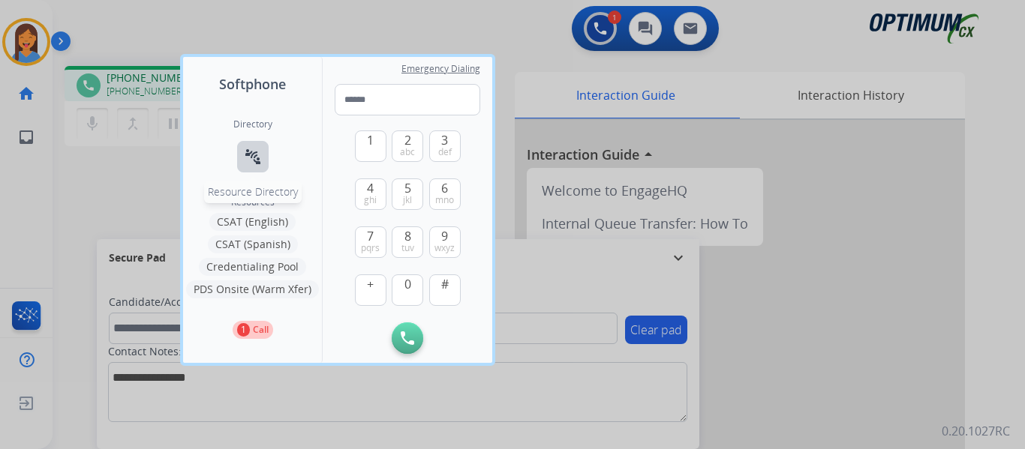
click at [252, 160] on mat-icon "connect_without_contact" at bounding box center [253, 157] width 18 height 18
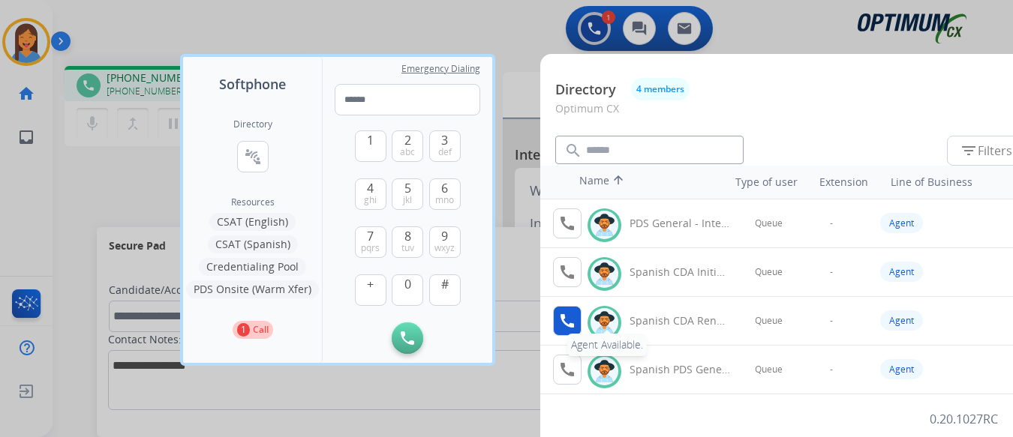
click at [572, 317] on mat-icon "call" at bounding box center [567, 321] width 18 height 18
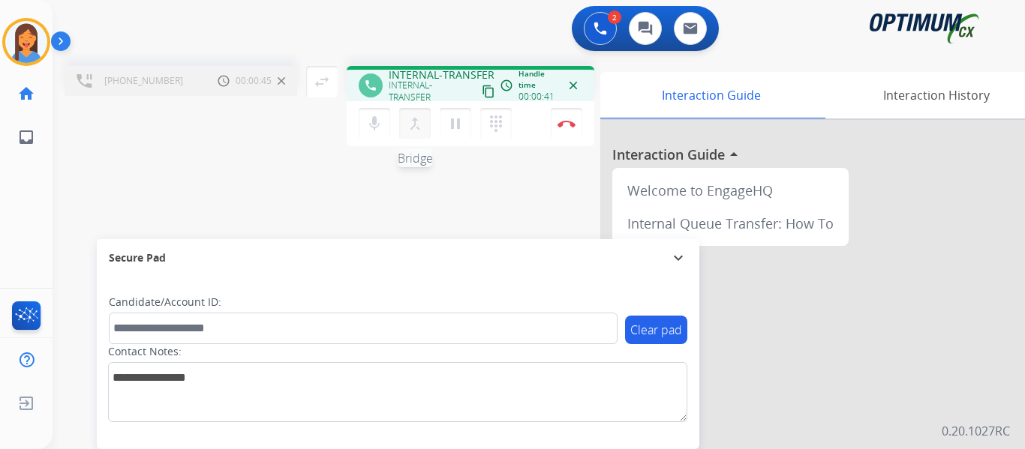
click at [413, 122] on mat-icon "merge_type" at bounding box center [415, 124] width 18 height 18
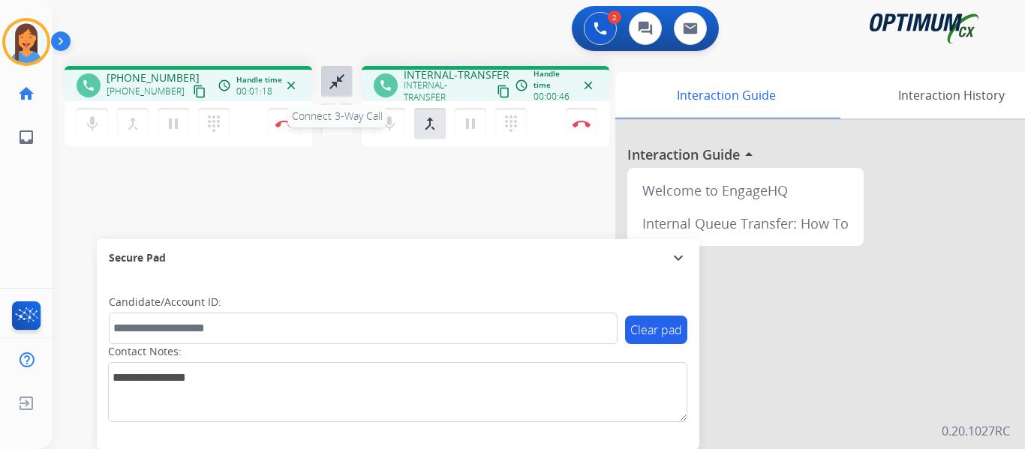
click at [338, 80] on mat-icon "close_fullscreen" at bounding box center [337, 82] width 18 height 18
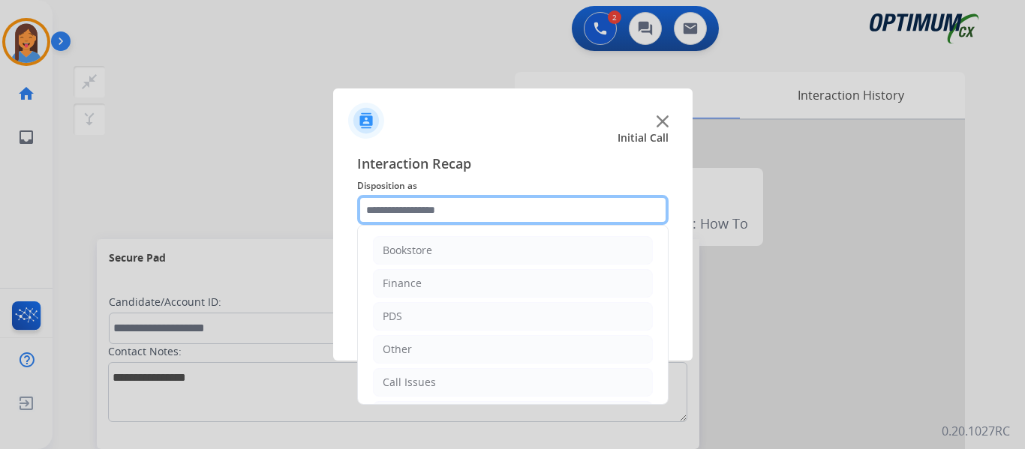
click at [409, 215] on input "text" at bounding box center [512, 210] width 311 height 30
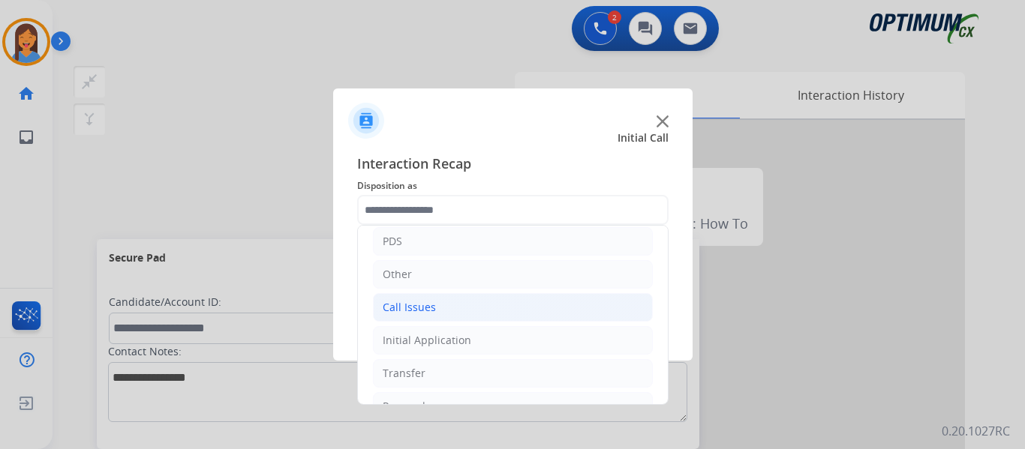
click at [428, 309] on div "Call Issues" at bounding box center [409, 307] width 53 height 15
click at [467, 380] on div "Wrong Number/Wrong Department" at bounding box center [502, 373] width 179 height 15
type input "**********"
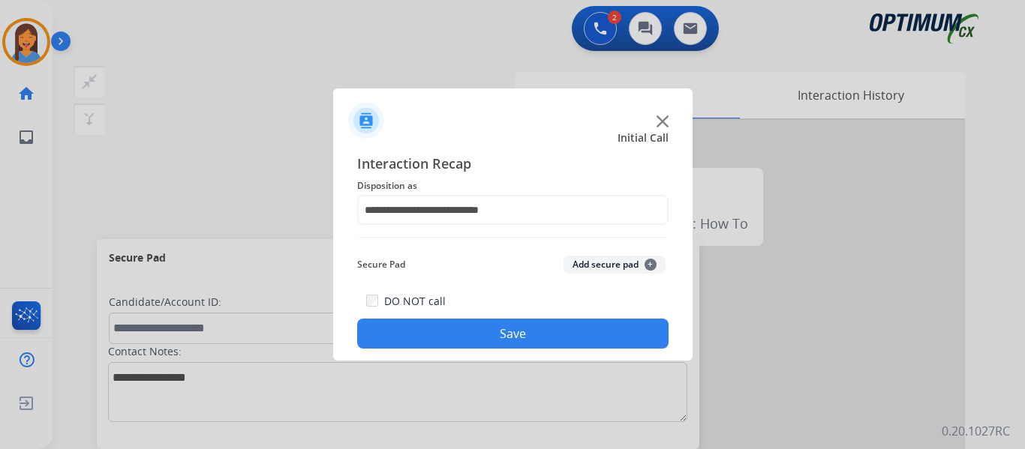
click at [562, 337] on button "Save" at bounding box center [512, 334] width 311 height 30
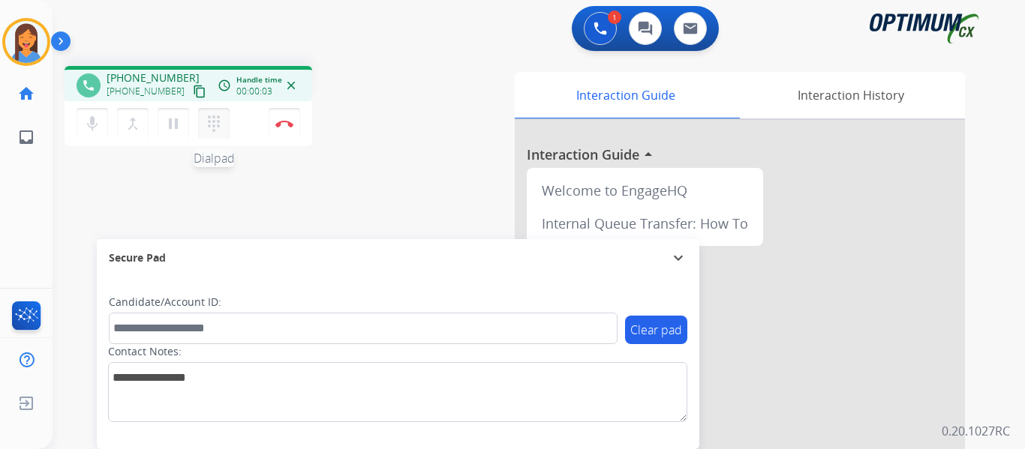
drag, startPoint x: 182, startPoint y: 88, endPoint x: 209, endPoint y: 123, distance: 44.4
click at [193, 88] on mat-icon "content_copy" at bounding box center [200, 92] width 14 height 14
click at [288, 123] on img at bounding box center [284, 124] width 18 height 8
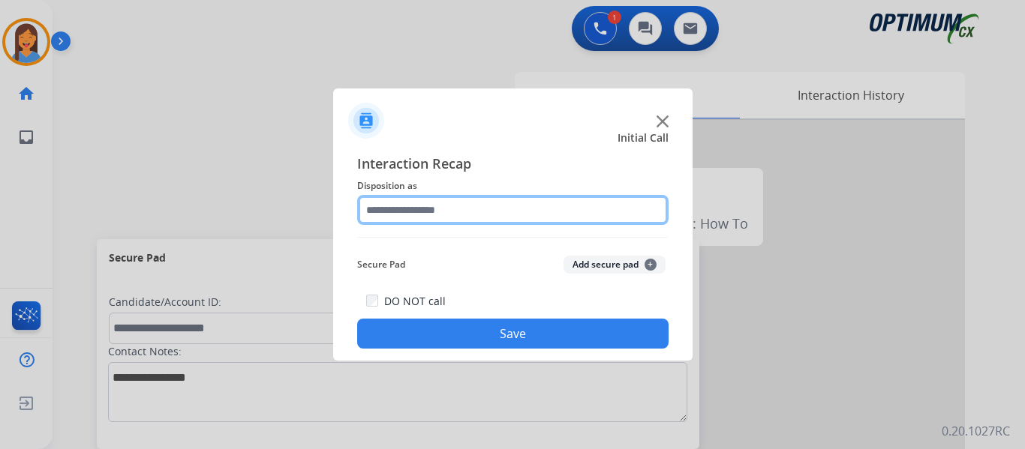
click at [418, 212] on input "text" at bounding box center [512, 210] width 311 height 30
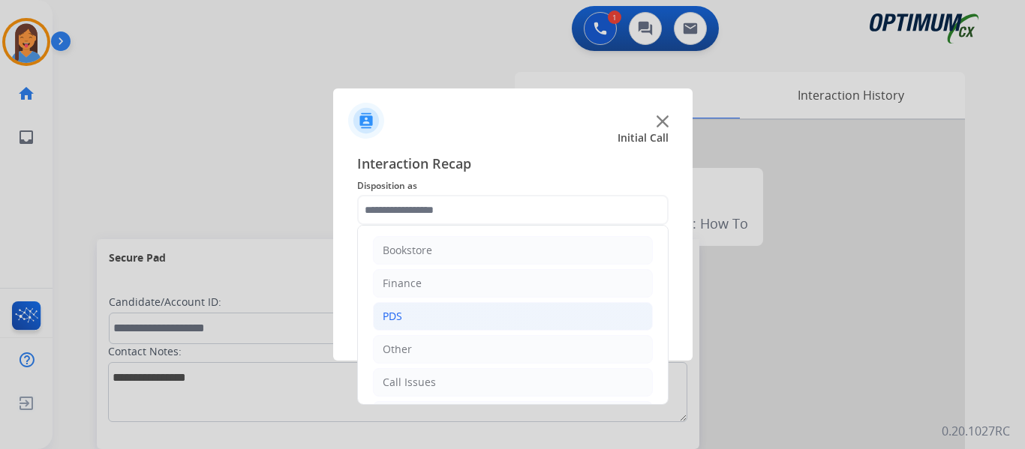
click at [428, 320] on li "PDS" at bounding box center [513, 316] width 280 height 29
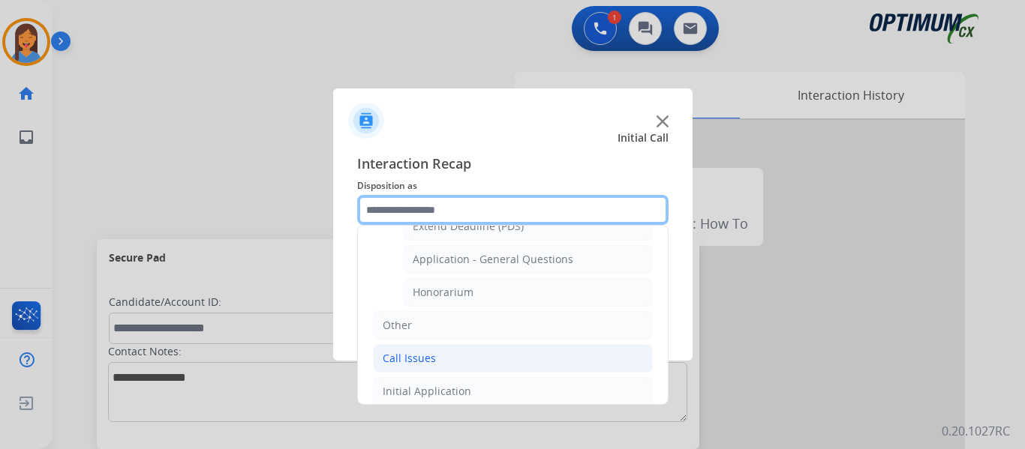
scroll to position [375, 0]
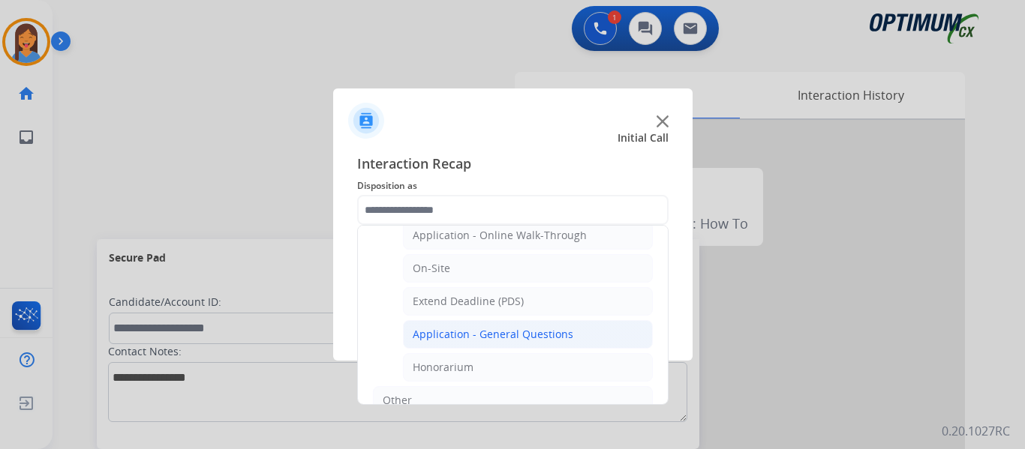
click at [499, 339] on div "Application - General Questions" at bounding box center [493, 334] width 161 height 15
type input "**********"
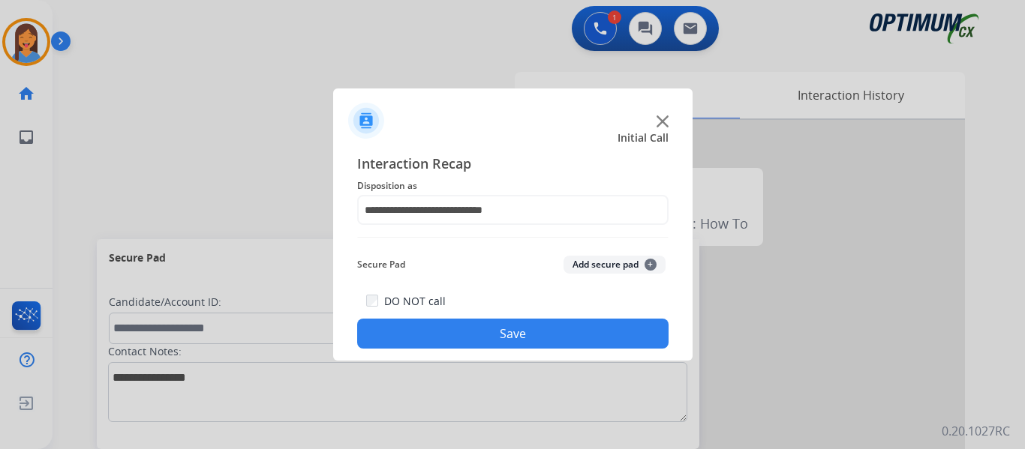
click at [506, 347] on button "Save" at bounding box center [512, 334] width 311 height 30
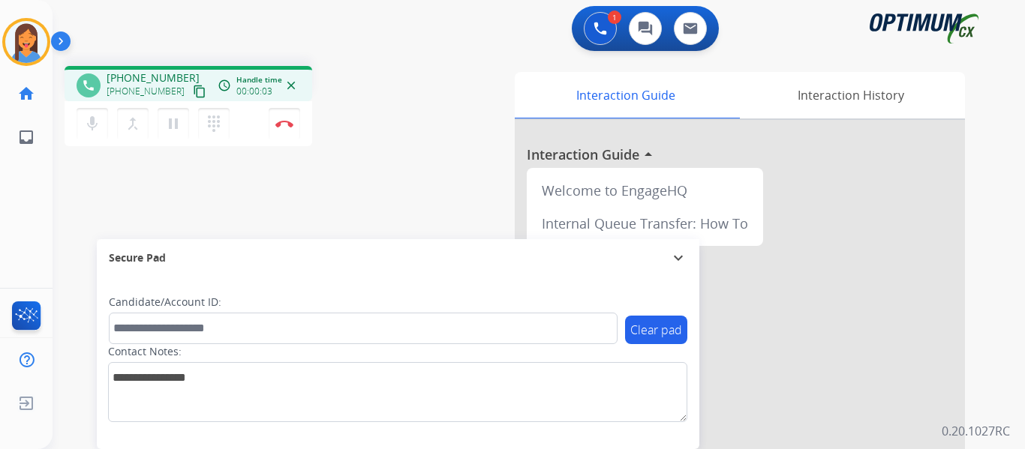
click at [193, 91] on mat-icon "content_copy" at bounding box center [200, 92] width 14 height 14
click at [252, 210] on div "phone [PHONE_NUMBER] [PHONE_NUMBER] content_copy access_time Call metrics Queue…" at bounding box center [521, 367] width 936 height 626
click at [290, 126] on img at bounding box center [284, 124] width 18 height 8
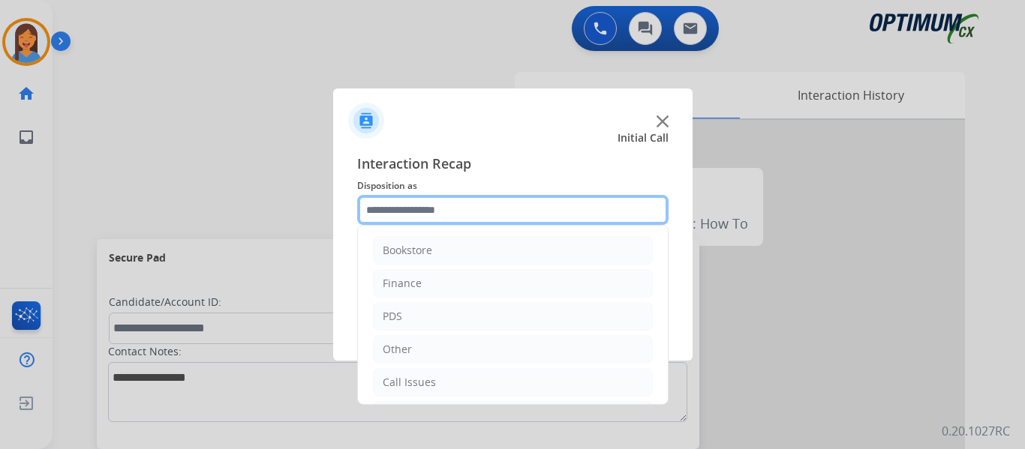
click at [459, 201] on input "text" at bounding box center [512, 210] width 311 height 30
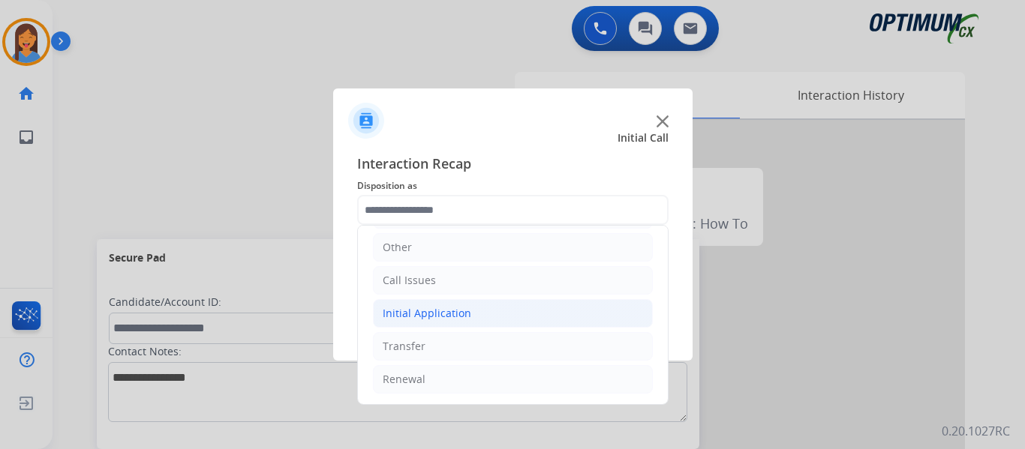
click at [445, 306] on div "Initial Application" at bounding box center [427, 313] width 89 height 15
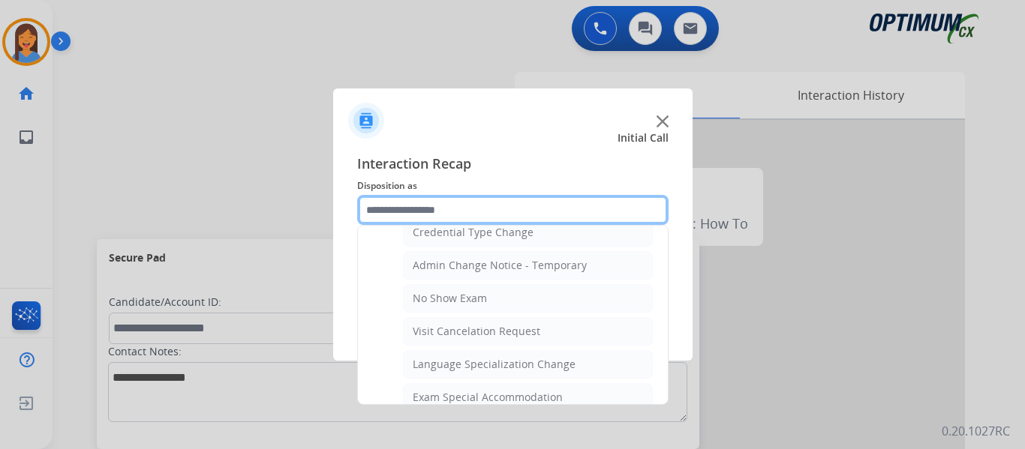
scroll to position [552, 0]
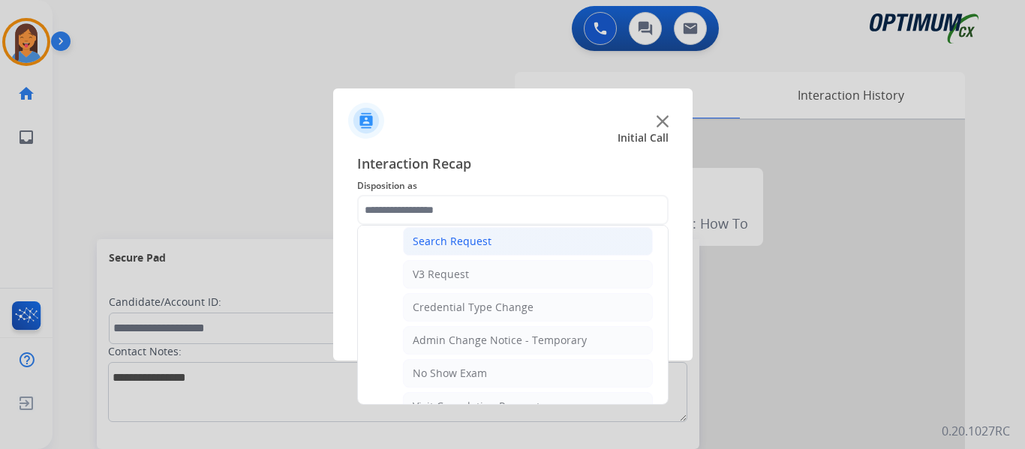
click at [449, 251] on li "Search Request" at bounding box center [528, 241] width 250 height 29
type input "**********"
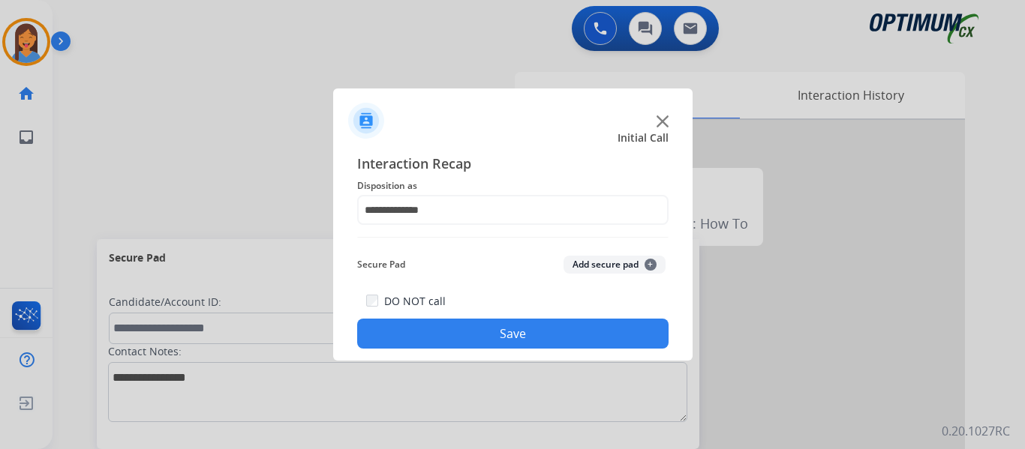
click at [500, 342] on button "Save" at bounding box center [512, 334] width 311 height 30
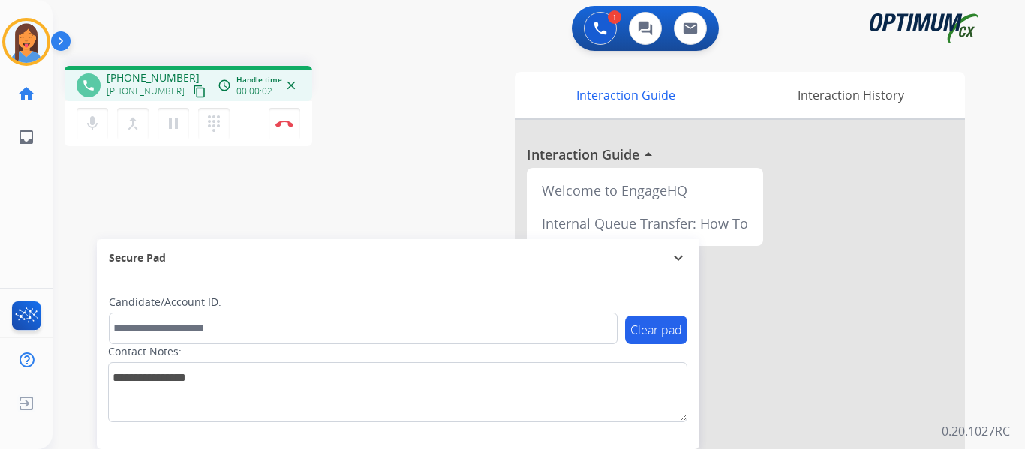
click at [193, 95] on mat-icon "content_copy" at bounding box center [200, 92] width 14 height 14
click at [286, 125] on img at bounding box center [284, 124] width 18 height 8
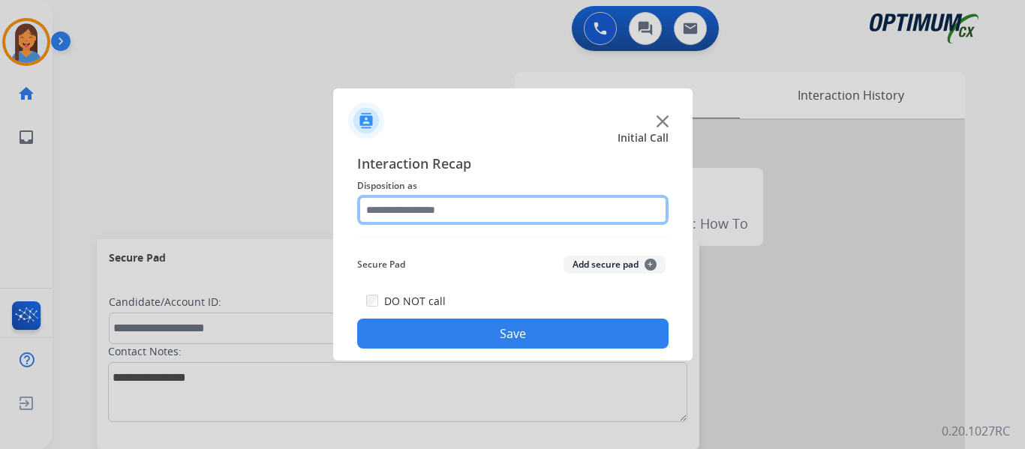
click at [479, 218] on input "text" at bounding box center [512, 210] width 311 height 30
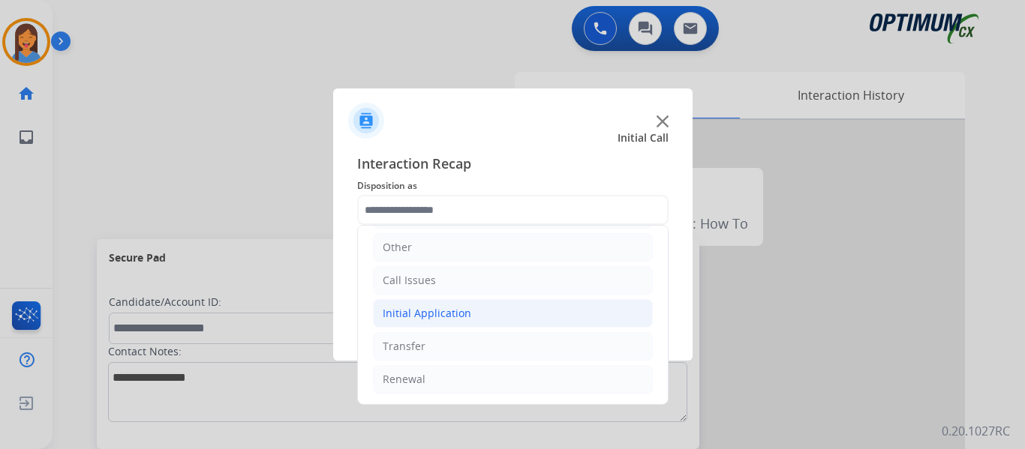
click at [449, 317] on div "Initial Application" at bounding box center [427, 313] width 89 height 15
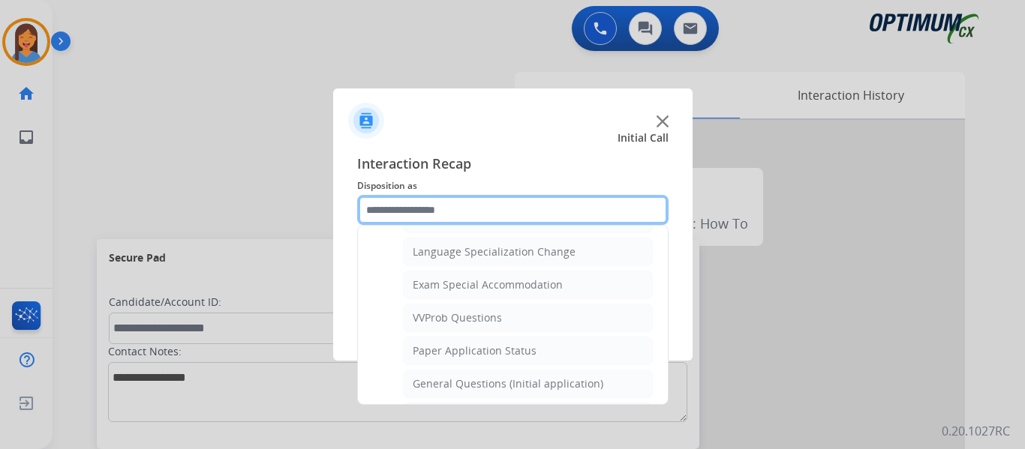
scroll to position [777, 0]
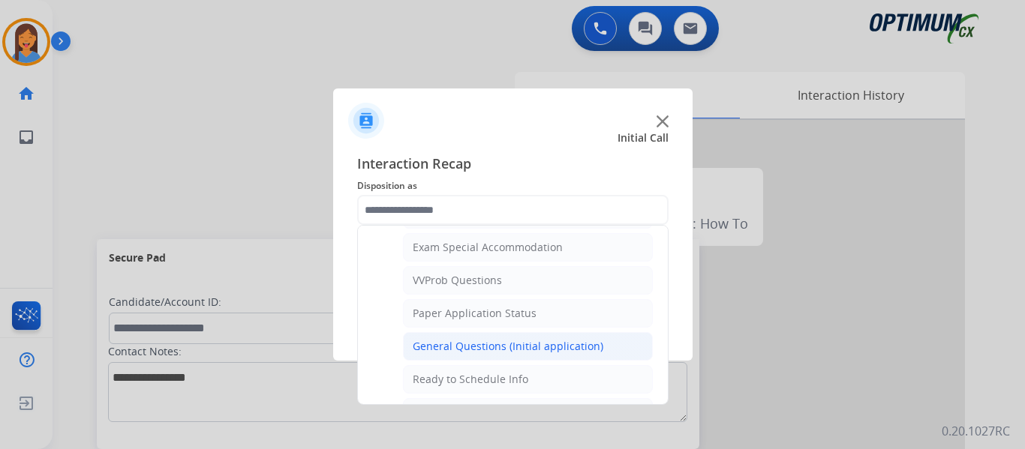
click at [455, 342] on div "General Questions (Initial application)" at bounding box center [508, 346] width 191 height 15
type input "**********"
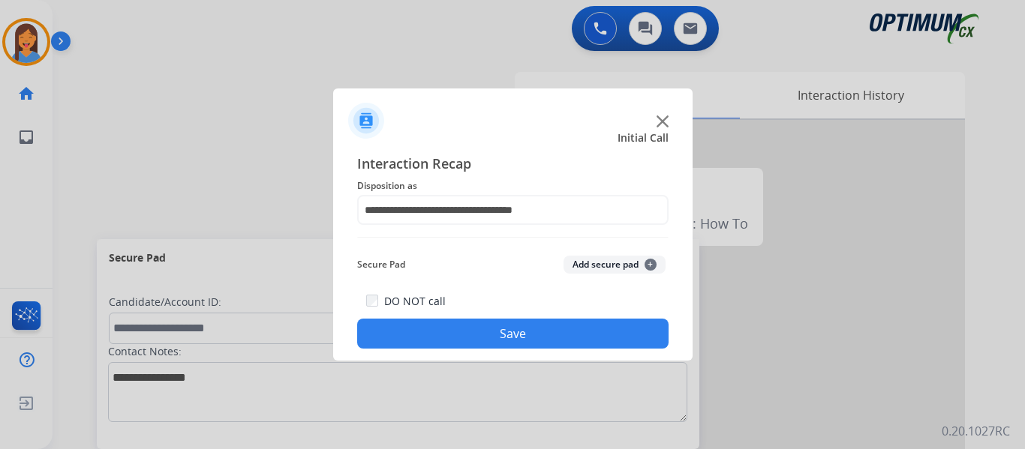
click at [455, 336] on button "Save" at bounding box center [512, 334] width 311 height 30
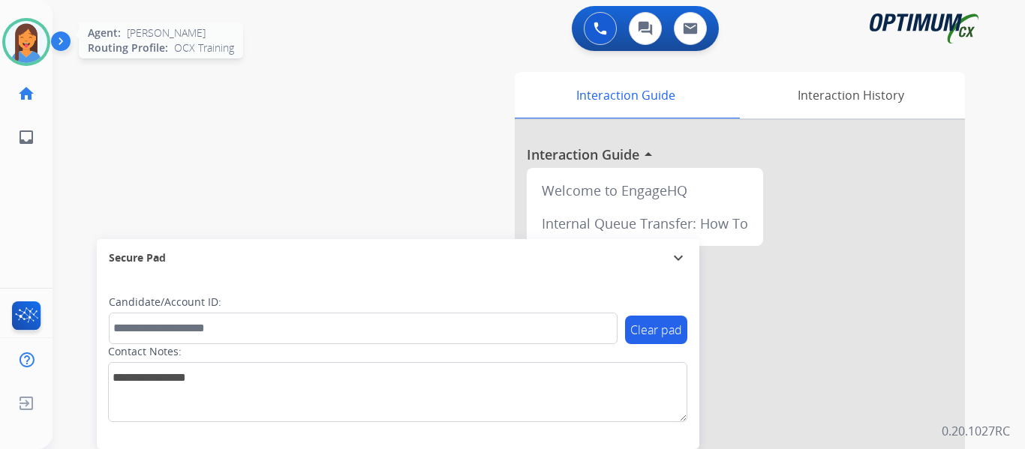
click at [20, 47] on img at bounding box center [26, 42] width 42 height 42
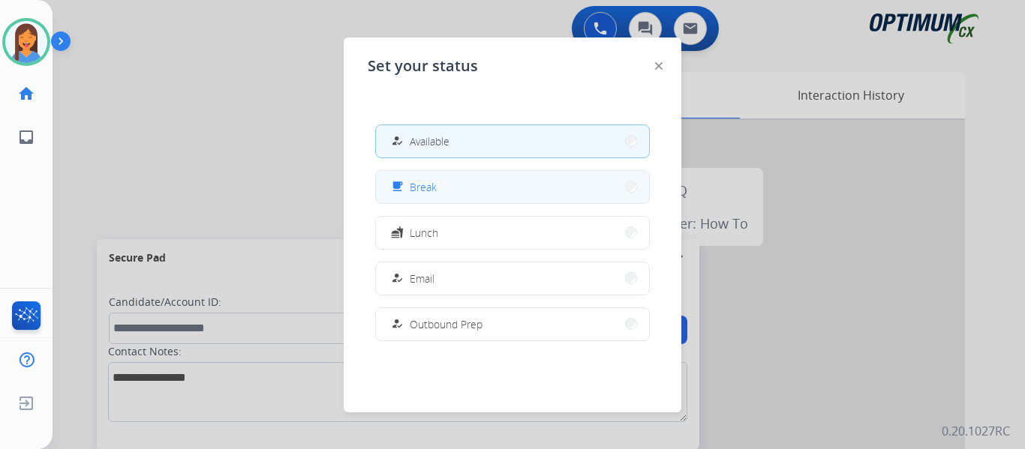
click at [425, 192] on span "Break" at bounding box center [423, 187] width 27 height 16
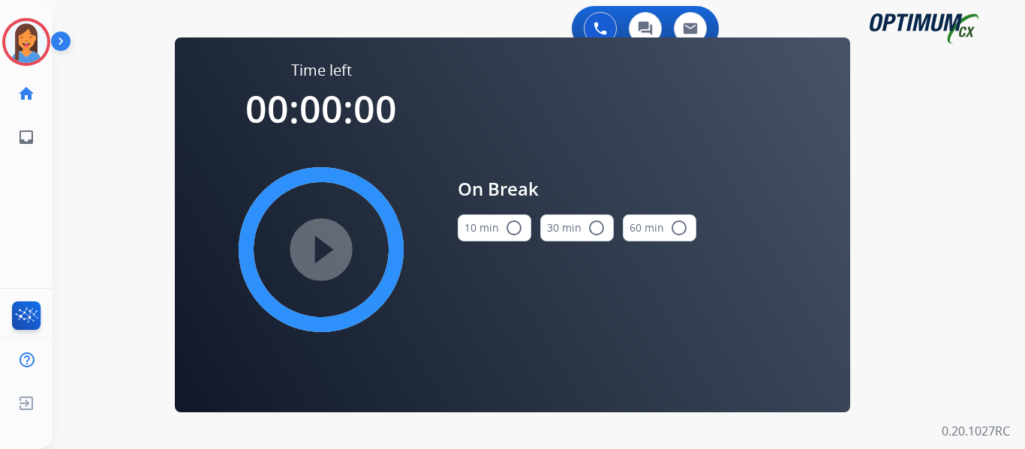
click at [490, 235] on button "10 min radio_button_unchecked" at bounding box center [495, 228] width 74 height 27
click at [320, 255] on mat-icon "play_circle_filled" at bounding box center [321, 250] width 18 height 18
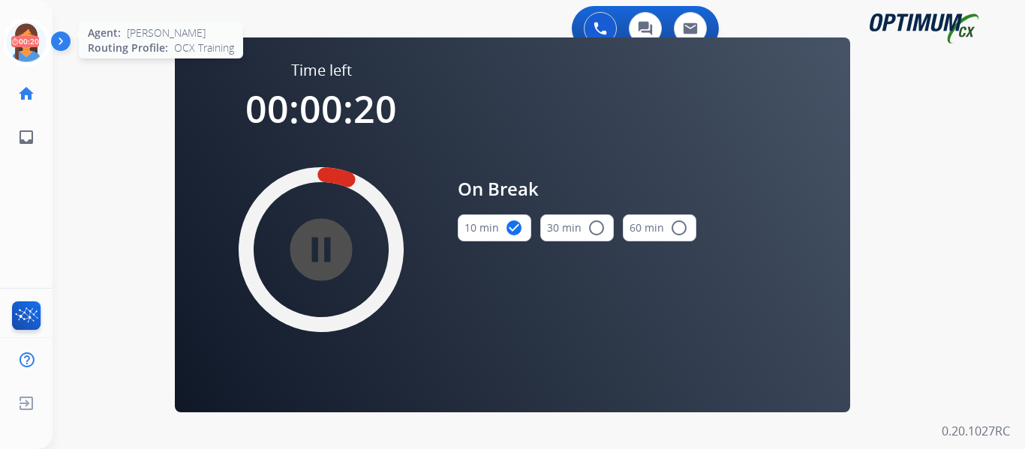
click at [26, 48] on icon at bounding box center [26, 42] width 49 height 49
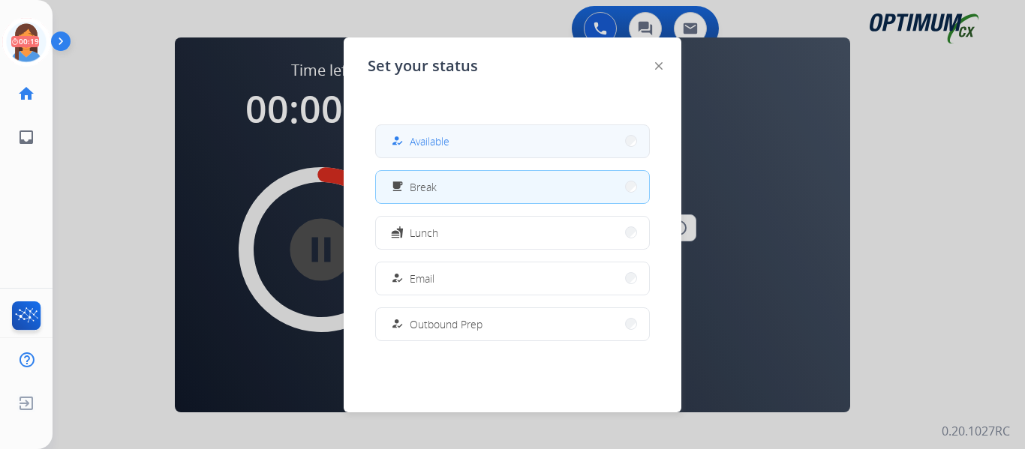
click at [467, 149] on button "how_to_reg Available" at bounding box center [512, 141] width 273 height 32
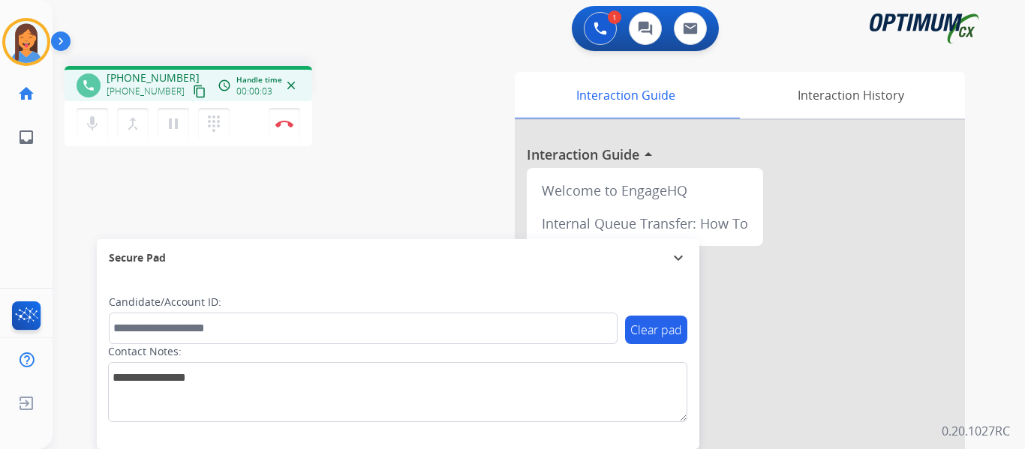
click at [193, 90] on mat-icon "content_copy" at bounding box center [200, 92] width 14 height 14
drag, startPoint x: 286, startPoint y: 130, endPoint x: 289, endPoint y: 137, distance: 8.1
click at [286, 130] on button "Disconnect" at bounding box center [285, 124] width 32 height 32
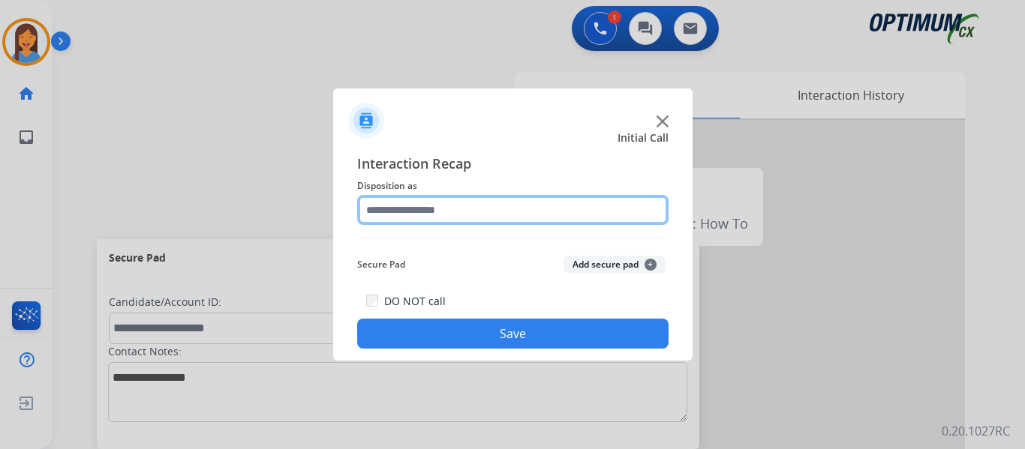
click at [491, 212] on input "text" at bounding box center [512, 210] width 311 height 30
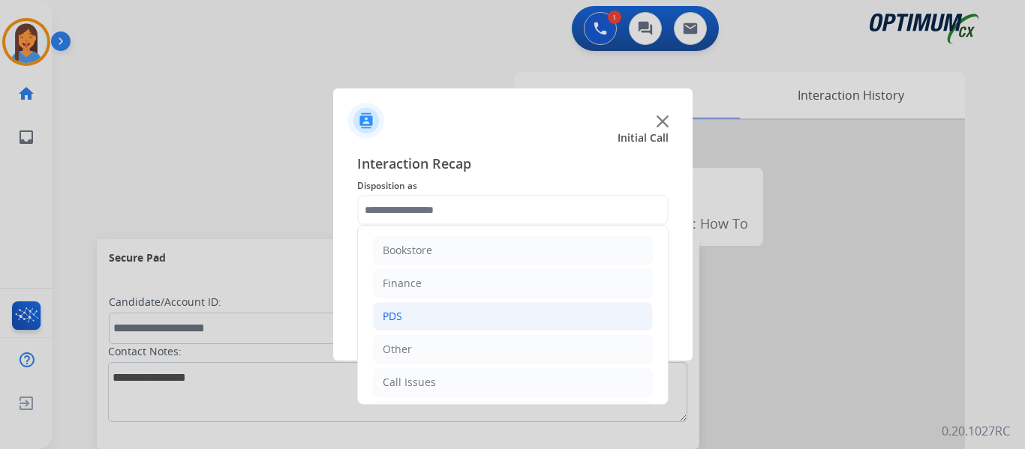
click at [423, 313] on li "PDS" at bounding box center [513, 316] width 280 height 29
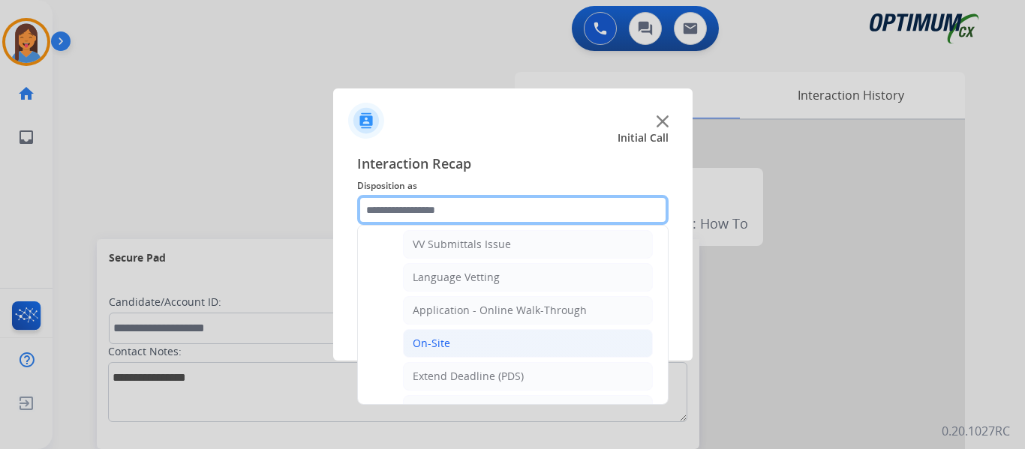
scroll to position [375, 0]
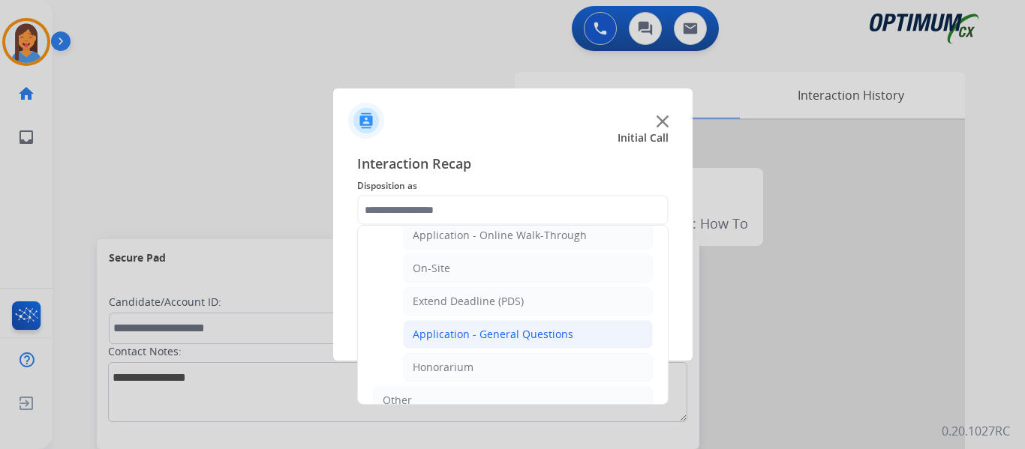
click at [488, 337] on div "Application - General Questions" at bounding box center [493, 334] width 161 height 15
type input "**********"
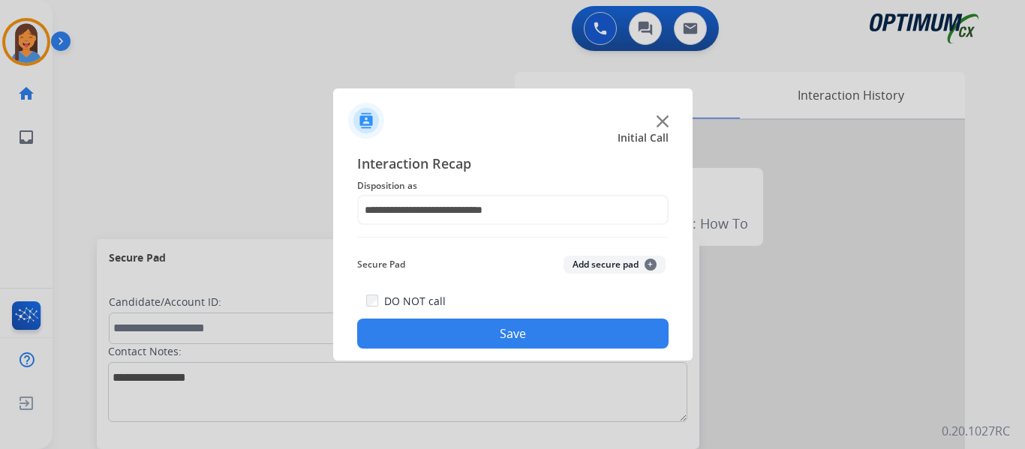
click at [499, 341] on button "Save" at bounding box center [512, 334] width 311 height 30
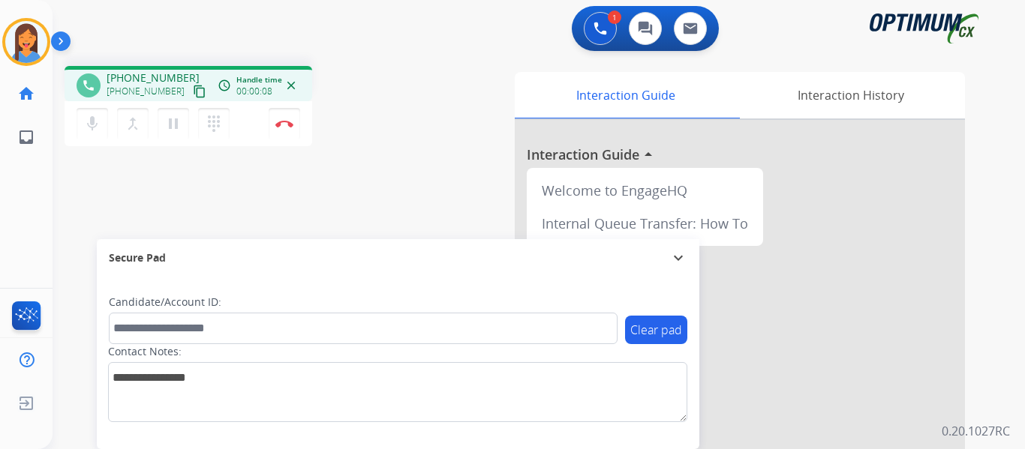
click at [193, 92] on mat-icon "content_copy" at bounding box center [200, 92] width 14 height 14
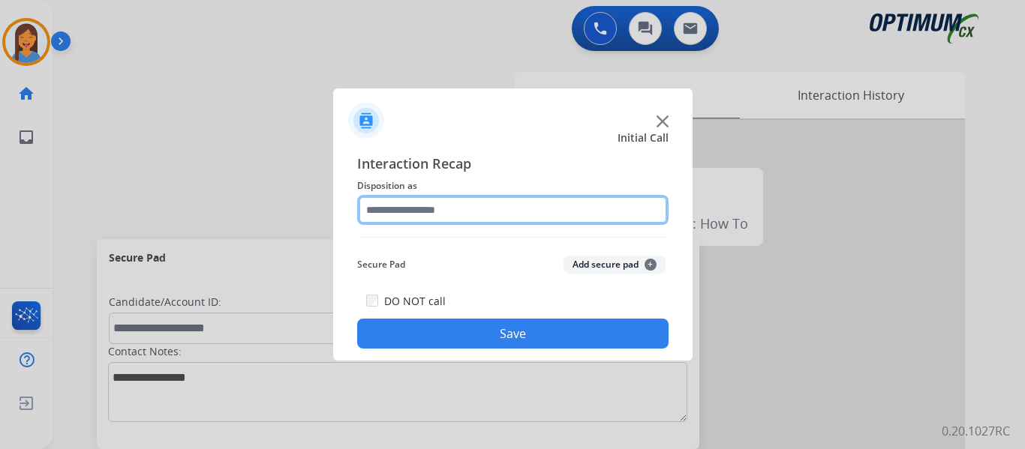
click at [415, 208] on input "text" at bounding box center [512, 210] width 311 height 30
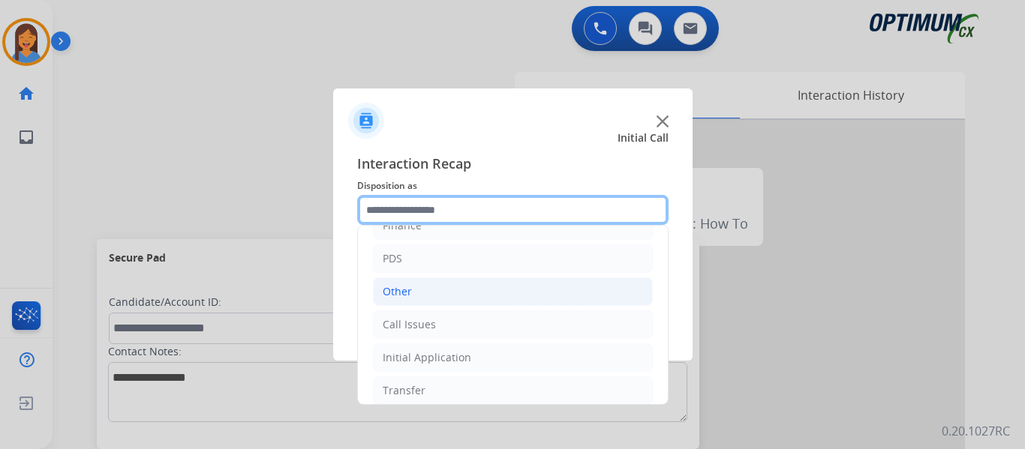
scroll to position [102, 0]
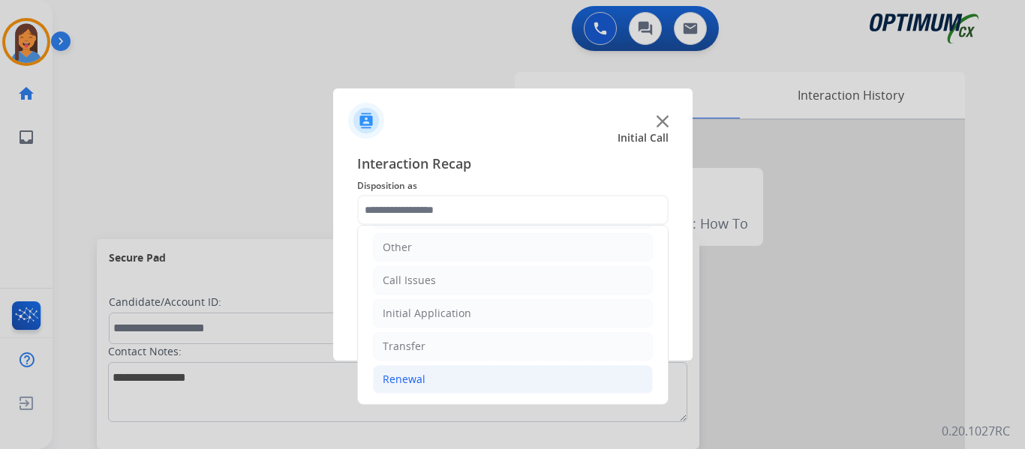
click at [428, 384] on li "Renewal" at bounding box center [513, 379] width 280 height 29
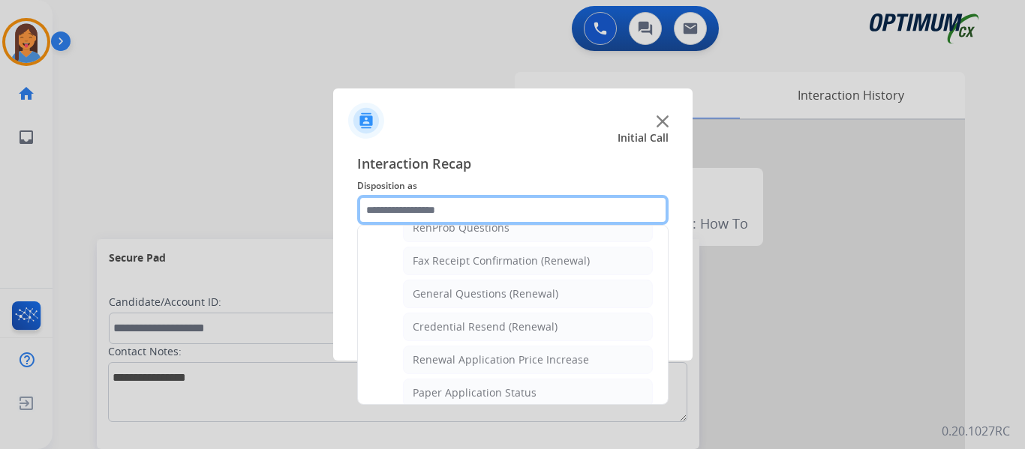
scroll to position [402, 0]
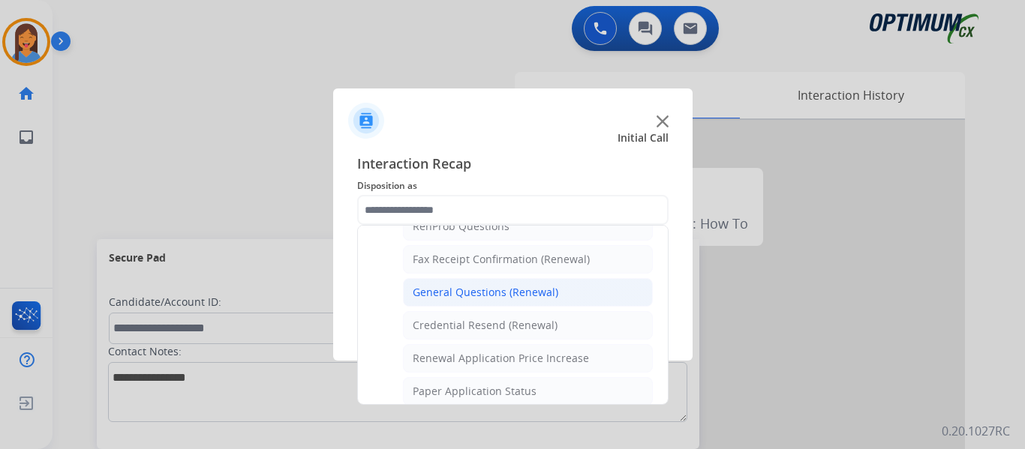
click at [475, 299] on div "General Questions (Renewal)" at bounding box center [486, 292] width 146 height 15
type input "**********"
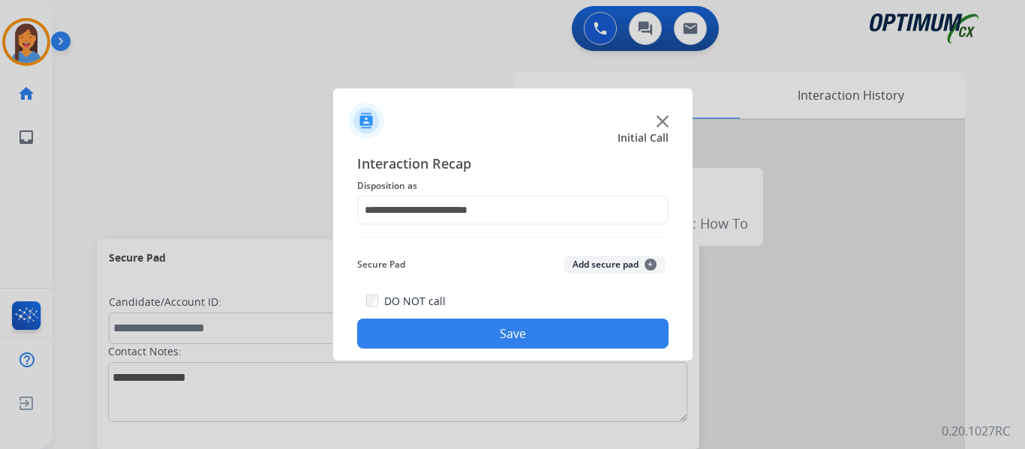
click at [491, 326] on button "Save" at bounding box center [512, 334] width 311 height 30
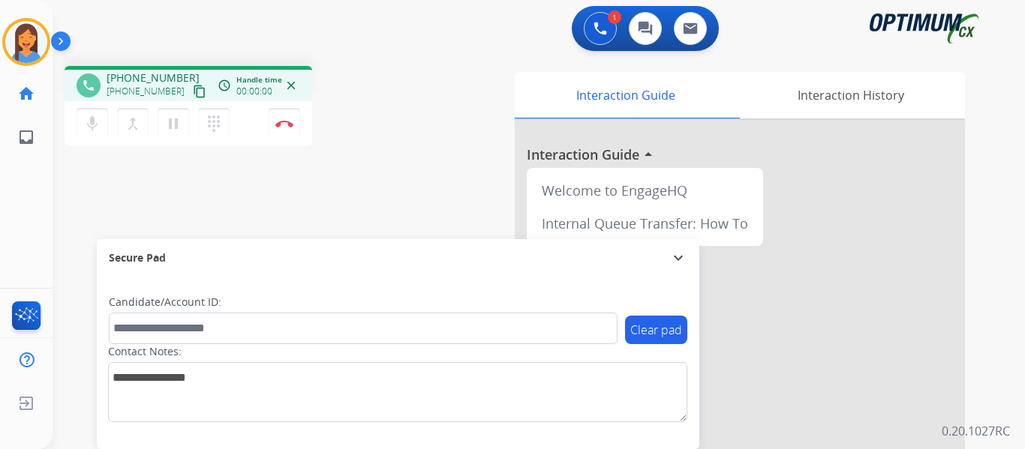
click at [193, 95] on mat-icon "content_copy" at bounding box center [200, 92] width 14 height 14
click at [288, 122] on img at bounding box center [284, 124] width 18 height 8
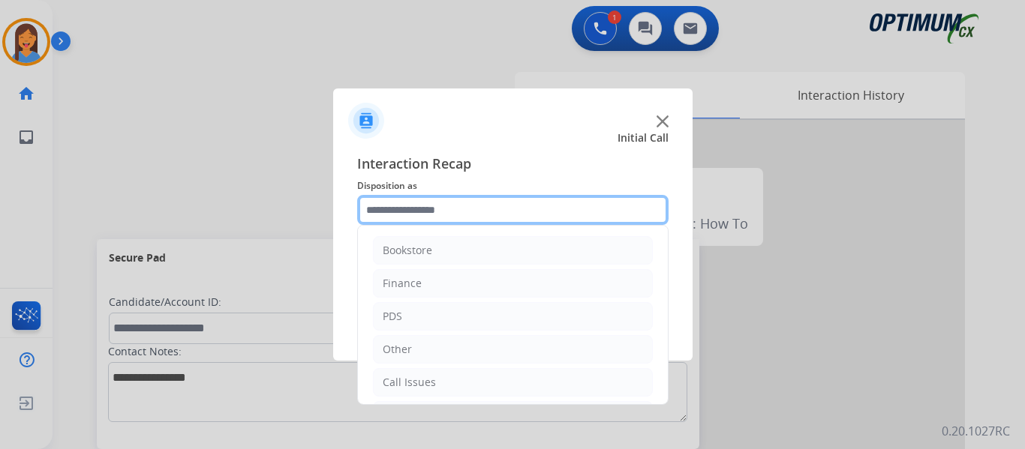
click at [454, 223] on input "text" at bounding box center [512, 210] width 311 height 30
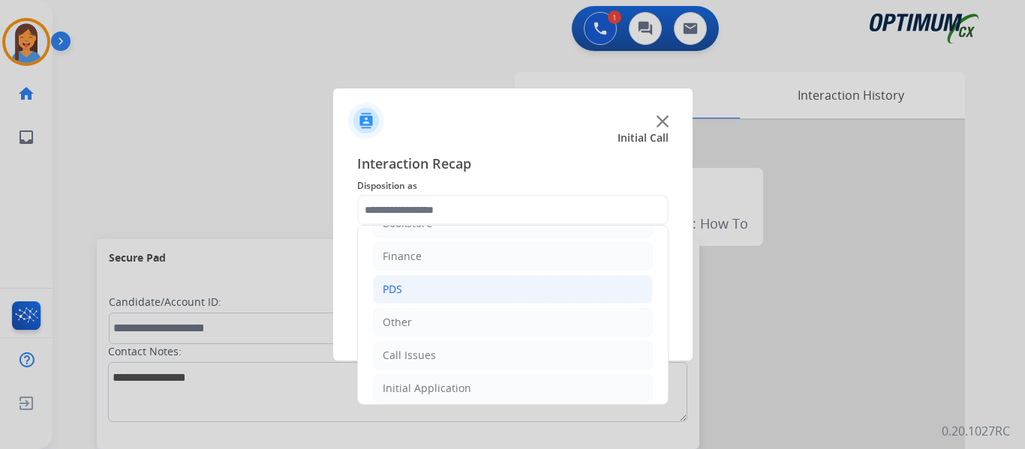
click at [407, 285] on li "PDS" at bounding box center [513, 289] width 280 height 29
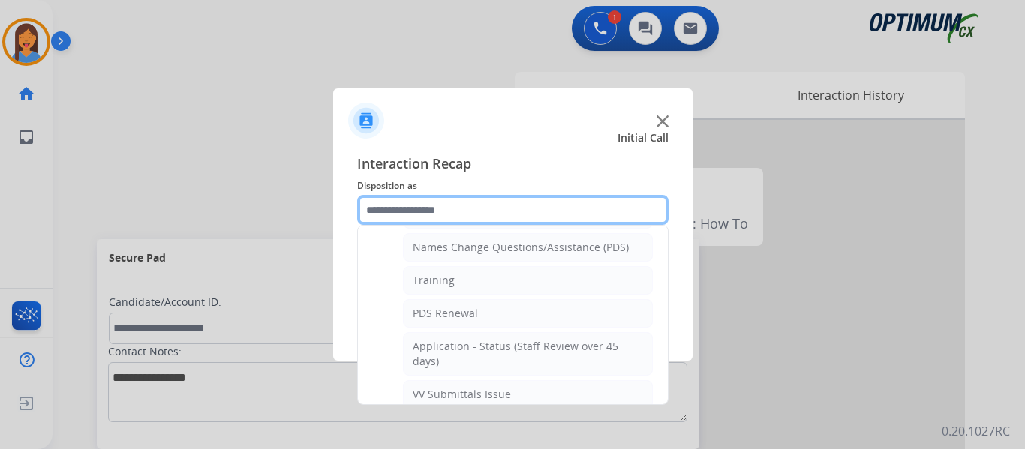
scroll to position [177, 0]
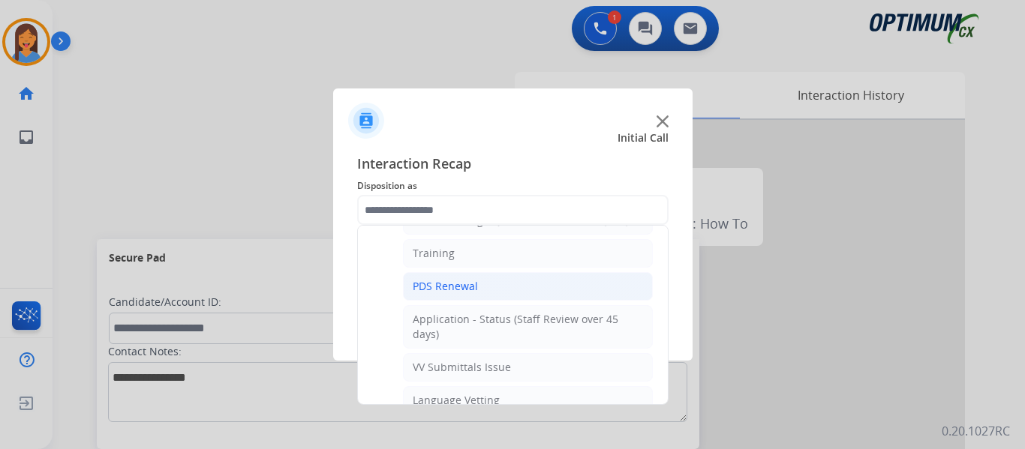
click at [446, 289] on div "PDS Renewal" at bounding box center [445, 286] width 65 height 15
type input "**********"
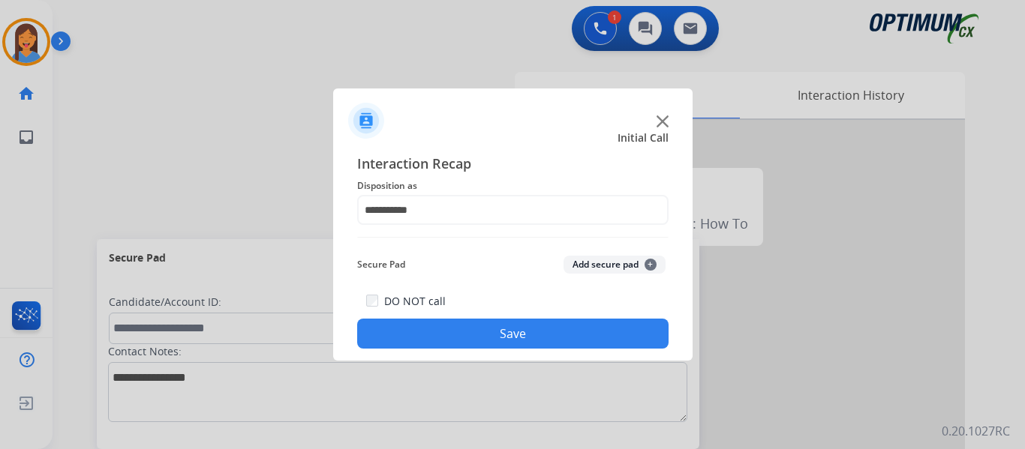
click at [495, 336] on button "Save" at bounding box center [512, 334] width 311 height 30
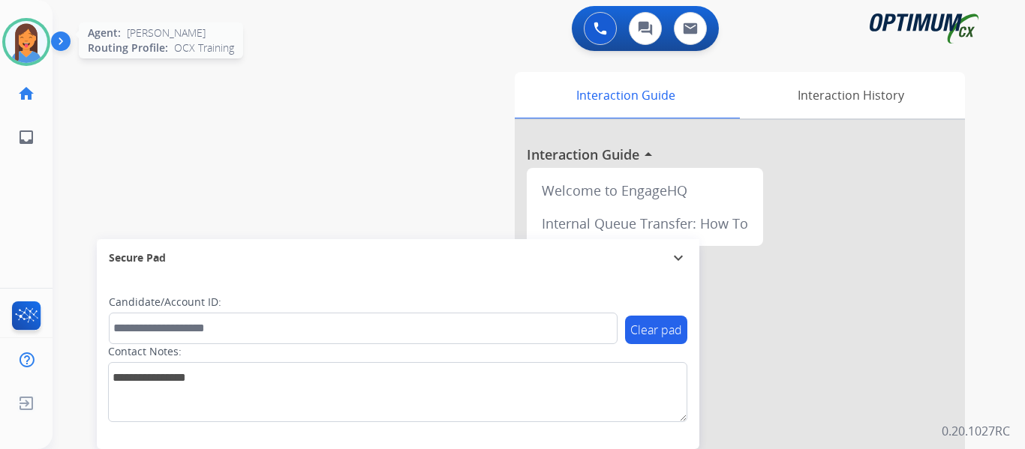
click at [25, 36] on img at bounding box center [26, 42] width 42 height 42
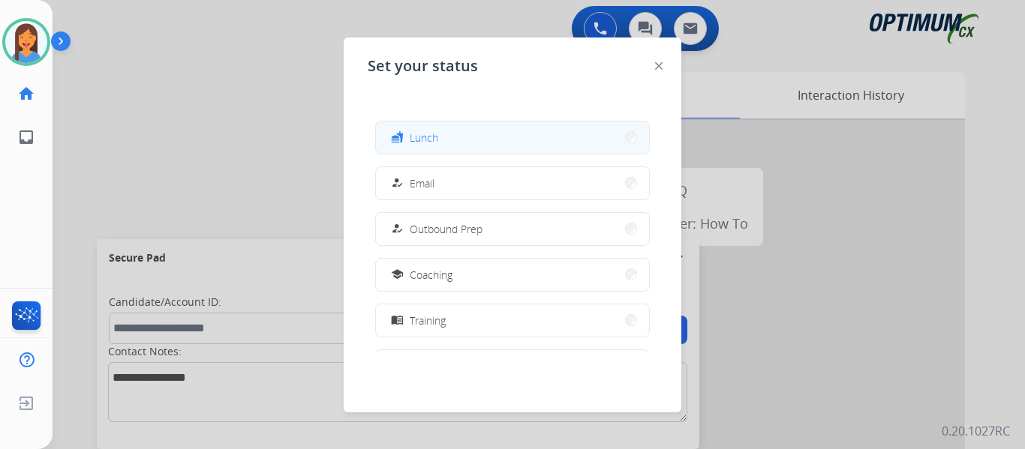
scroll to position [374, 0]
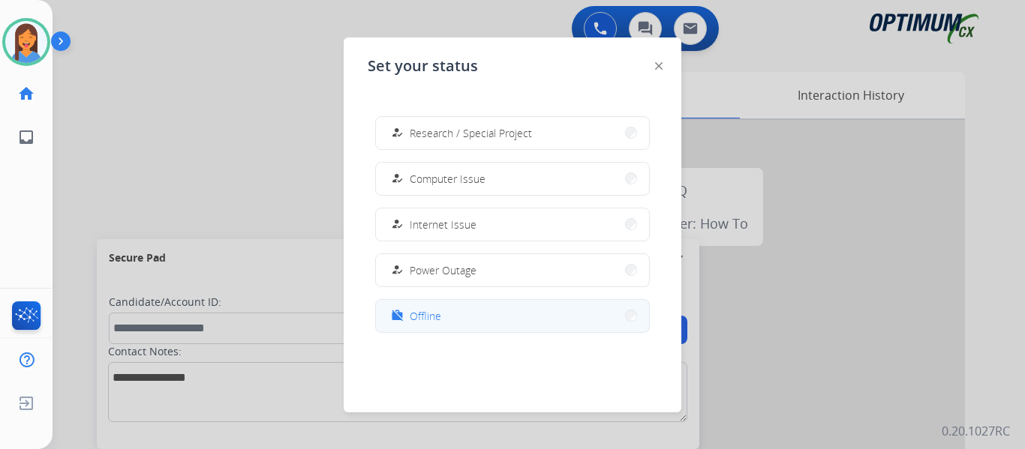
click at [433, 314] on span "Offline" at bounding box center [426, 316] width 32 height 16
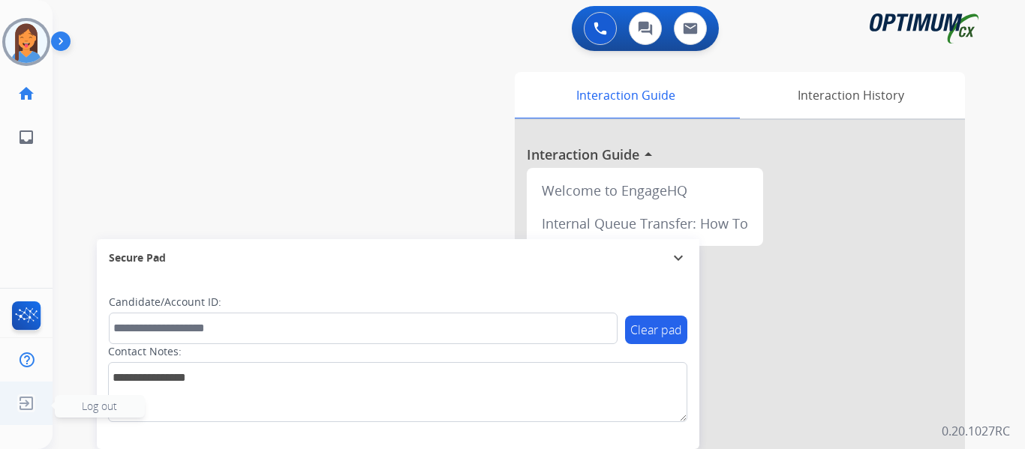
click at [29, 398] on img at bounding box center [26, 403] width 27 height 29
